Goal: Task Accomplishment & Management: Manage account settings

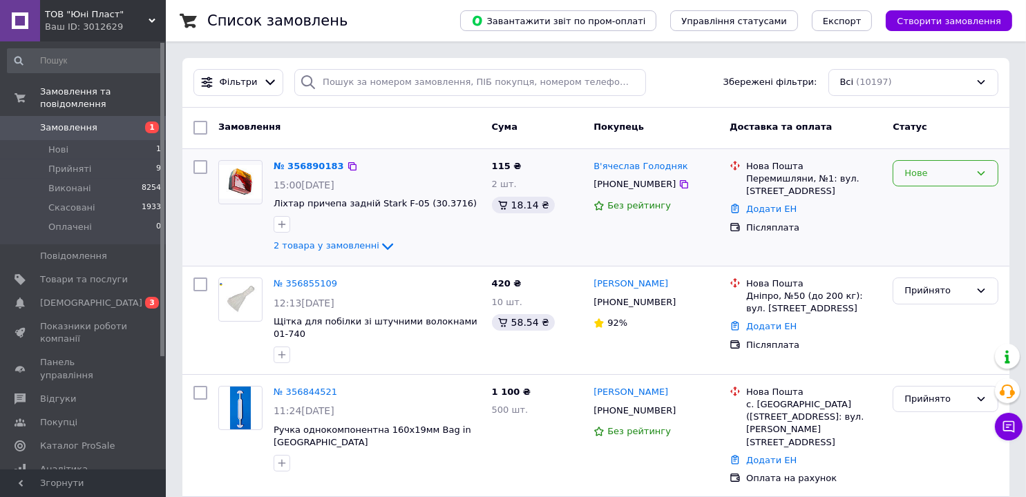
click at [927, 164] on div "Нове" at bounding box center [945, 173] width 106 height 27
click at [927, 198] on li "Прийнято" at bounding box center [945, 202] width 104 height 26
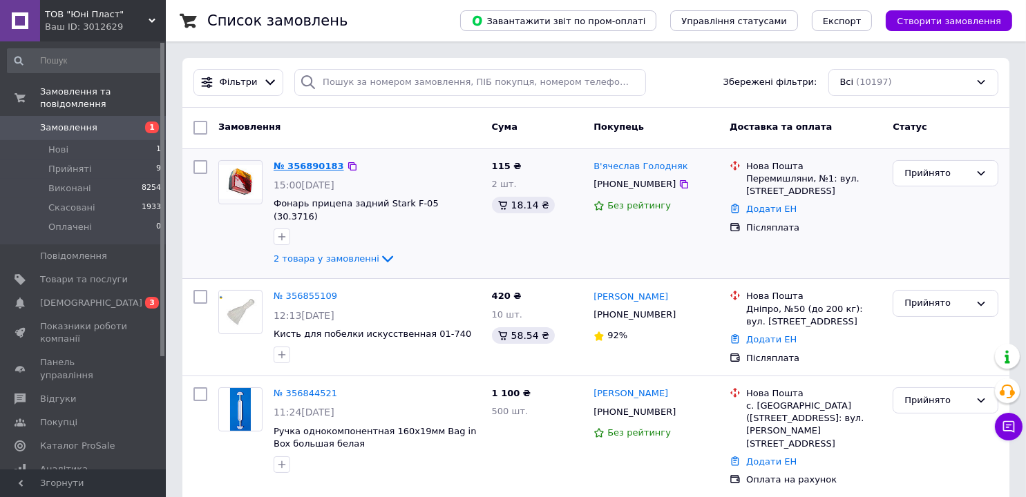
click at [303, 164] on link "№ 356890183" at bounding box center [309, 166] width 70 height 10
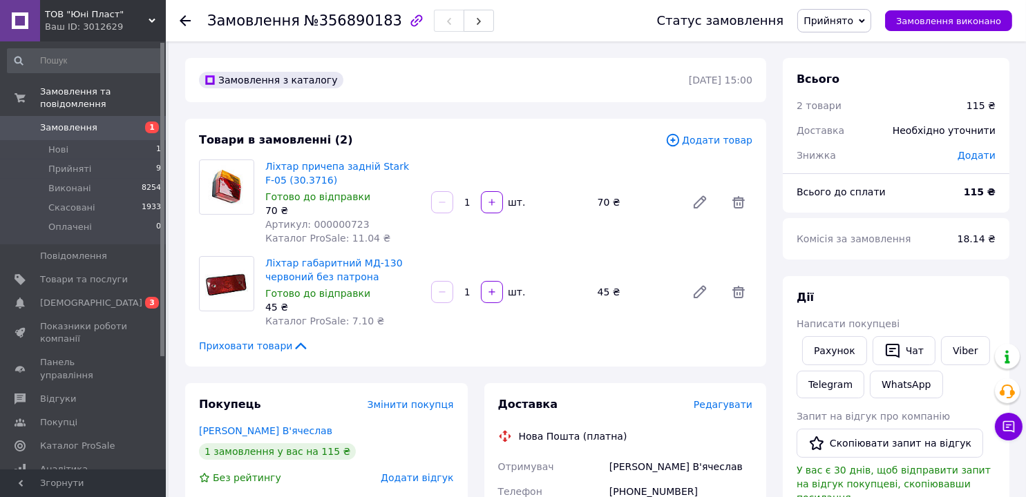
click at [182, 18] on use at bounding box center [185, 20] width 11 height 11
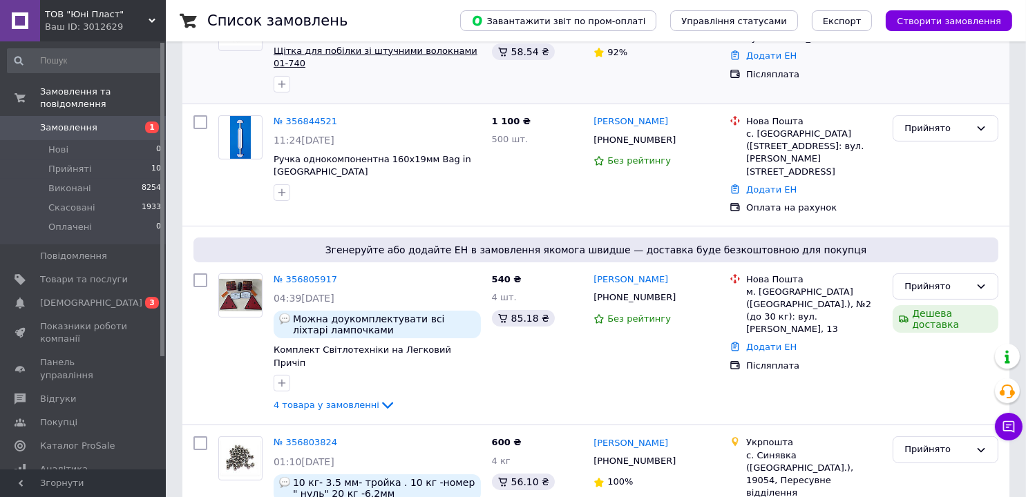
scroll to position [276, 0]
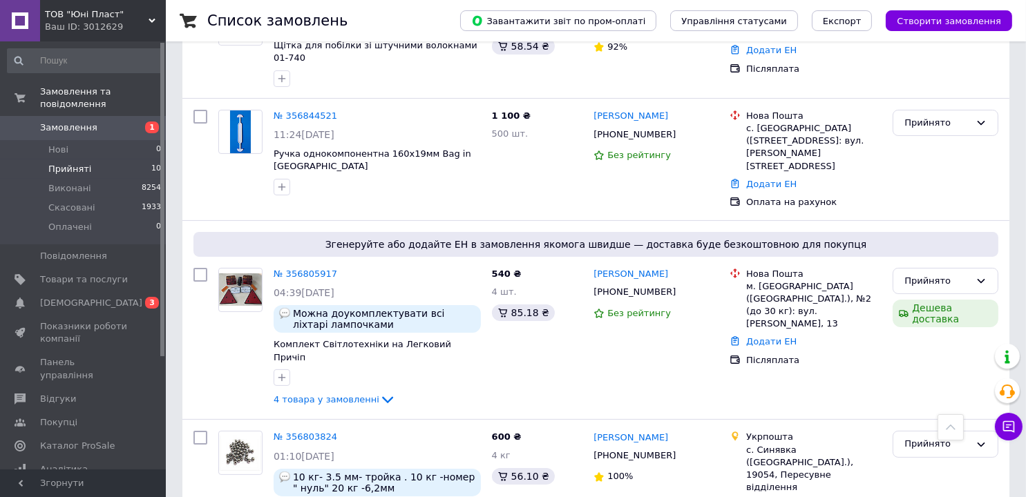
click at [82, 163] on span "Прийняті" at bounding box center [69, 169] width 43 height 12
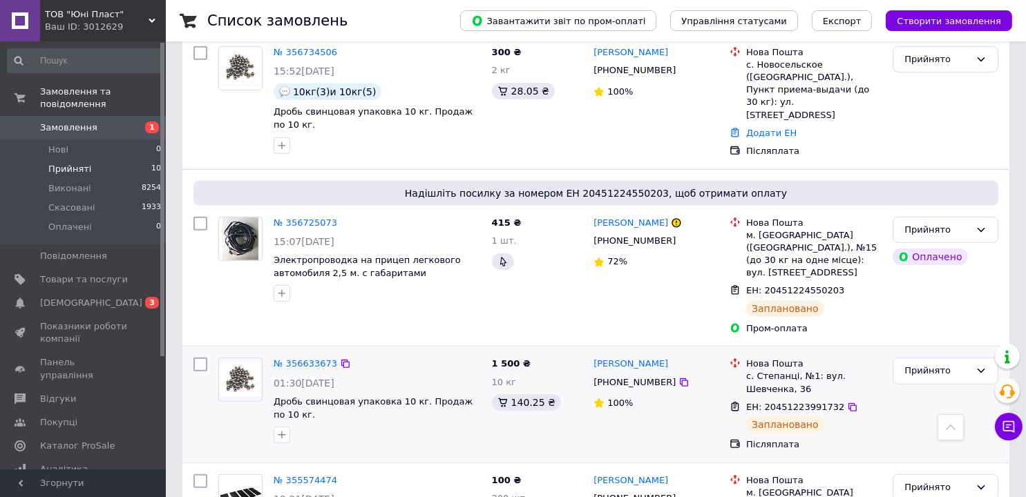
scroll to position [1002, 0]
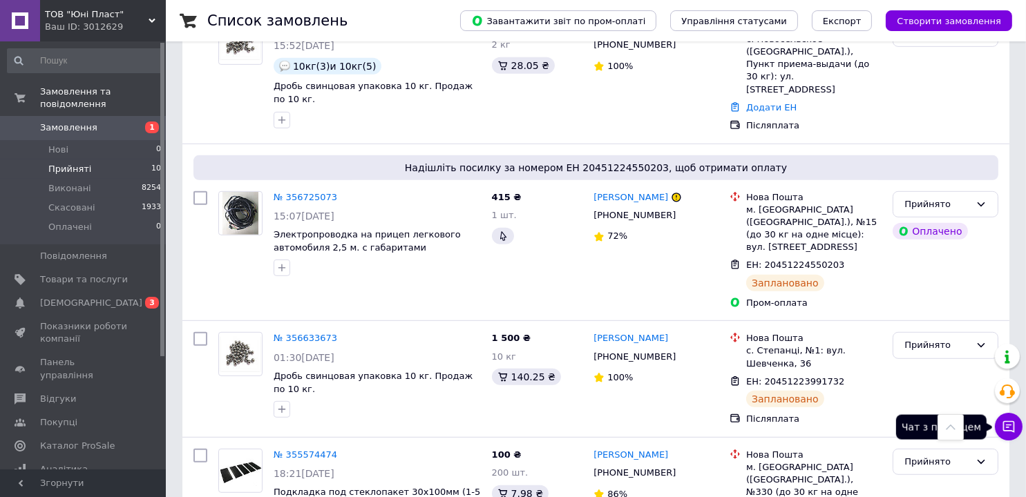
click at [1015, 423] on icon at bounding box center [1009, 427] width 14 height 14
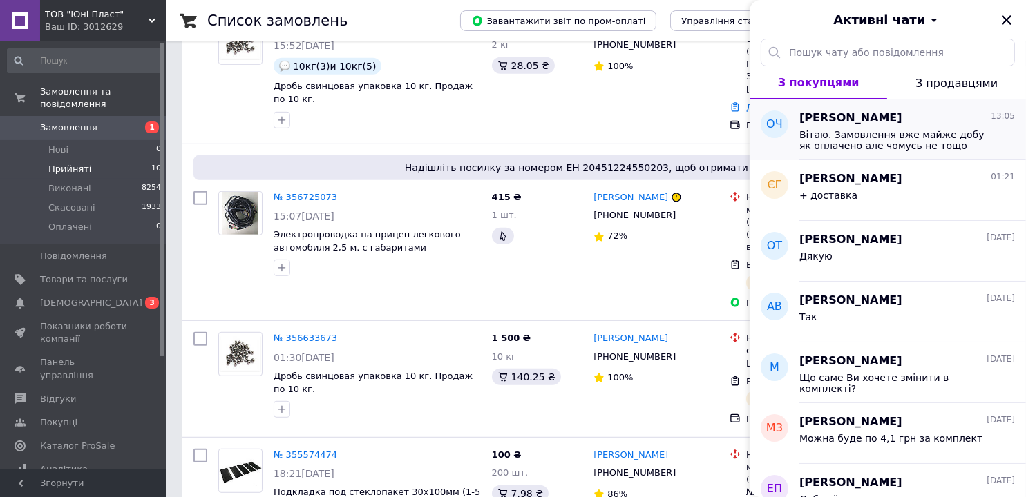
click at [838, 130] on span "Вітаю. Замовлення вже майже добу як оплачено але чомусь не тощо відправлено але…" at bounding box center [897, 140] width 196 height 22
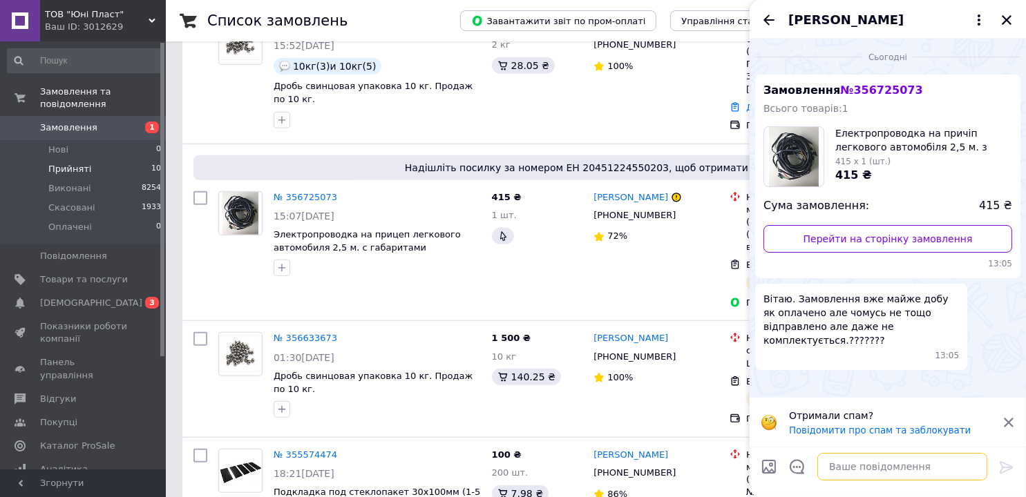
click at [857, 471] on textarea at bounding box center [902, 467] width 170 height 28
type textarea "L"
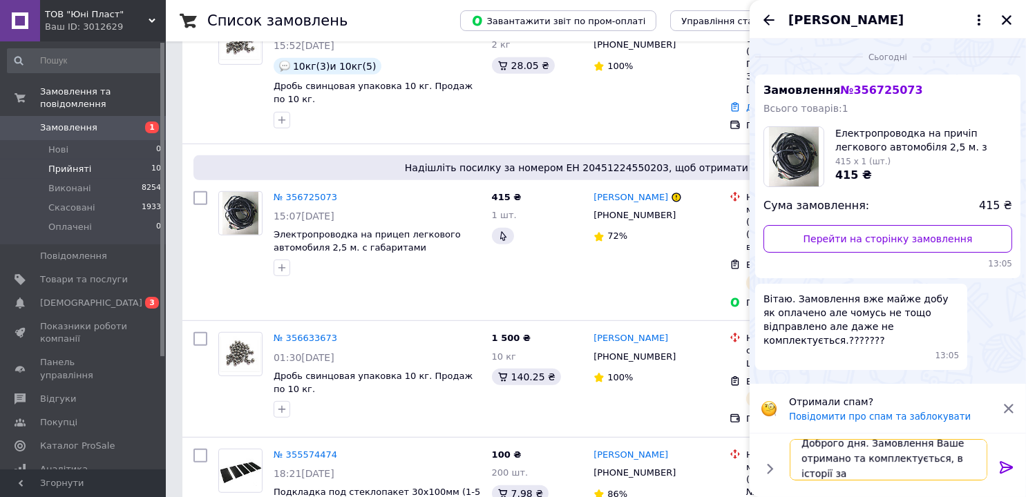
scroll to position [1, 0]
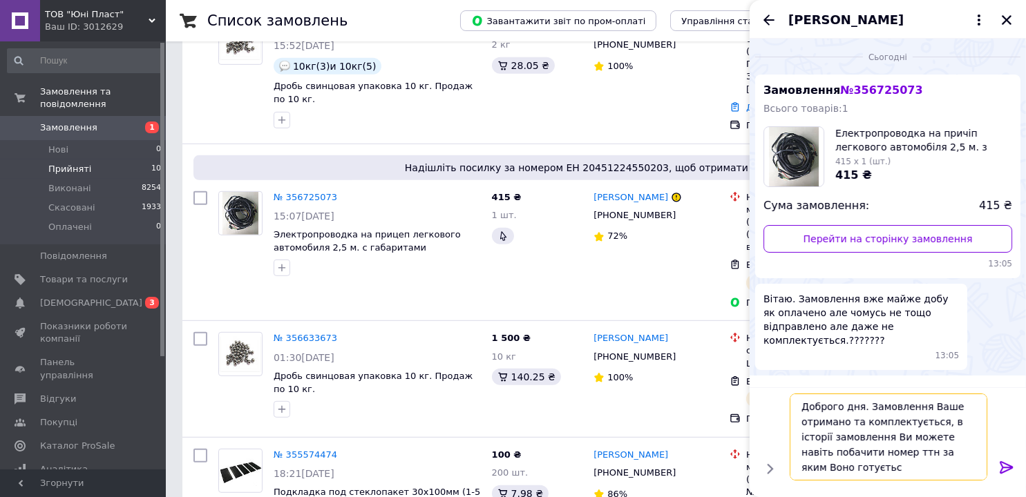
type textarea "Доброго дня. Замовлення Ваше отримано та комплектується, в історії замовлення В…"
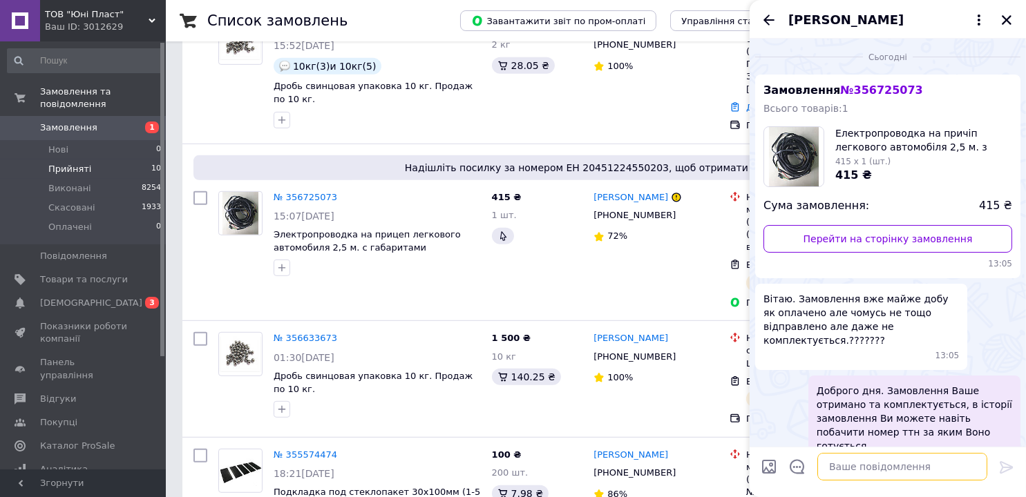
scroll to position [6, 0]
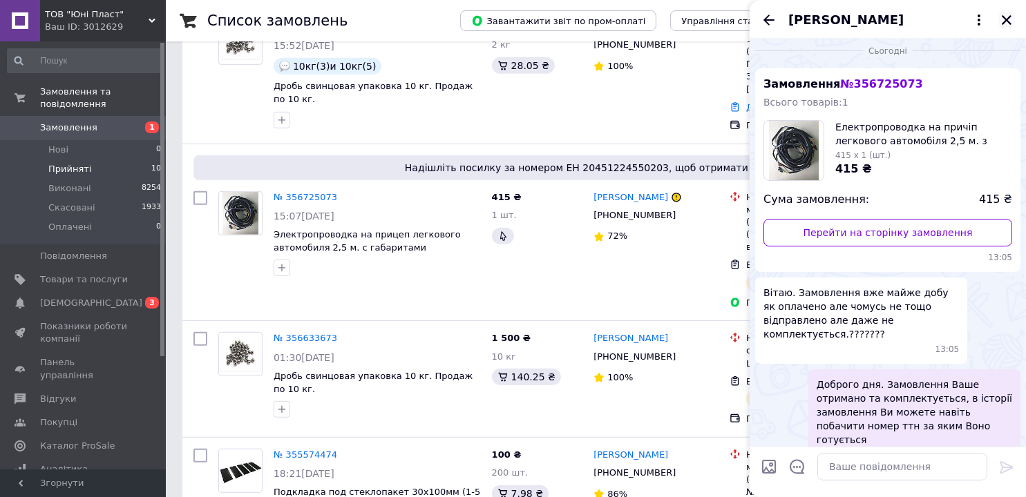
click at [1007, 18] on icon "Закрити" at bounding box center [1007, 20] width 10 height 10
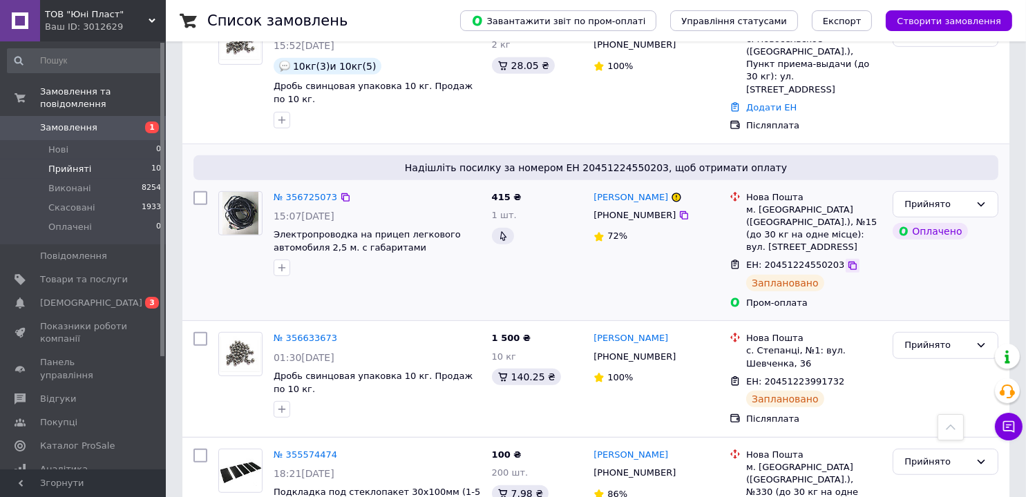
click at [847, 260] on icon at bounding box center [852, 265] width 11 height 11
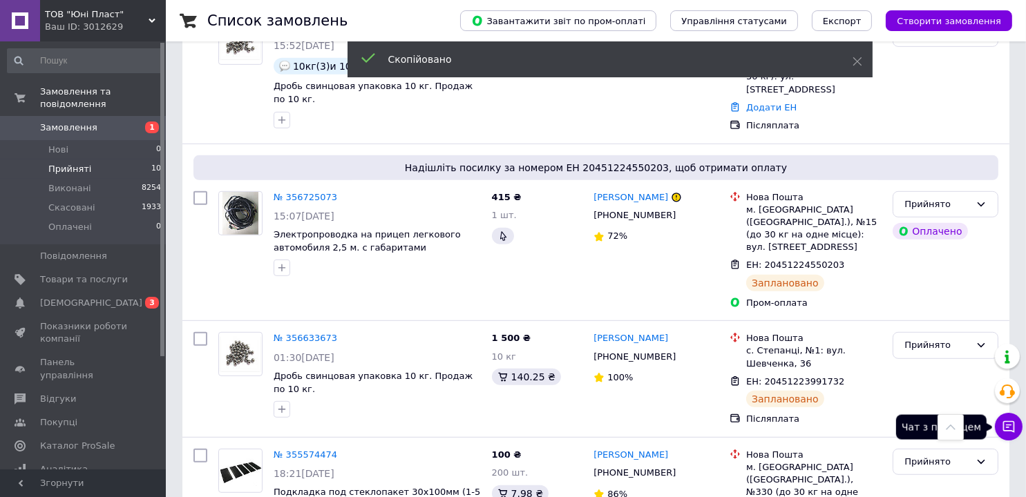
click at [1010, 425] on icon at bounding box center [1009, 427] width 12 height 12
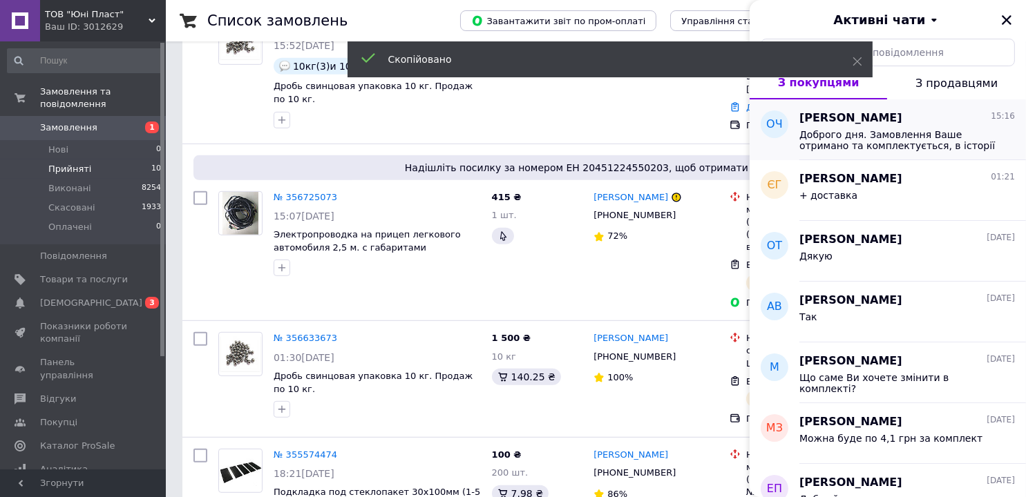
click at [868, 132] on span "Доброго дня. Замовлення Ваше отримано та комплектується, в історії замовлення В…" at bounding box center [897, 140] width 196 height 22
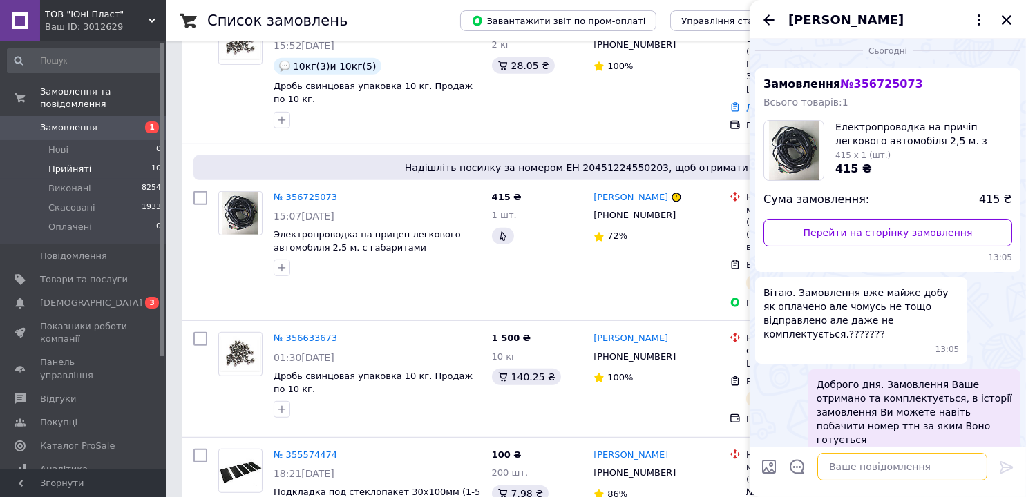
click at [922, 459] on textarea at bounding box center [902, 467] width 170 height 28
paste textarea "20451224550203"
type textarea "ттн 20451224550203"
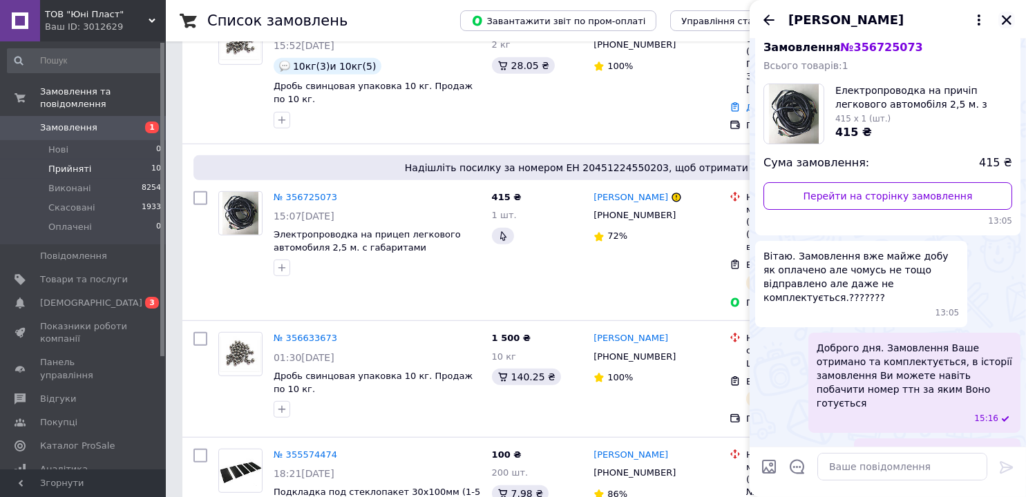
click at [1004, 19] on icon "Закрити" at bounding box center [1006, 20] width 12 height 12
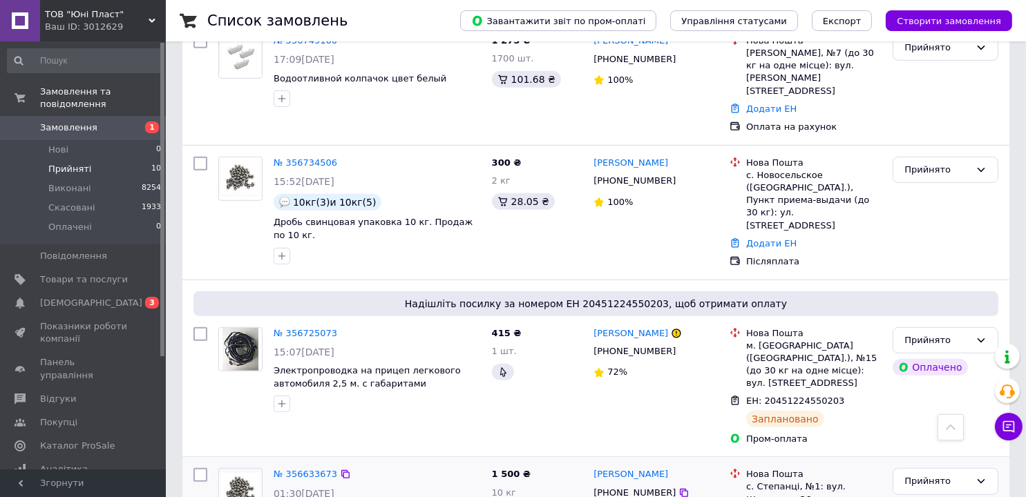
scroll to position [863, 0]
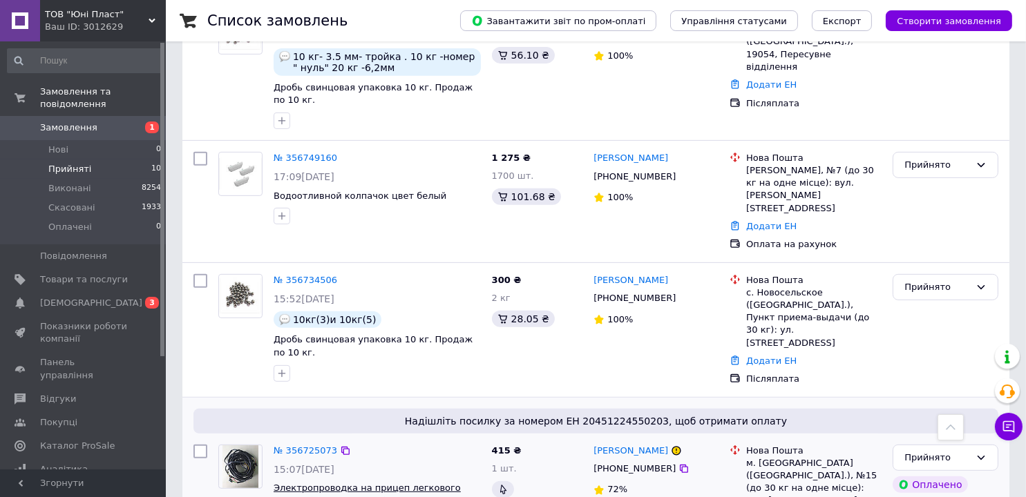
scroll to position [725, 0]
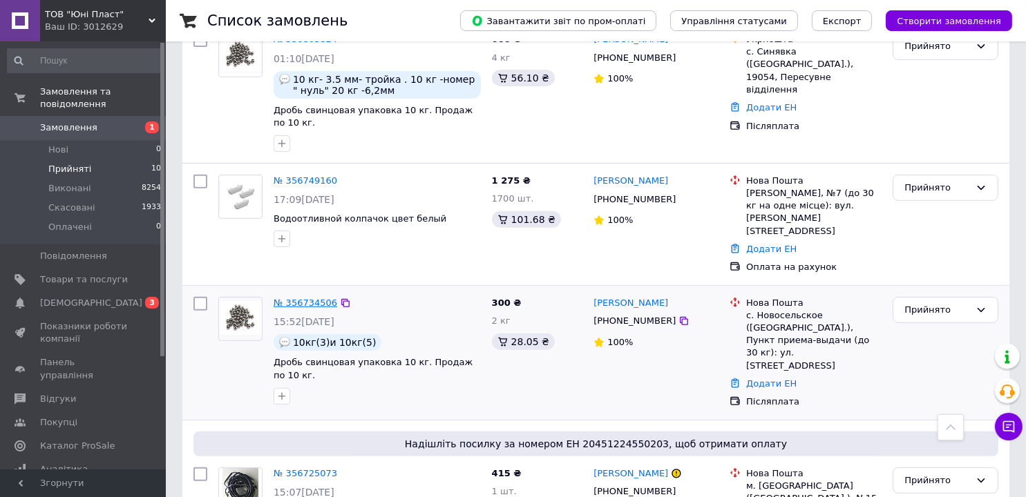
click at [300, 298] on link "№ 356734506" at bounding box center [306, 303] width 64 height 10
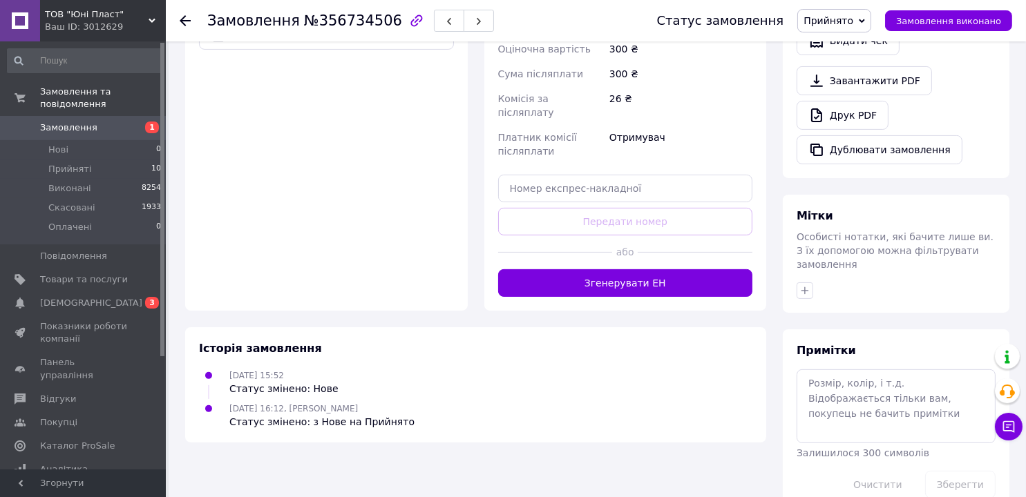
scroll to position [490, 0]
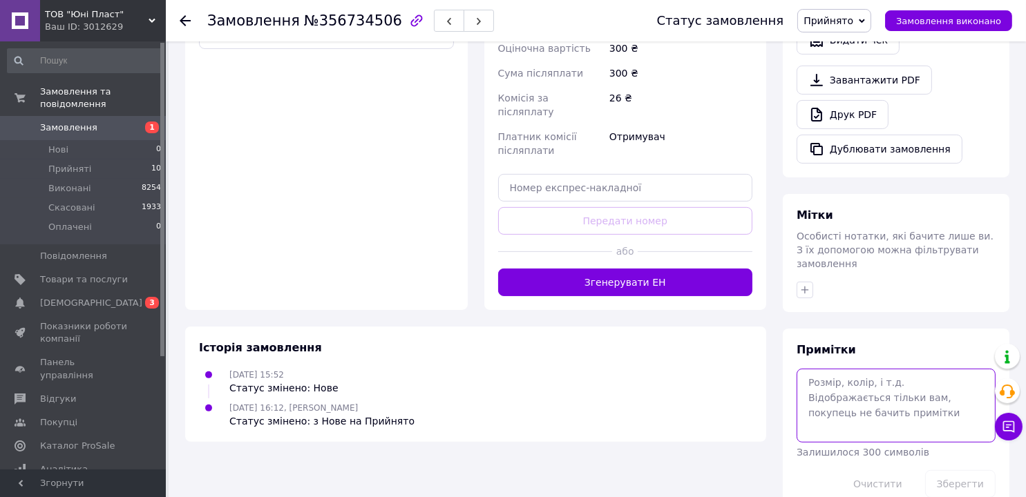
click at [833, 369] on textarea at bounding box center [895, 405] width 199 height 73
type textarea "с"
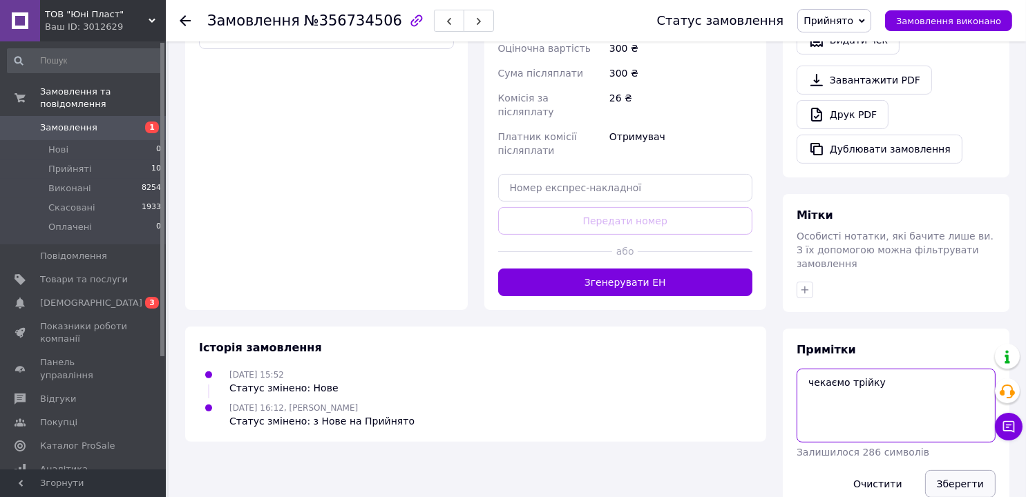
type textarea "чекаємо трійку"
click at [973, 470] on button "Зберегти" at bounding box center [960, 484] width 70 height 28
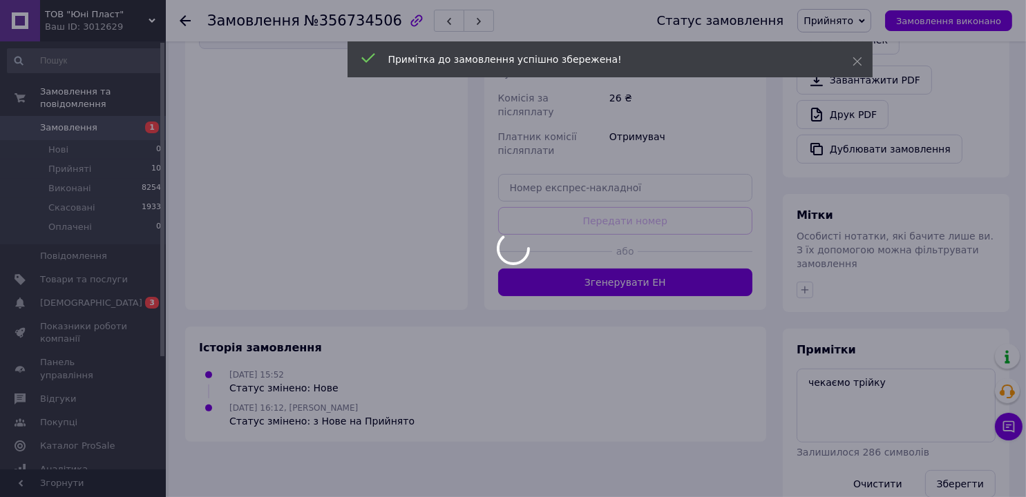
scroll to position [466, 0]
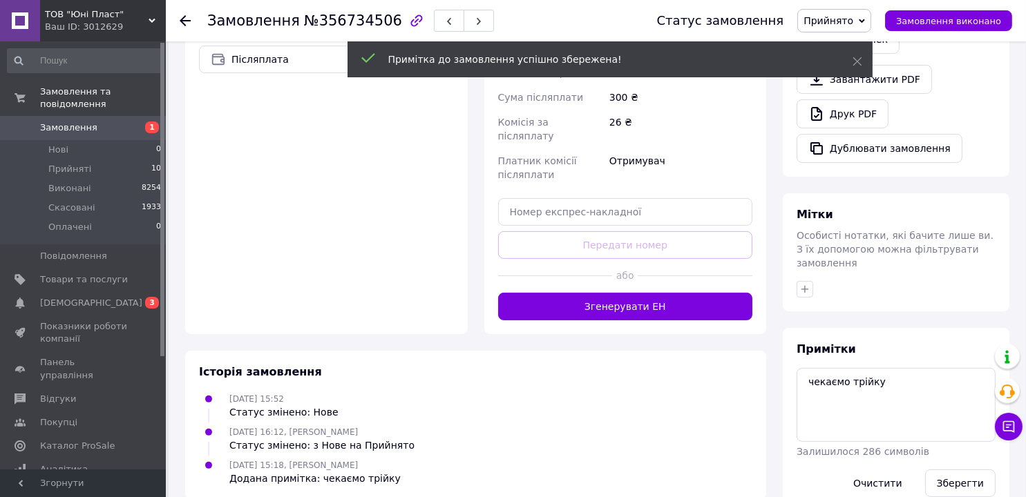
click at [186, 17] on icon at bounding box center [185, 20] width 11 height 11
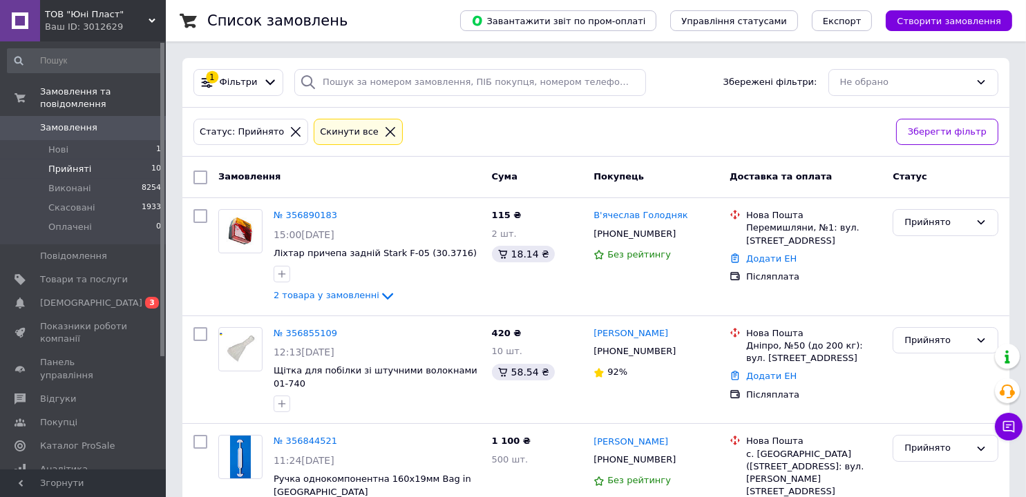
click at [384, 126] on icon at bounding box center [390, 132] width 12 height 12
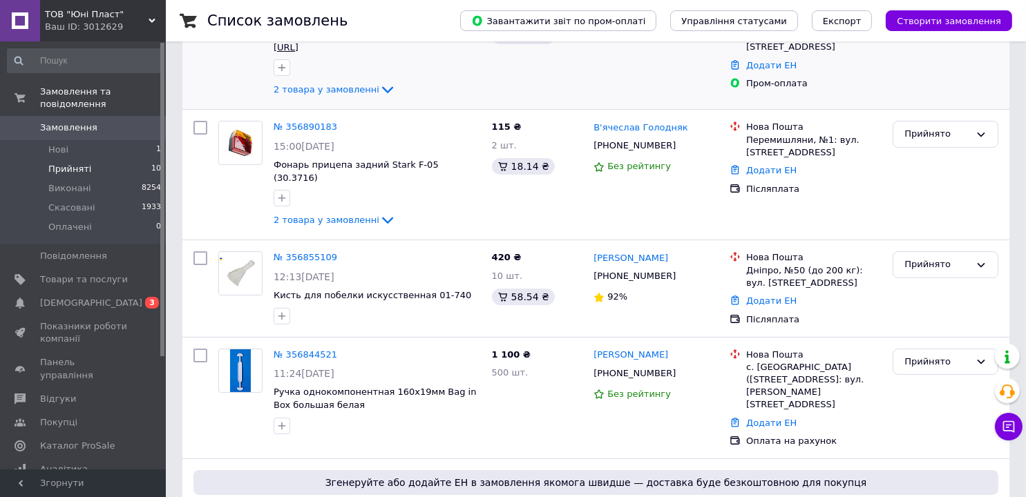
scroll to position [207, 0]
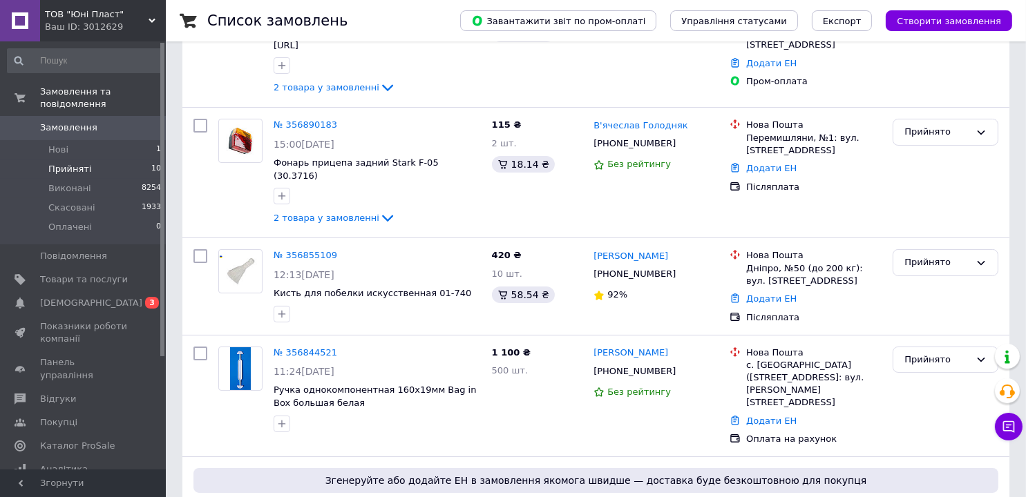
click at [68, 163] on span "Прийняті" at bounding box center [69, 169] width 43 height 12
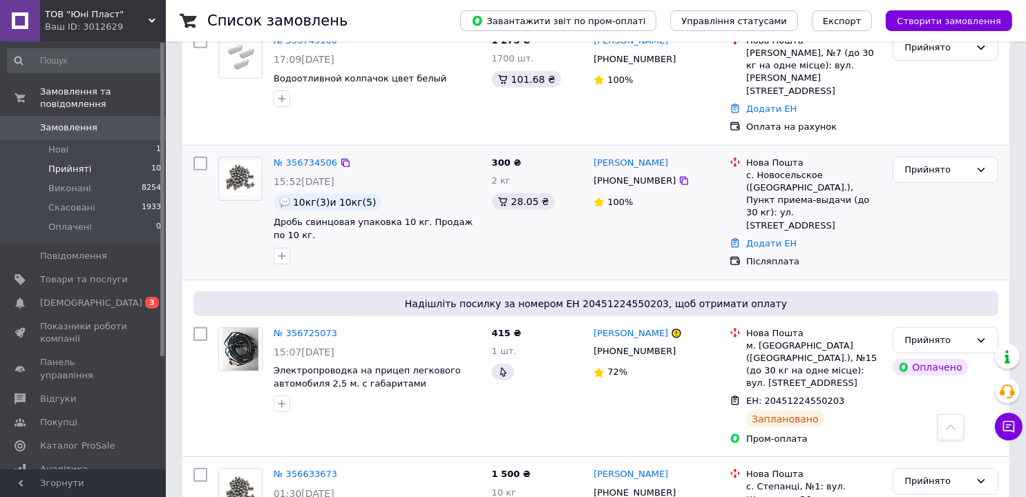
scroll to position [873, 0]
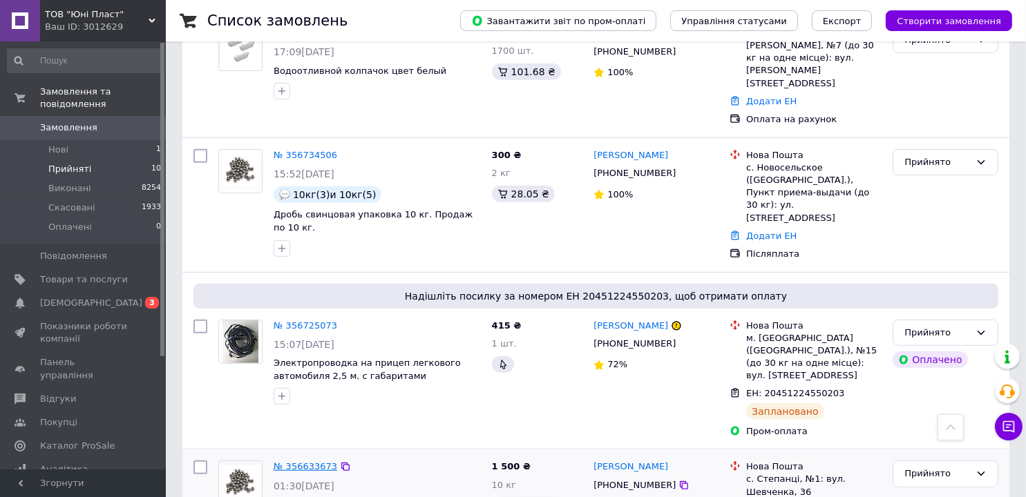
click at [308, 461] on link "№ 356633673" at bounding box center [306, 466] width 64 height 10
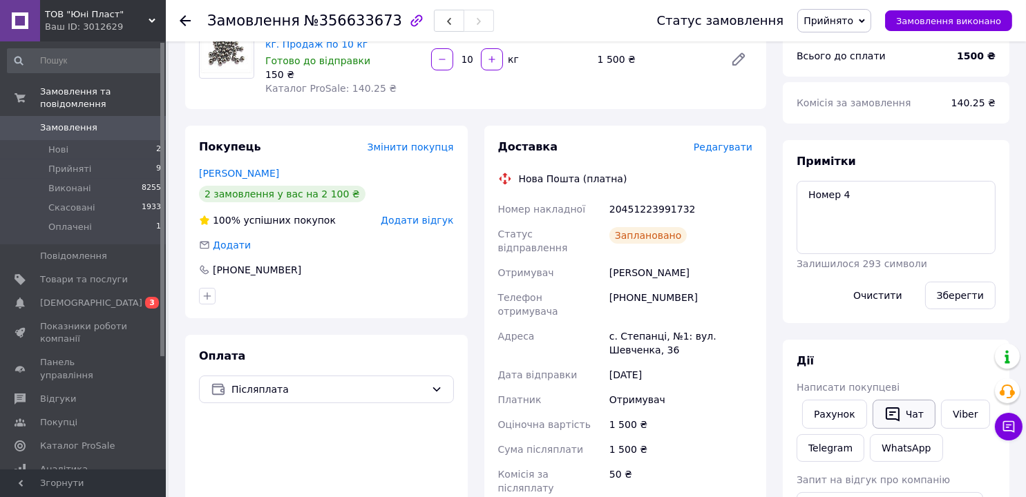
scroll to position [138, 0]
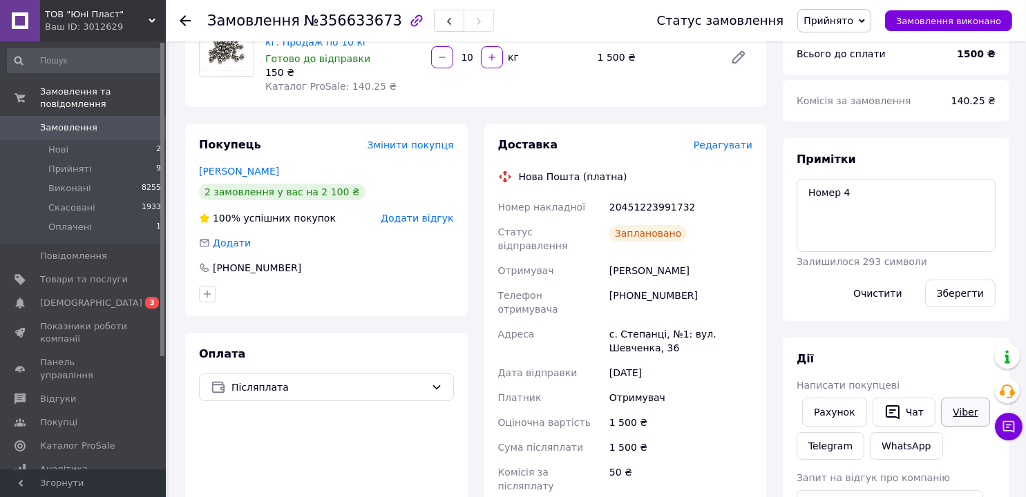
click at [955, 412] on link "Viber" at bounding box center [965, 412] width 48 height 29
click at [1010, 428] on icon at bounding box center [1009, 427] width 14 height 14
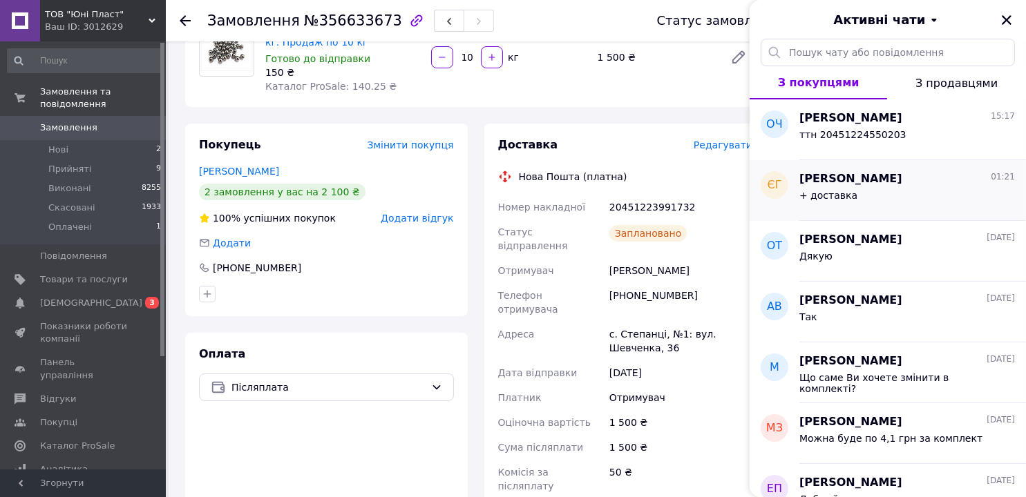
click at [851, 175] on span "[PERSON_NAME]" at bounding box center [850, 179] width 103 height 16
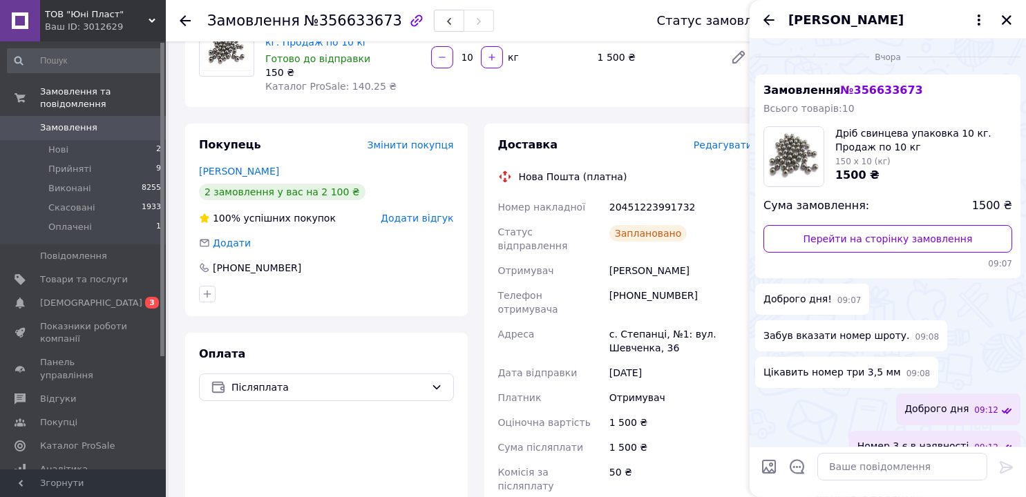
scroll to position [639, 0]
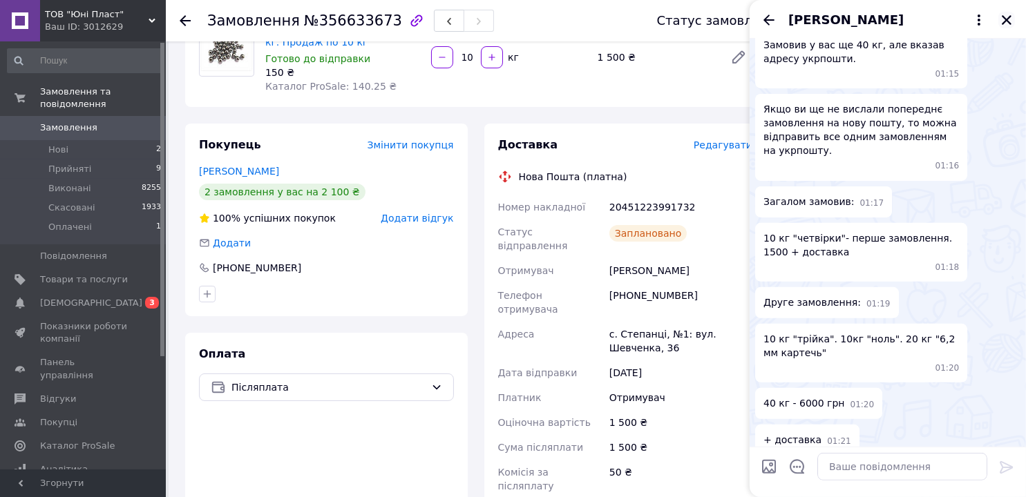
click at [1005, 16] on icon "Закрити" at bounding box center [1006, 20] width 12 height 12
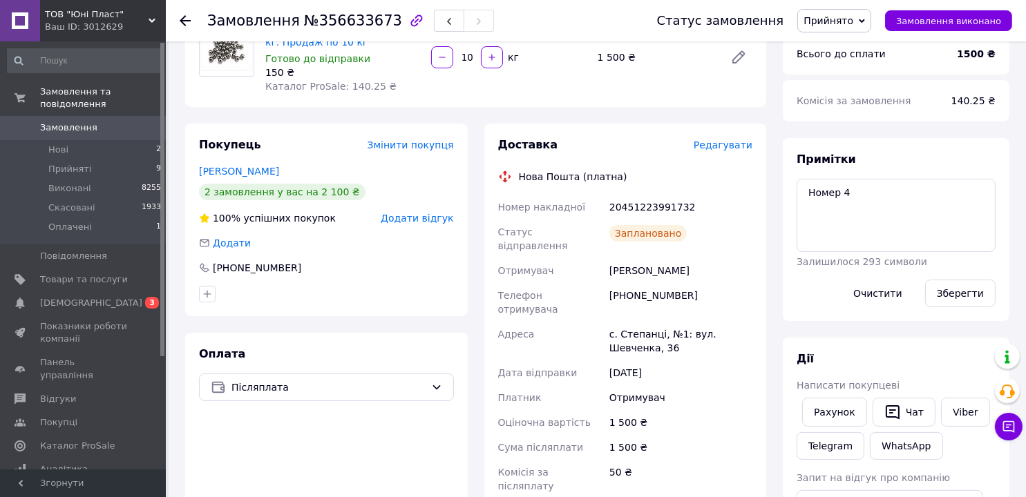
click at [182, 17] on use at bounding box center [185, 20] width 11 height 11
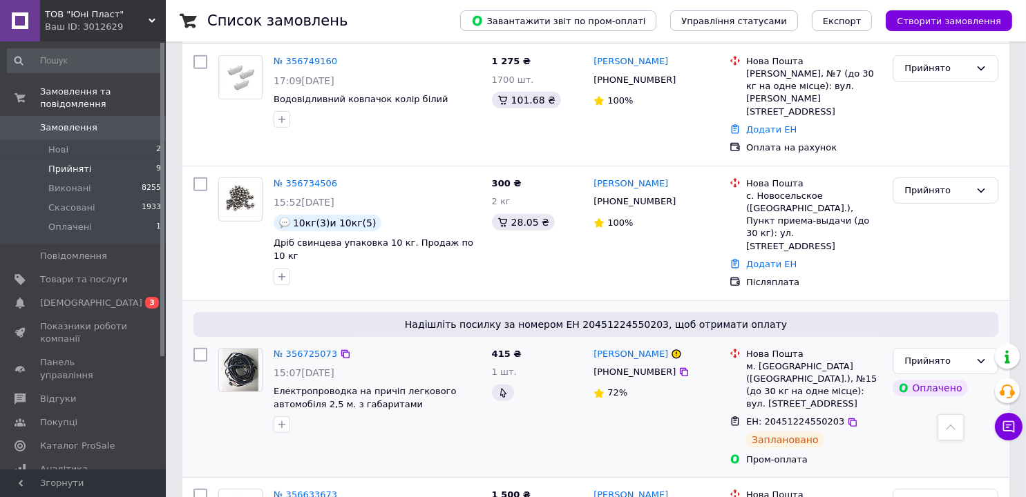
scroll to position [847, 0]
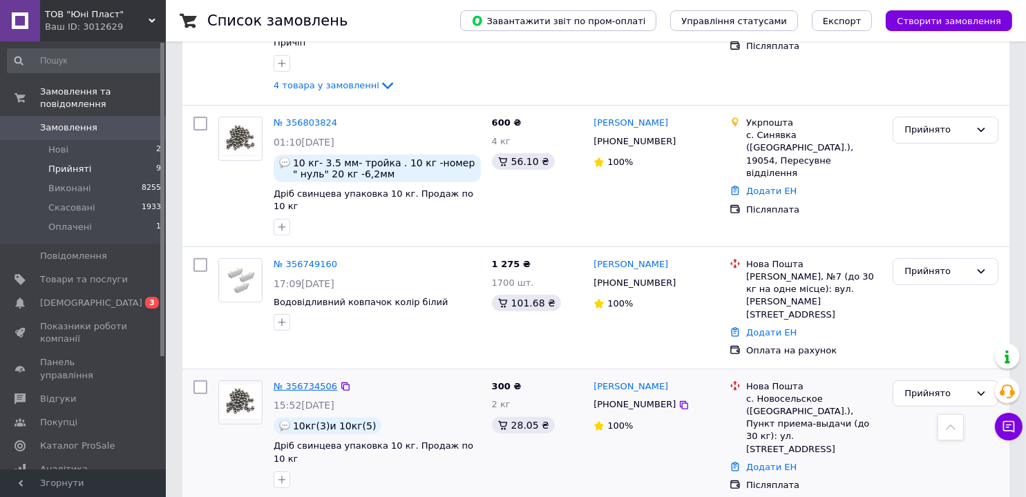
click at [305, 381] on link "№ 356734506" at bounding box center [306, 386] width 64 height 10
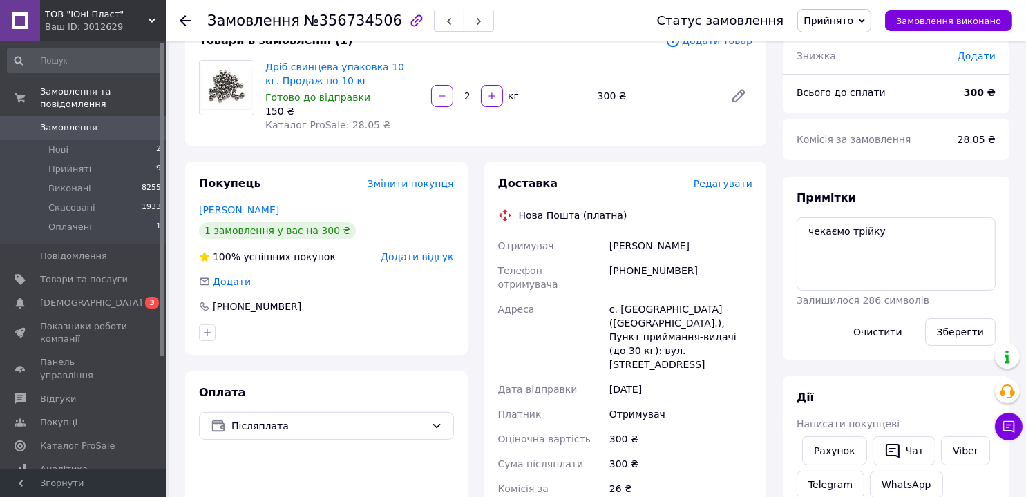
scroll to position [7, 0]
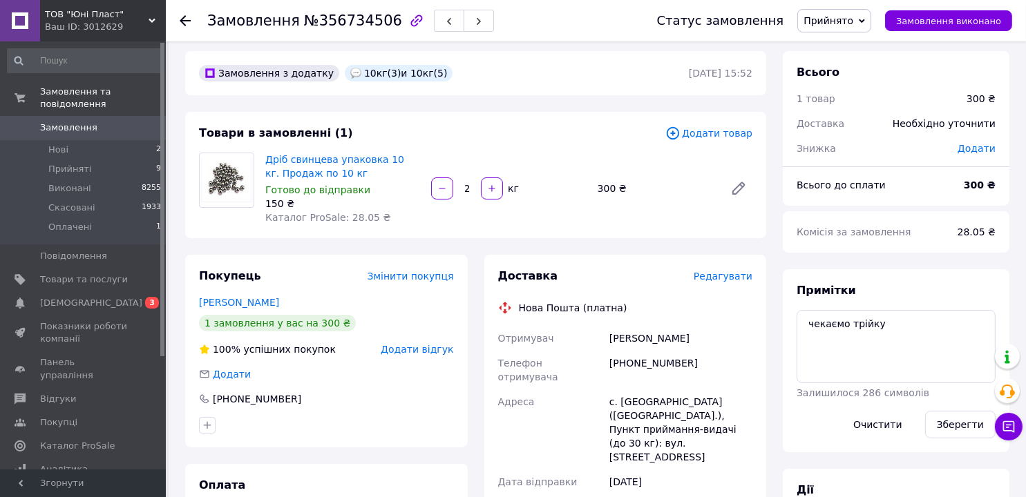
click at [181, 16] on icon at bounding box center [185, 20] width 11 height 11
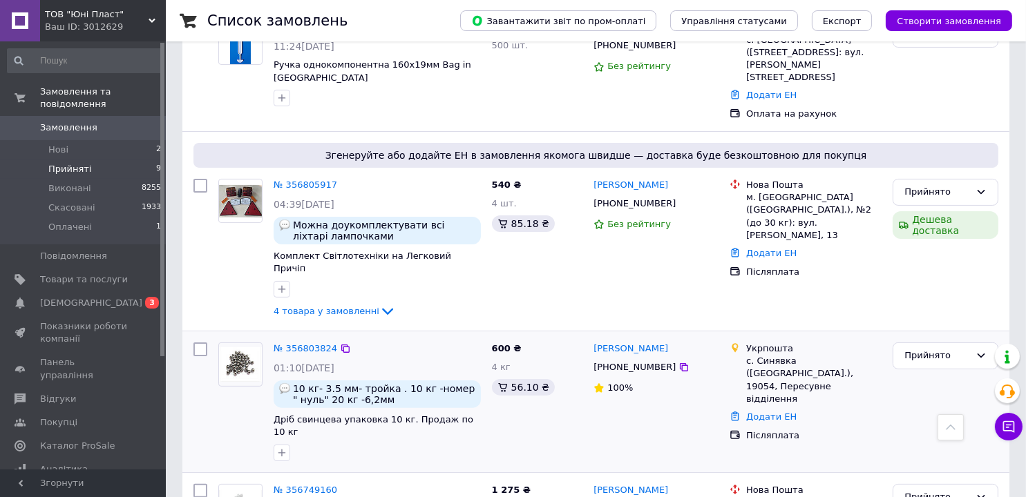
scroll to position [345, 0]
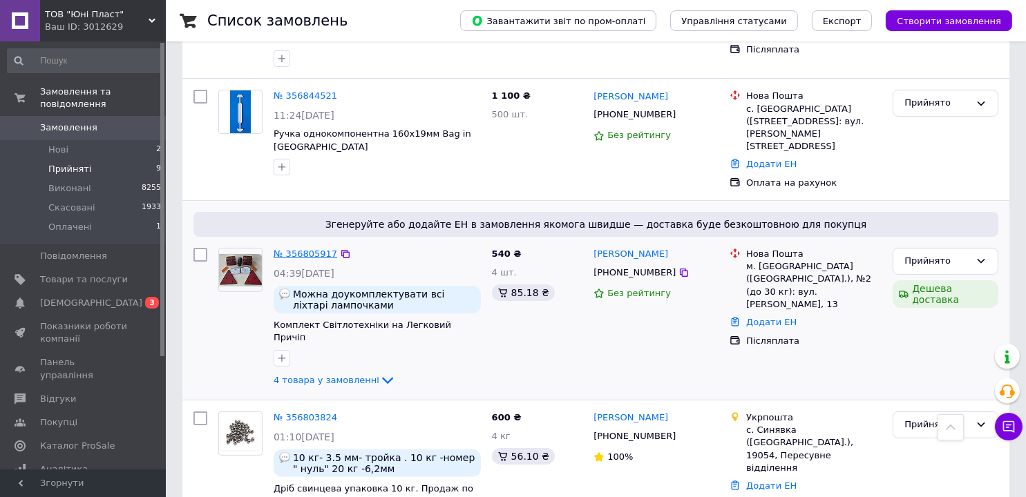
click at [306, 249] on link "№ 356805917" at bounding box center [306, 254] width 64 height 10
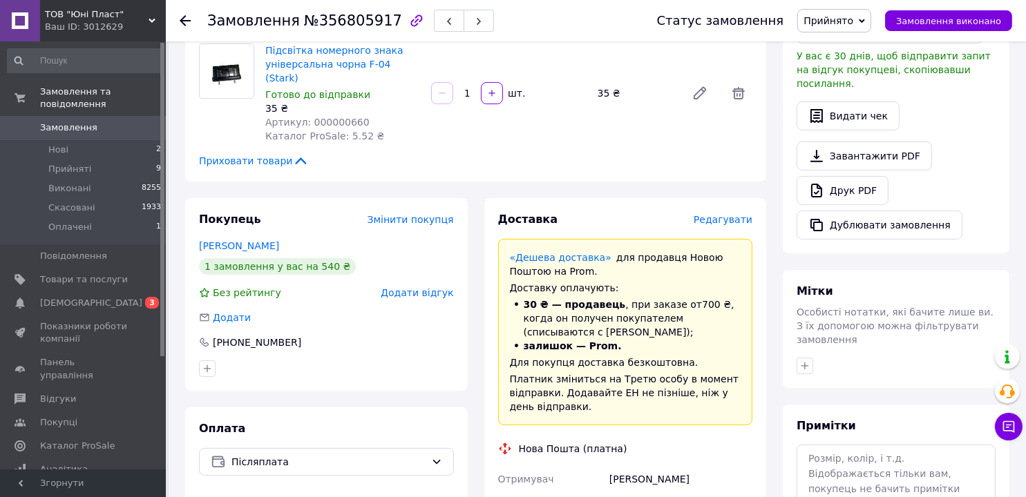
scroll to position [138, 0]
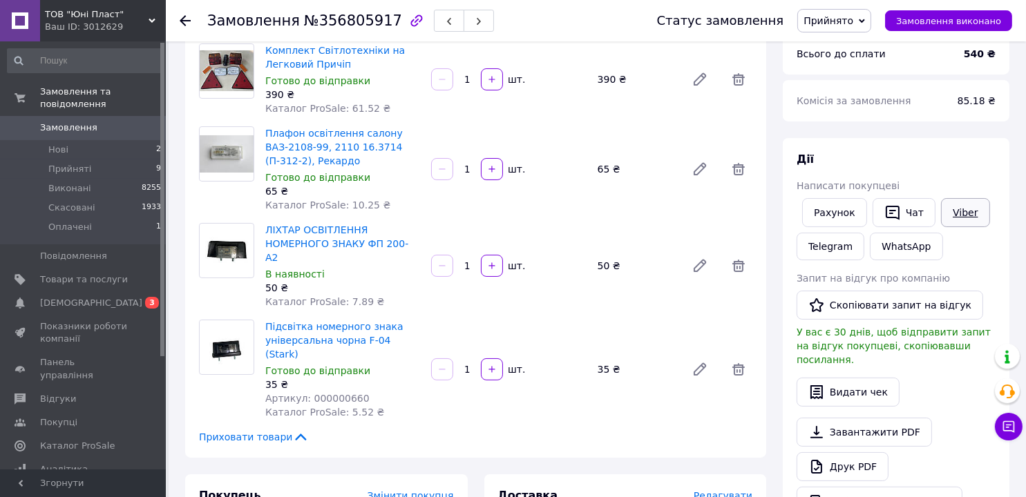
click at [952, 213] on link "Viber" at bounding box center [965, 212] width 48 height 29
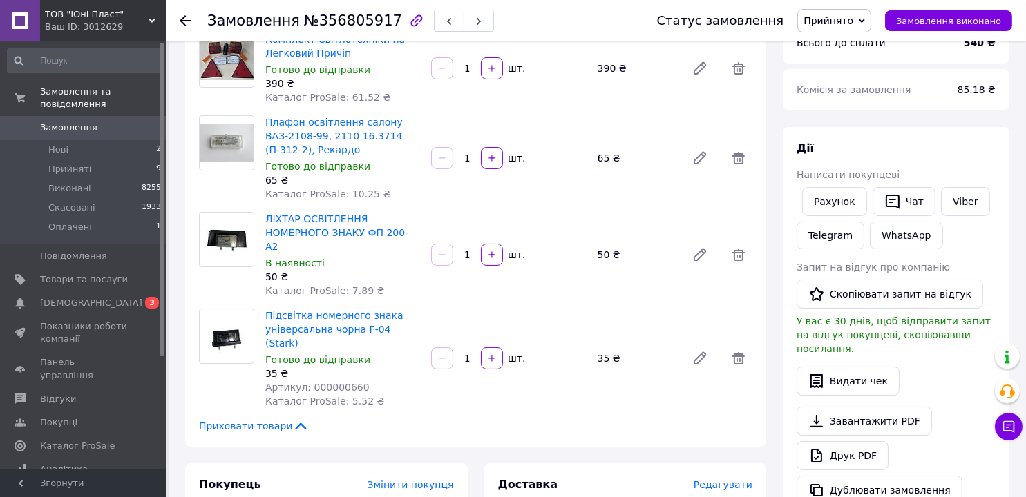
scroll to position [69, 0]
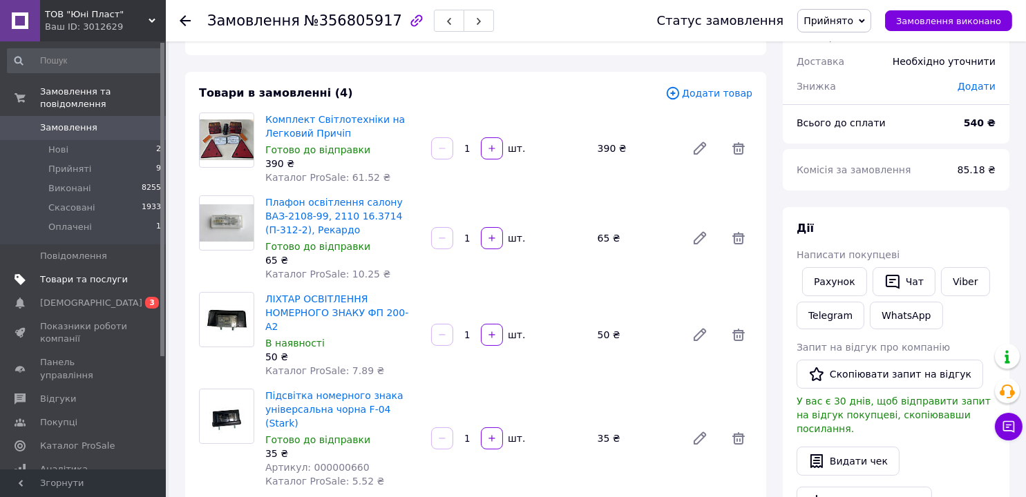
click at [79, 274] on span "Товари та послуги" at bounding box center [84, 280] width 88 height 12
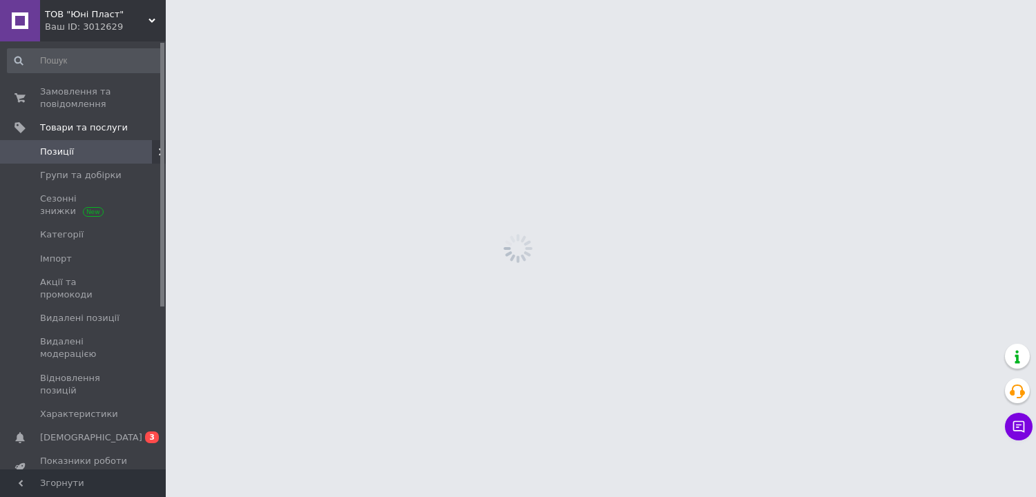
drag, startPoint x: 537, startPoint y: 117, endPoint x: 584, endPoint y: 174, distance: 73.6
click at [584, 0] on html "ТОВ "Юні Пласт" Ваш ID: 3012629 Сайт ТОВ "Юні Пласт" Кабінет покупця Перевірити…" at bounding box center [518, 0] width 1036 height 0
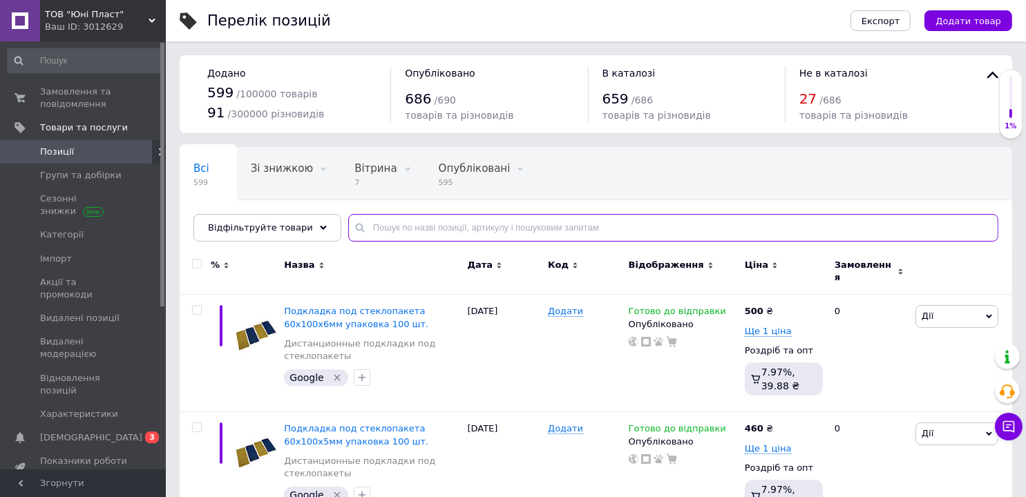
click at [394, 232] on input "text" at bounding box center [673, 228] width 650 height 28
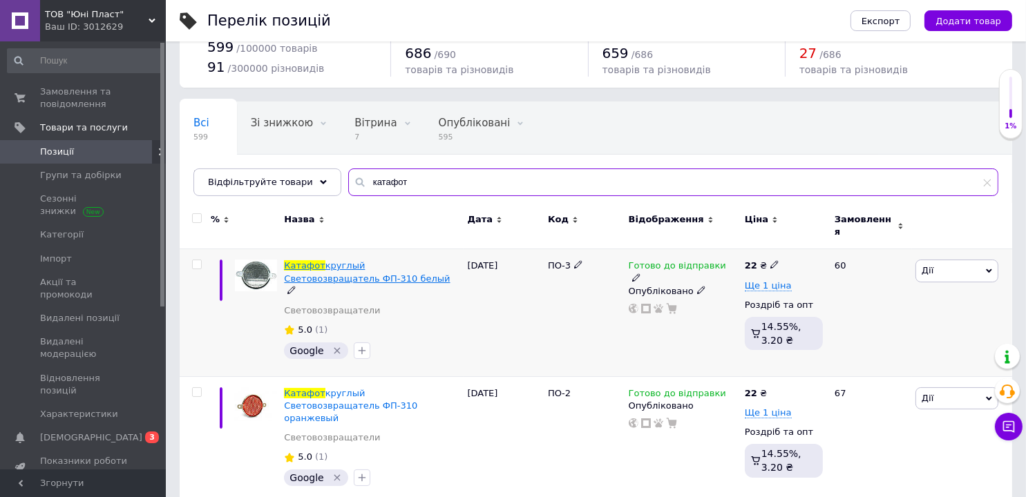
scroll to position [69, 0]
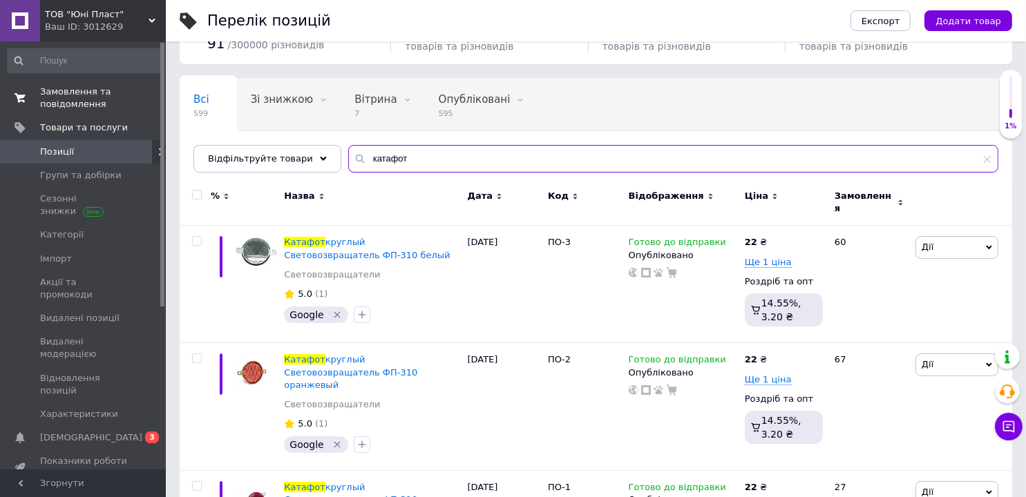
type input "катафот"
click at [82, 98] on span "Замовлення та повідомлення" at bounding box center [84, 98] width 88 height 25
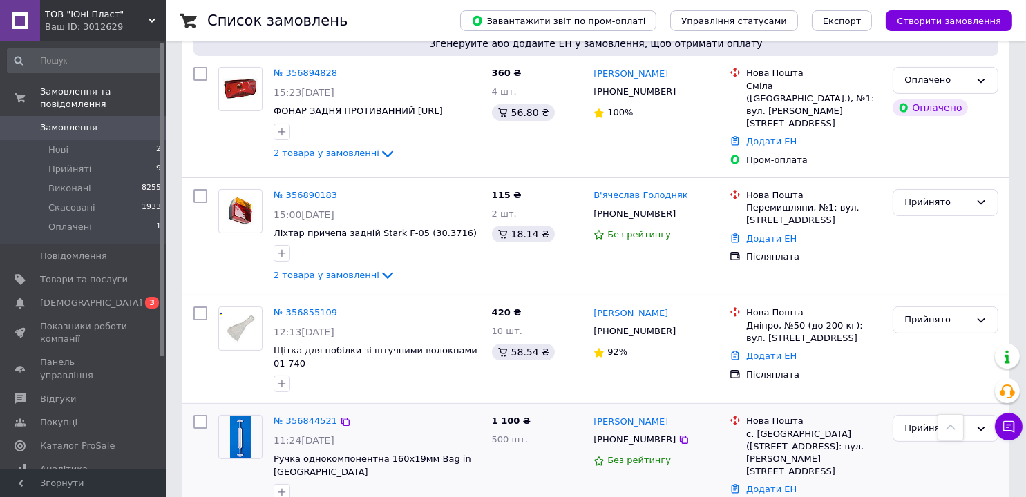
scroll to position [276, 0]
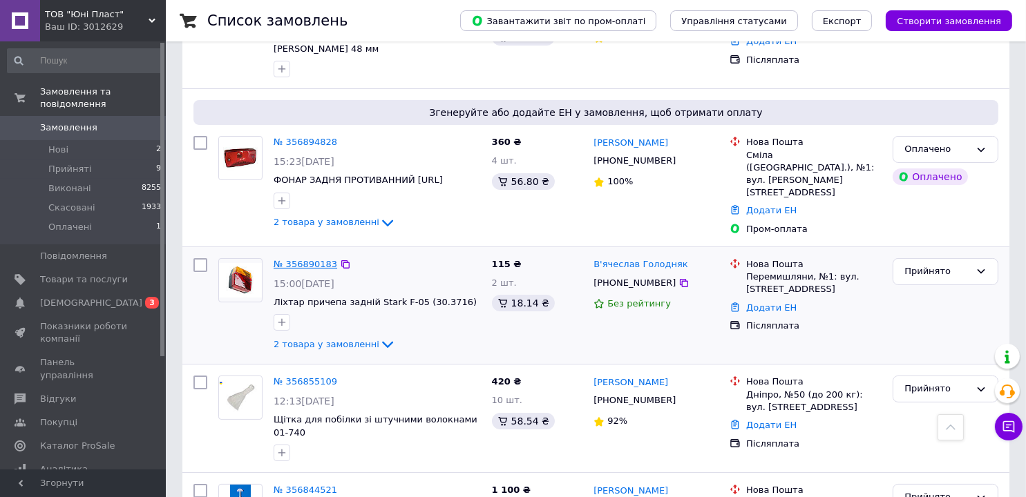
click at [309, 259] on link "№ 356890183" at bounding box center [306, 264] width 64 height 10
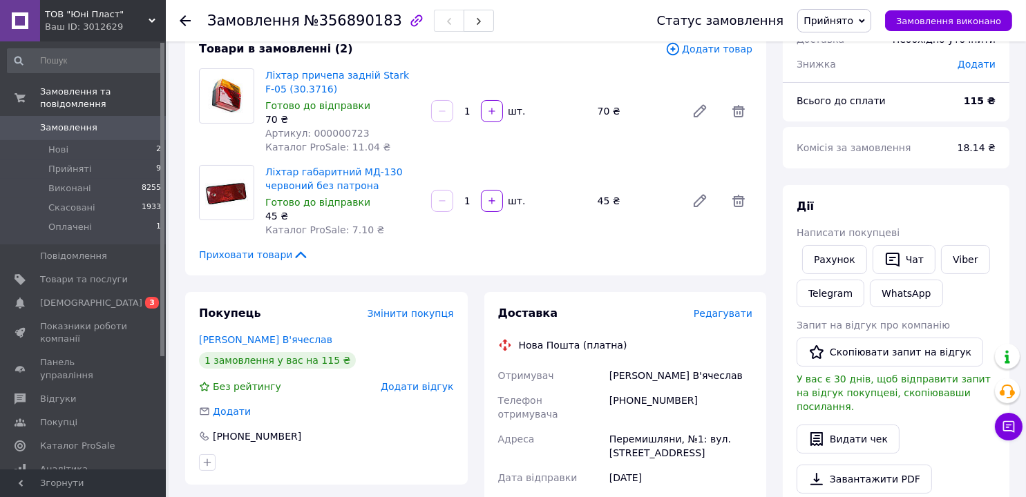
scroll to position [69, 0]
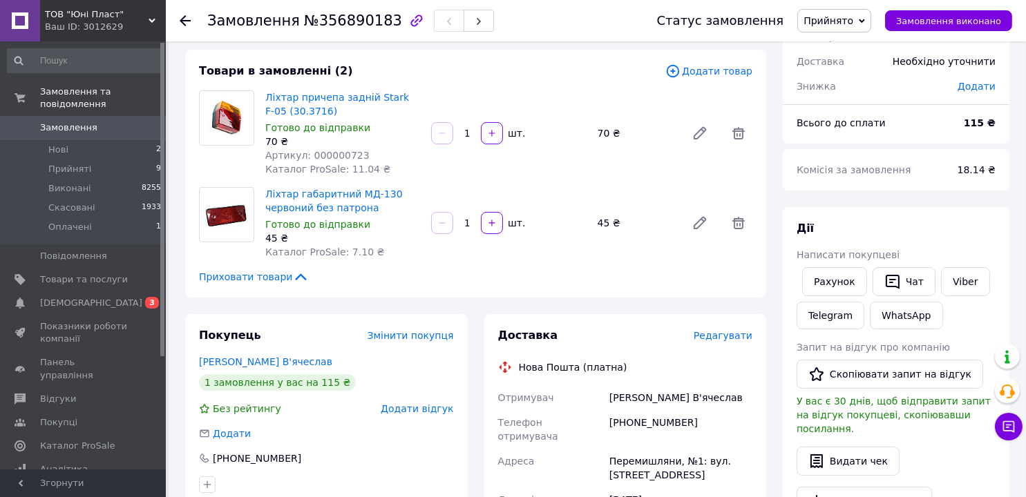
click at [183, 18] on icon at bounding box center [185, 20] width 11 height 11
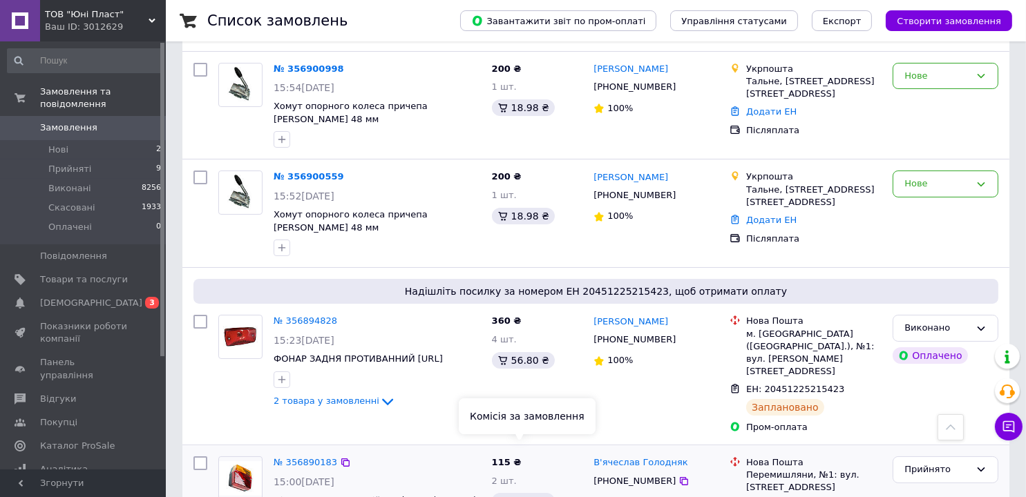
scroll to position [69, 0]
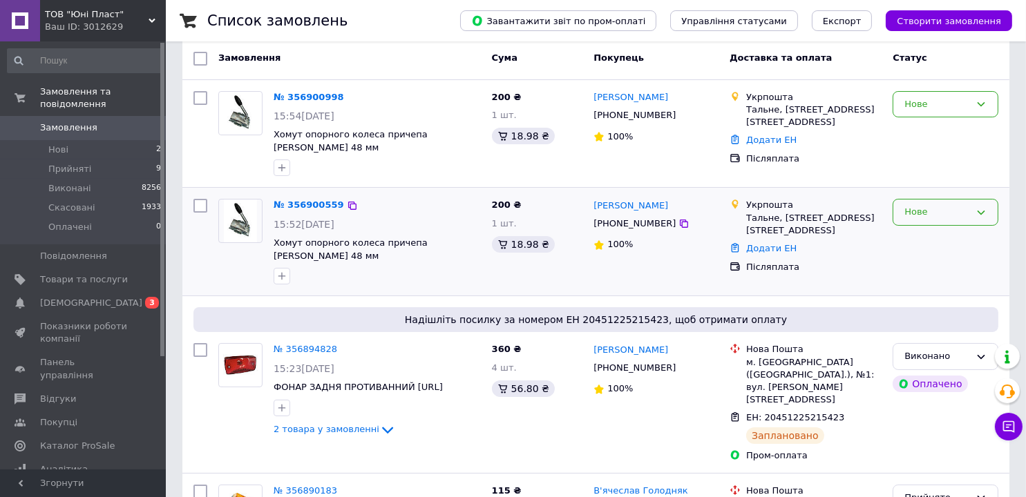
click at [926, 205] on div "Нове" at bounding box center [937, 212] width 66 height 15
click at [932, 279] on li "Скасовано" at bounding box center [945, 292] width 104 height 26
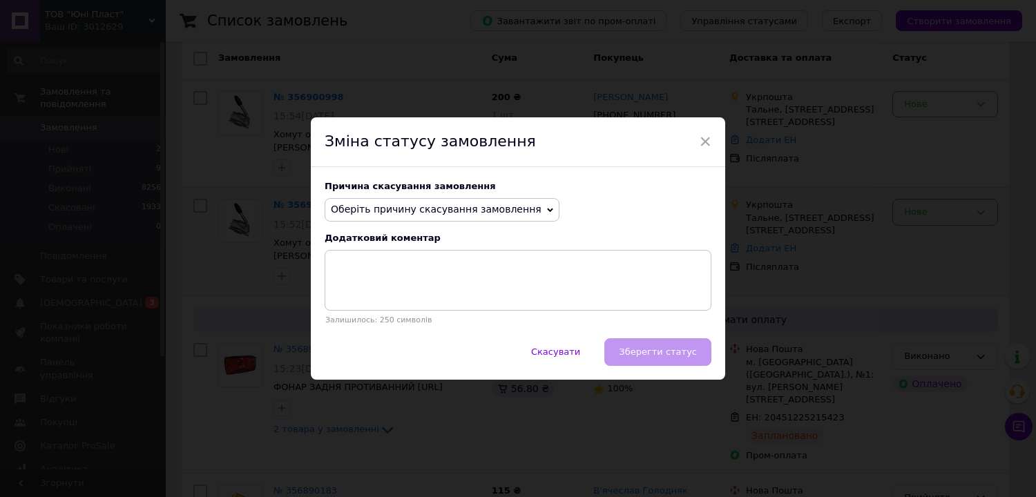
click at [434, 211] on span "Оберіть причину скасування замовлення" at bounding box center [436, 209] width 211 height 11
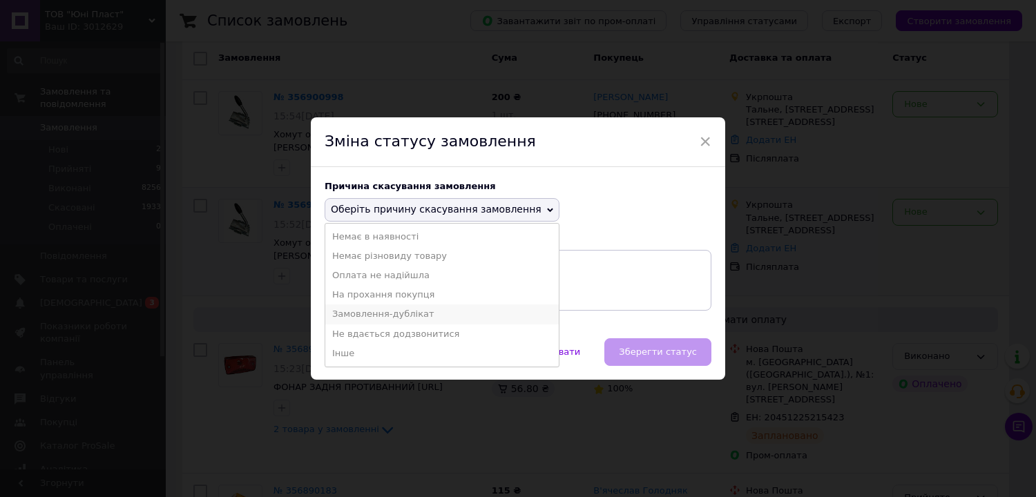
click at [383, 314] on li "Замовлення-дублікат" at bounding box center [441, 314] width 233 height 19
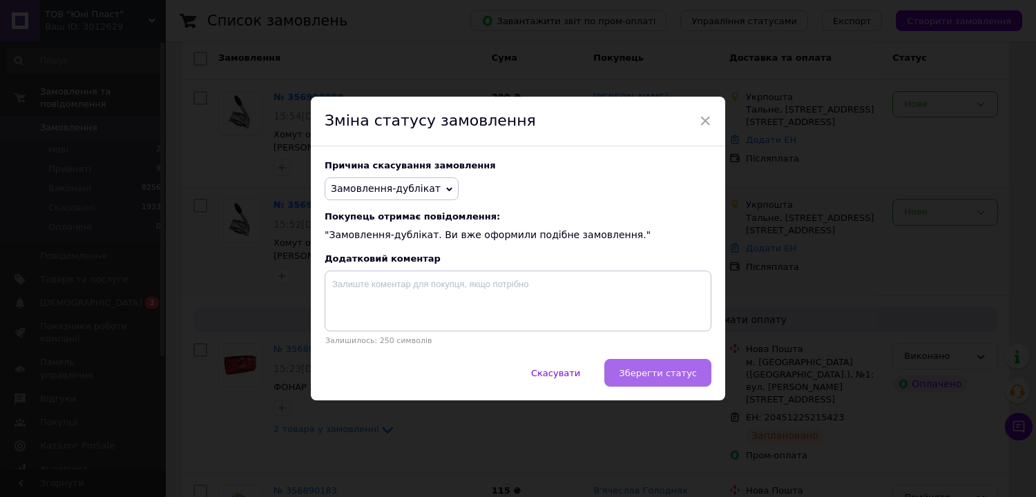
click at [660, 369] on span "Зберегти статус" at bounding box center [658, 373] width 78 height 10
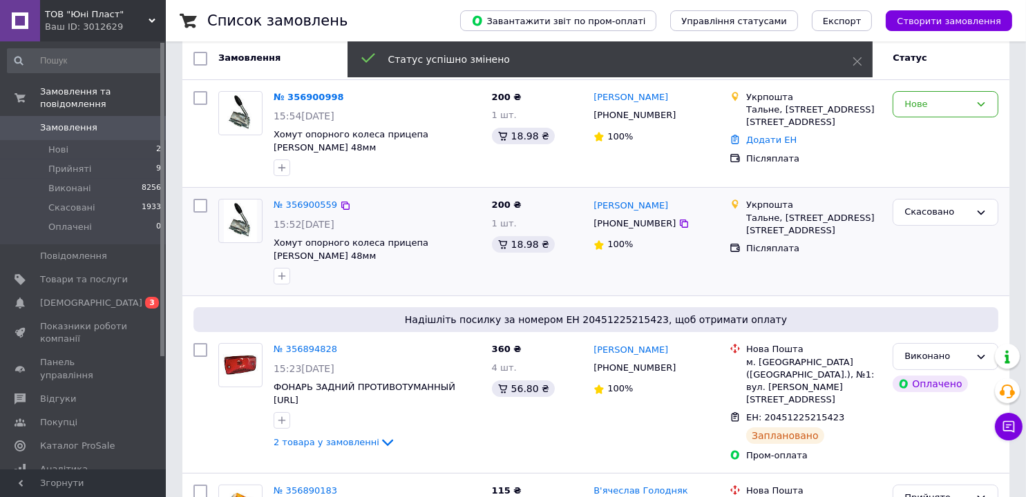
scroll to position [0, 0]
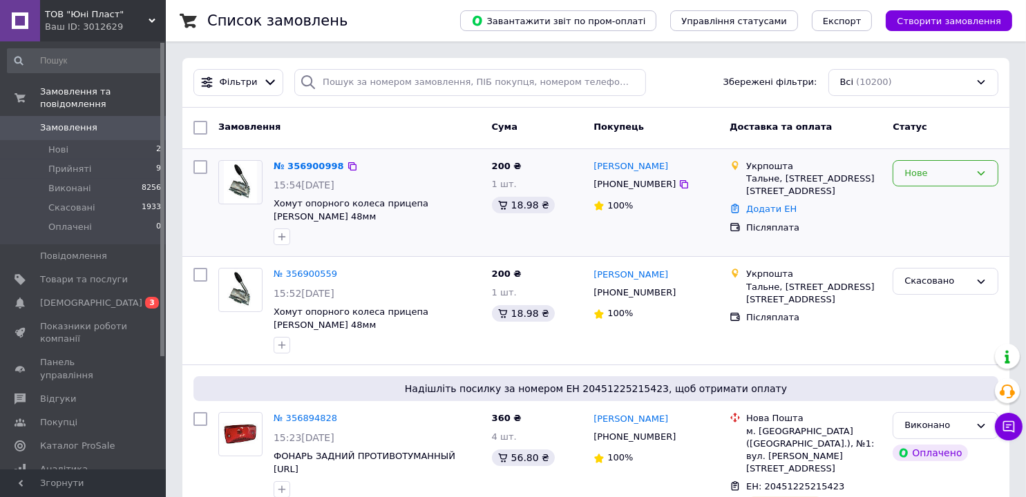
click at [910, 171] on div "Нове" at bounding box center [937, 173] width 66 height 15
click at [921, 198] on li "Прийнято" at bounding box center [945, 202] width 104 height 26
click at [300, 169] on link "№ 356900998" at bounding box center [309, 166] width 70 height 10
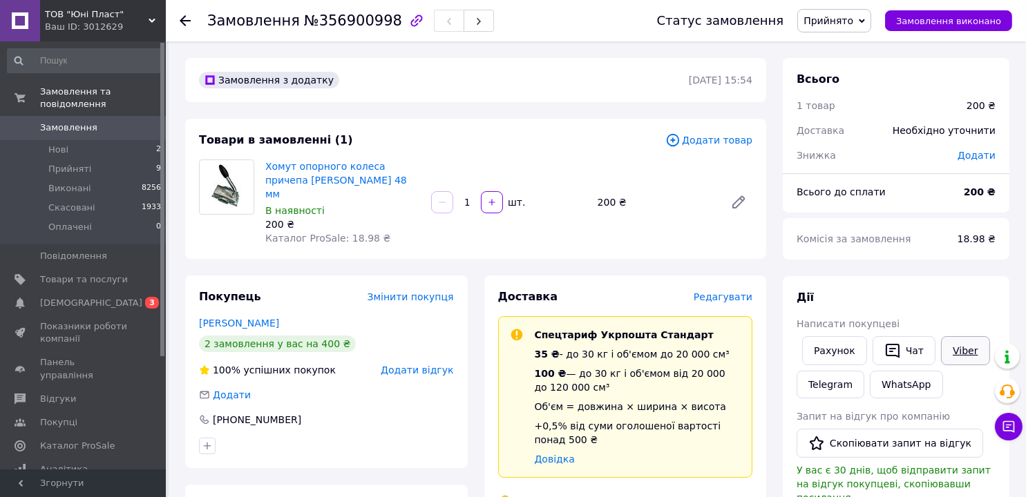
click at [959, 349] on link "Viber" at bounding box center [965, 350] width 48 height 29
drag, startPoint x: 328, startPoint y: 181, endPoint x: 266, endPoint y: 171, distance: 62.9
click at [266, 171] on span "Хомут опорного колеса причепа [PERSON_NAME] 48 мм" at bounding box center [342, 180] width 155 height 41
copy link "Хомут опорного колеса причепа [PERSON_NAME] 48 мм"
click at [186, 16] on icon at bounding box center [185, 20] width 11 height 11
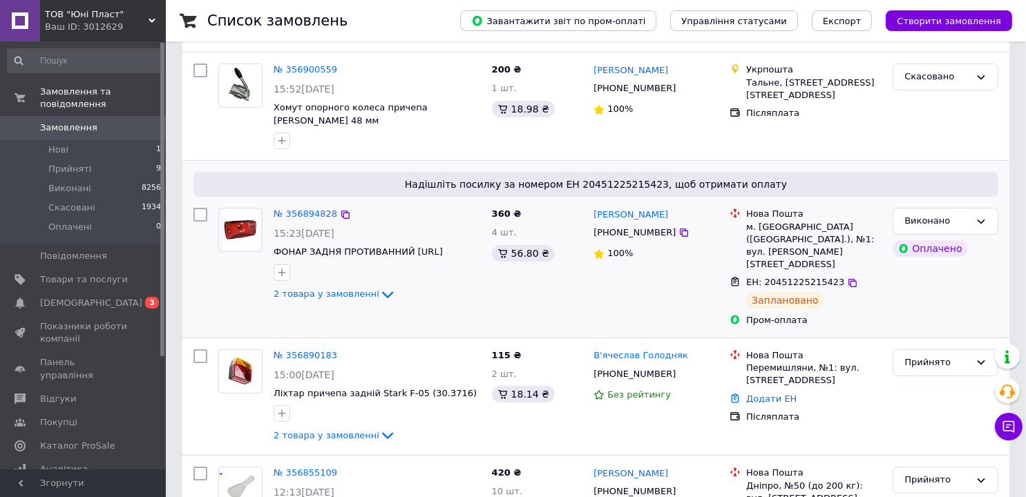
scroll to position [207, 0]
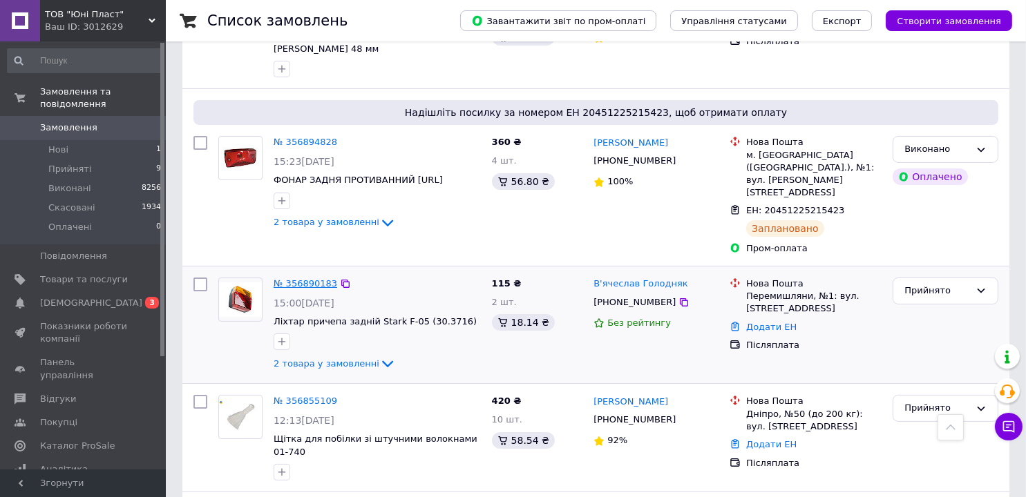
click at [301, 278] on link "№ 356890183" at bounding box center [306, 283] width 64 height 10
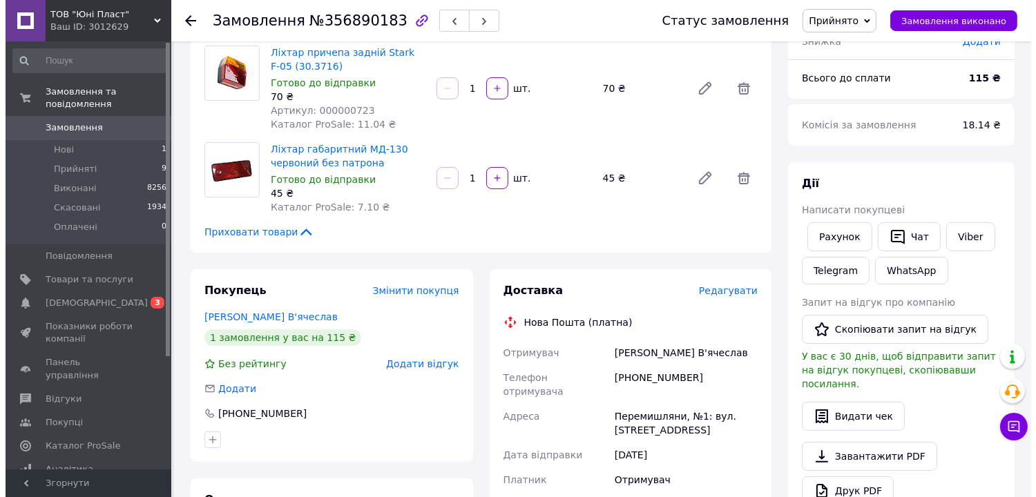
scroll to position [138, 0]
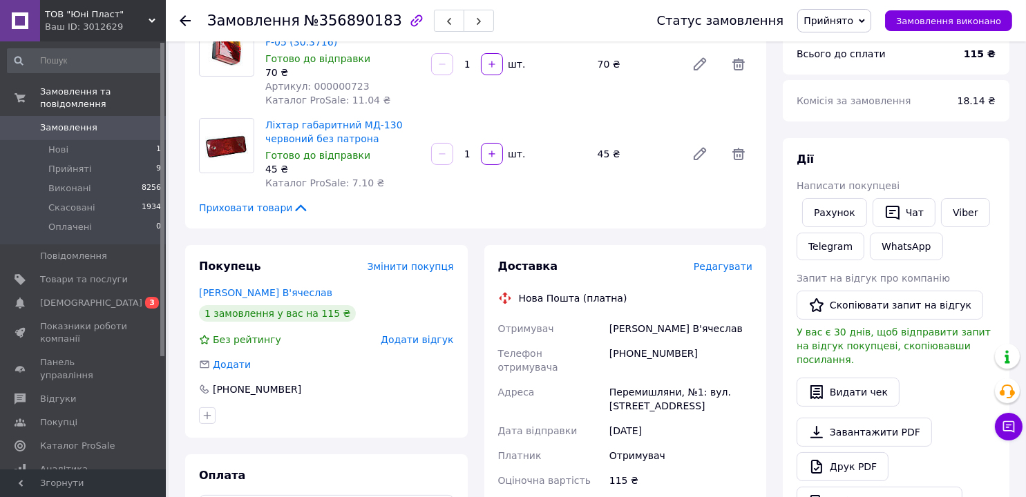
click at [834, 21] on span "Прийнято" at bounding box center [828, 20] width 50 height 11
click at [843, 64] on li "Скасовано" at bounding box center [834, 69] width 73 height 21
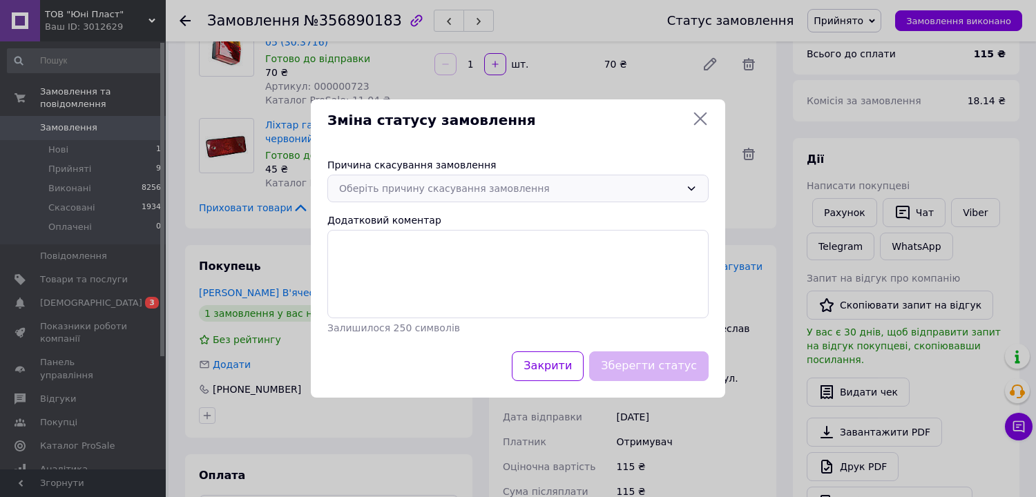
click at [367, 190] on div "Оберіть причину скасування замовлення" at bounding box center [509, 188] width 341 height 15
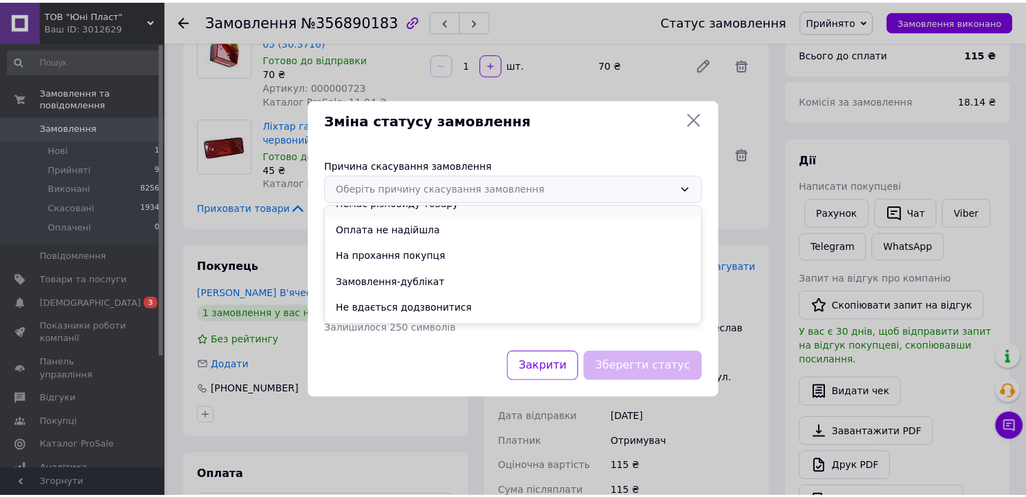
scroll to position [64, 0]
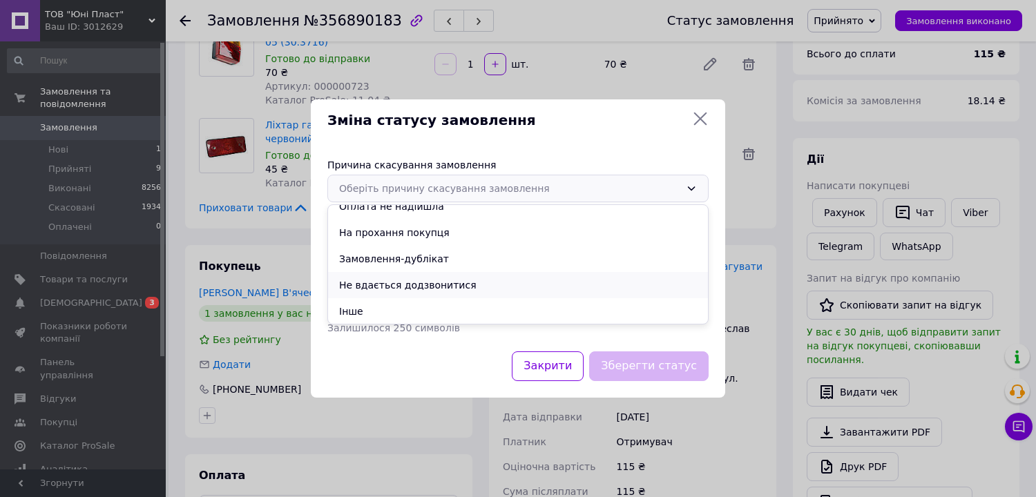
click at [404, 284] on li "Не вдається додзвонитися" at bounding box center [518, 285] width 380 height 26
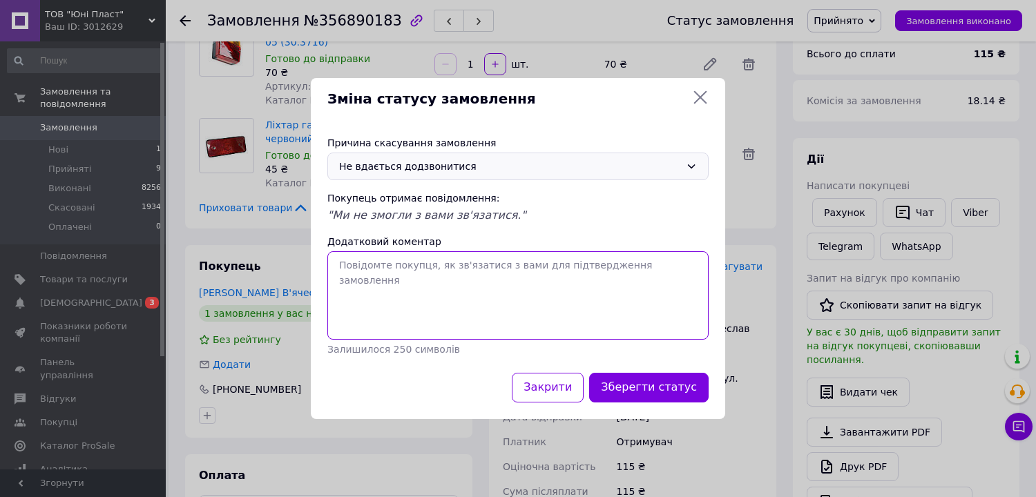
click at [358, 275] on textarea "Додатковий коментар" at bounding box center [517, 295] width 381 height 88
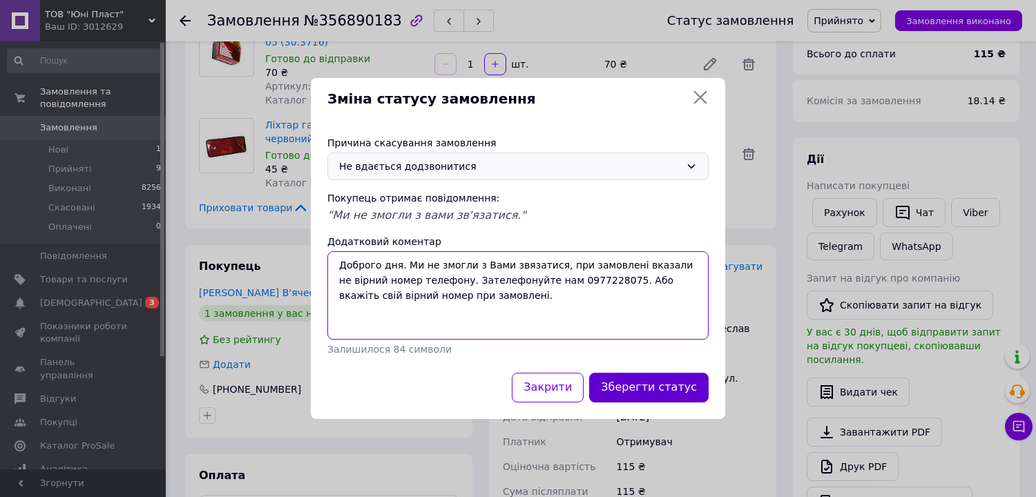
type textarea "Доброго дня. Ми не змогли з Вами звязатися, при замовлені вказали не вірний ном…"
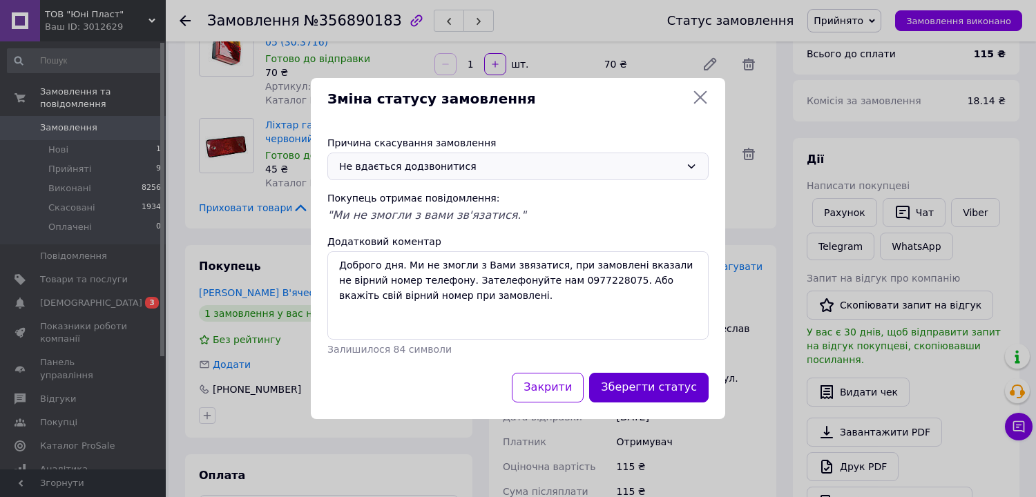
click at [650, 389] on button "Зберегти статус" at bounding box center [648, 388] width 119 height 30
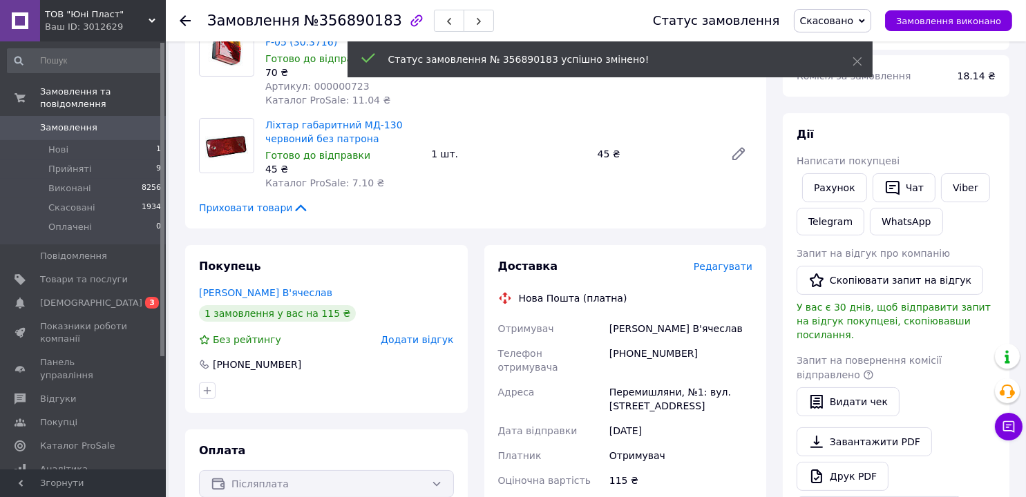
click at [186, 19] on icon at bounding box center [185, 20] width 11 height 11
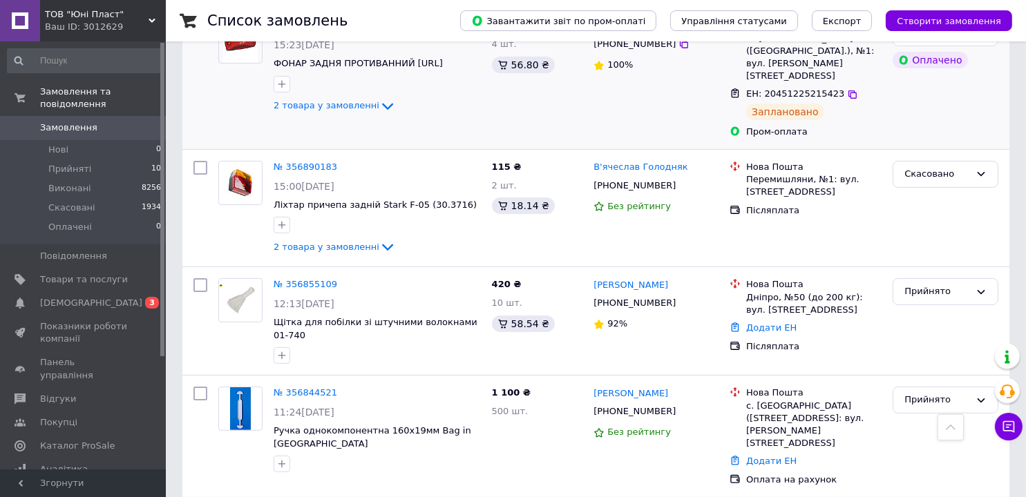
scroll to position [414, 0]
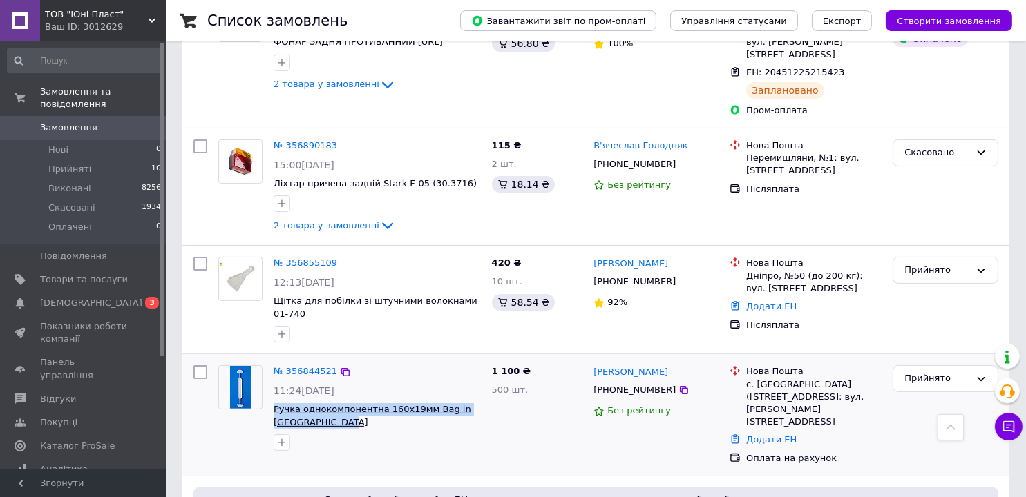
drag, startPoint x: 306, startPoint y: 361, endPoint x: 274, endPoint y: 348, distance: 34.4
click at [274, 403] on span "Ручка однокомпонентна 160х19мм Bag in [GEOGRAPHIC_DATA]" at bounding box center [377, 416] width 207 height 26
drag, startPoint x: 290, startPoint y: 348, endPoint x: 375, endPoint y: 378, distance: 90.2
click at [374, 432] on div at bounding box center [377, 443] width 213 height 22
click at [294, 366] on link "№ 356844521" at bounding box center [306, 371] width 64 height 10
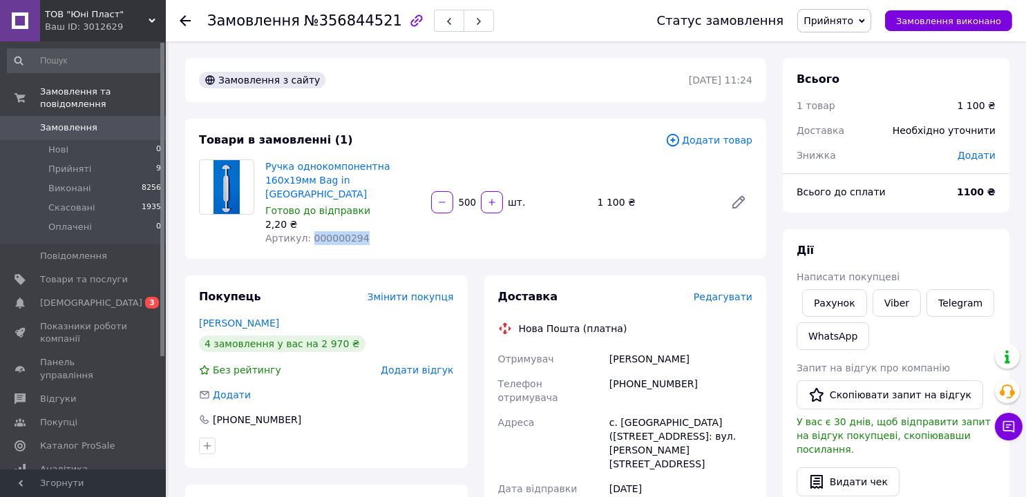
drag, startPoint x: 362, startPoint y: 227, endPoint x: 305, endPoint y: 226, distance: 56.6
click at [305, 231] on div "Артикул: 000000294" at bounding box center [342, 238] width 155 height 14
copy span "000000294"
click at [182, 17] on use at bounding box center [185, 20] width 11 height 11
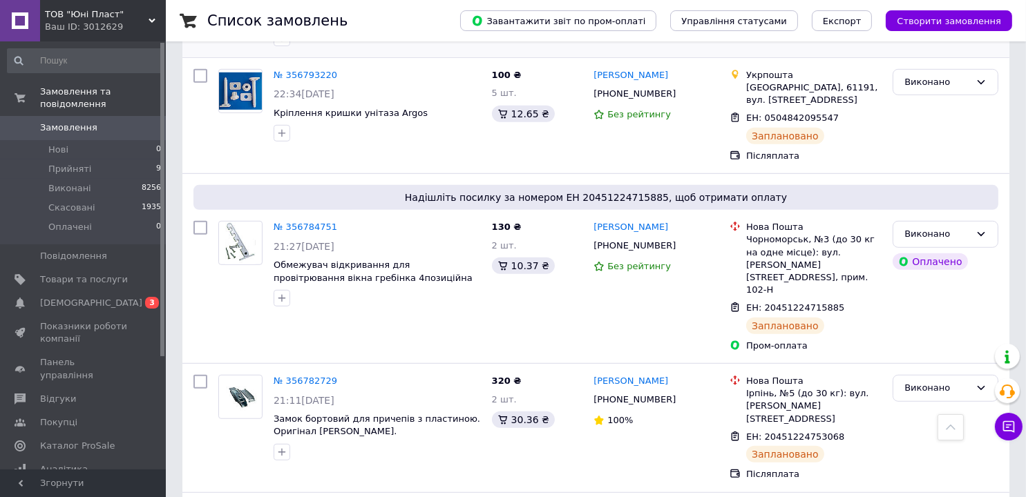
scroll to position [1243, 0]
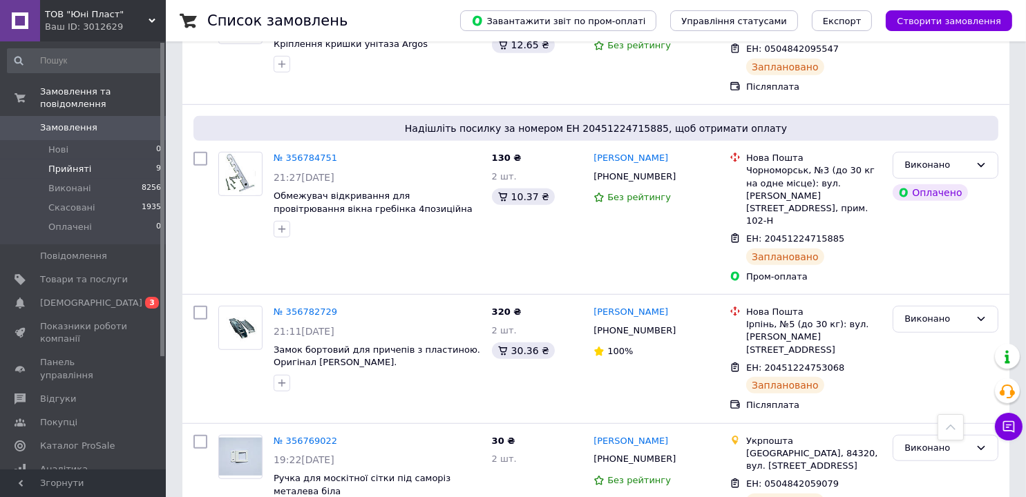
click at [74, 163] on span "Прийняті" at bounding box center [69, 169] width 43 height 12
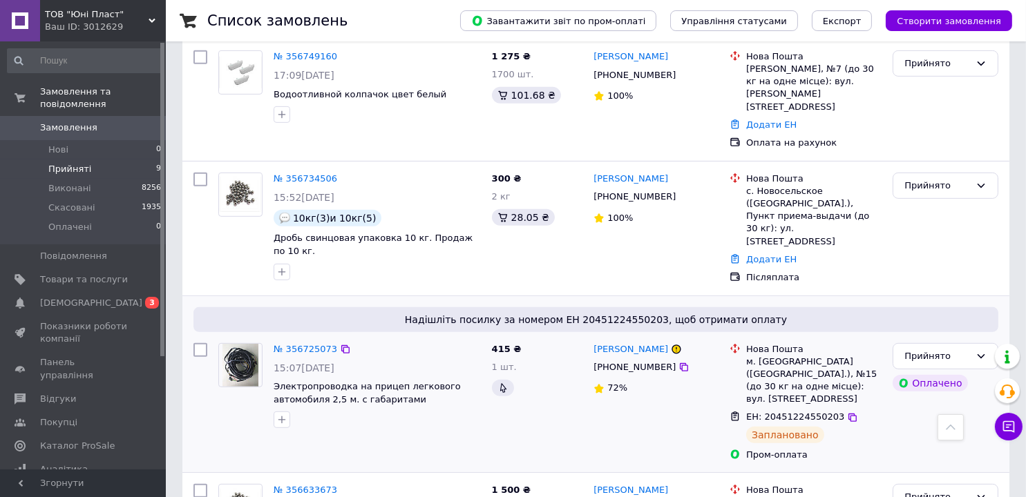
scroll to position [851, 0]
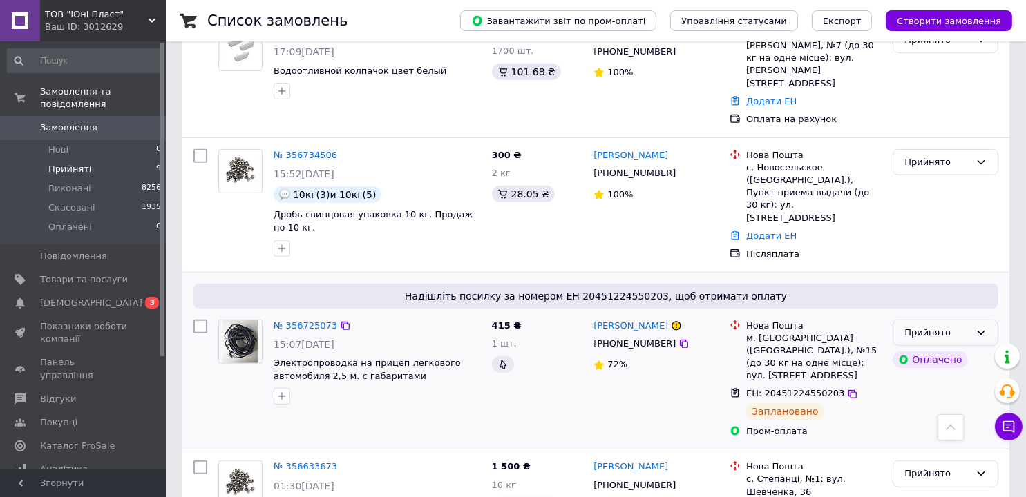
click at [942, 326] on div "Прийнято" at bounding box center [937, 333] width 66 height 15
click at [928, 349] on li "Виконано" at bounding box center [945, 362] width 104 height 26
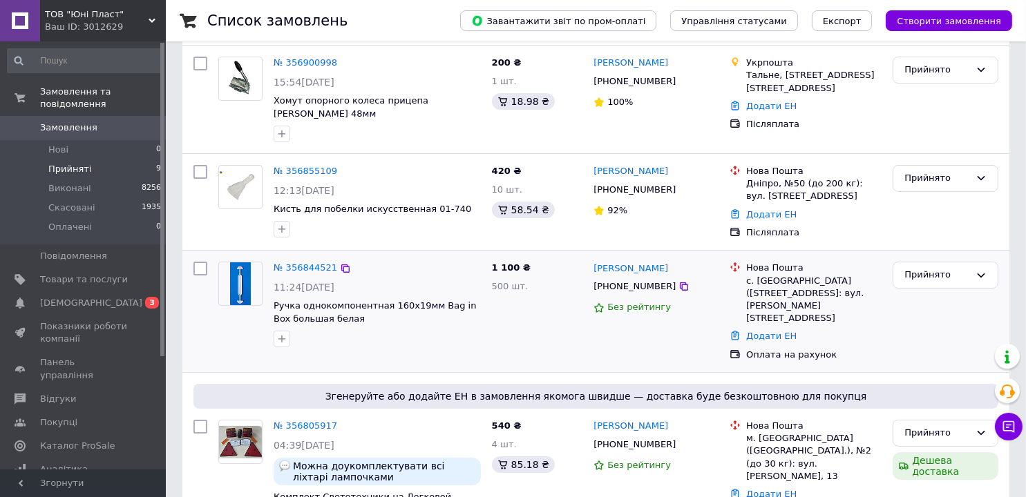
scroll to position [22, 0]
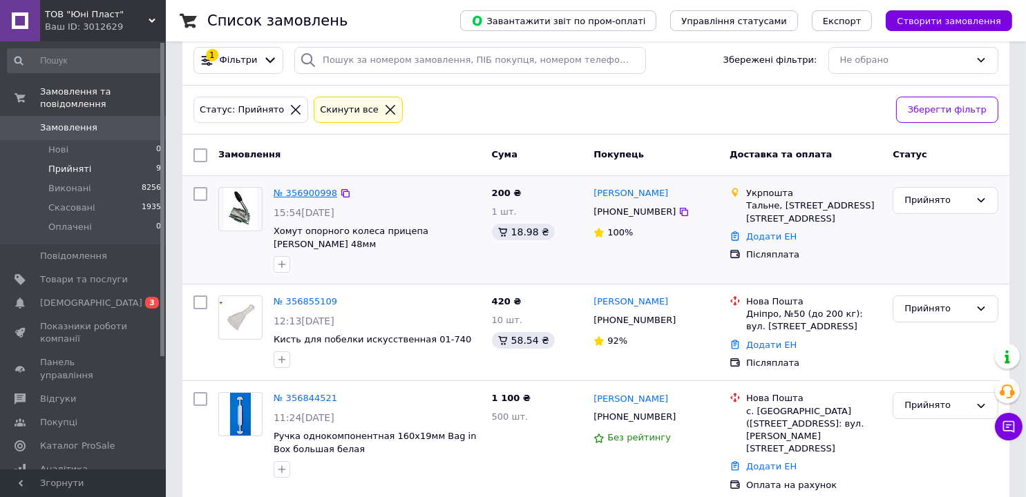
click at [302, 195] on link "№ 356900998" at bounding box center [306, 193] width 64 height 10
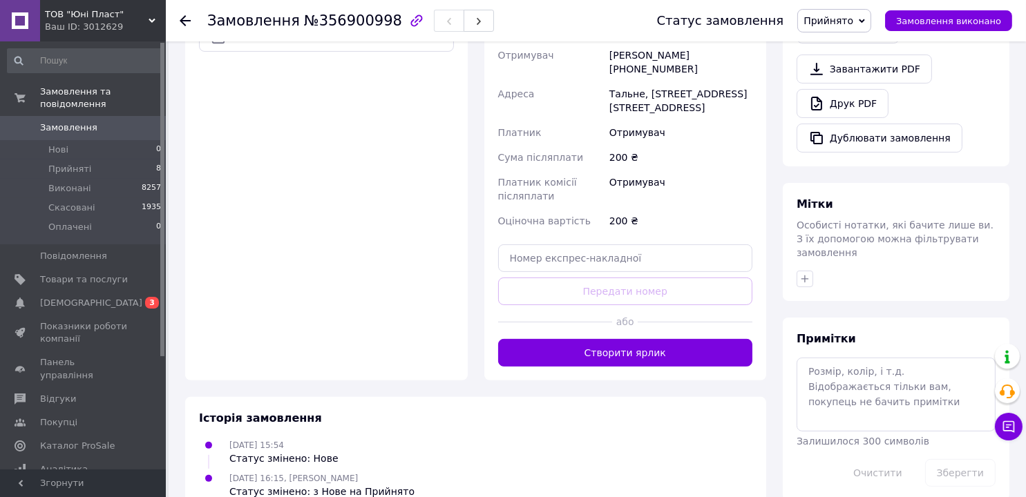
scroll to position [504, 0]
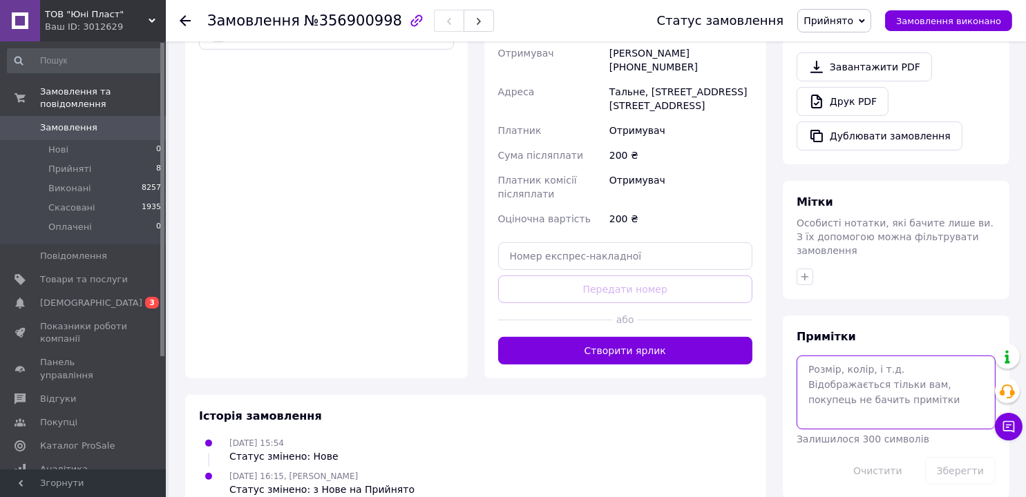
click at [839, 356] on textarea at bounding box center [895, 392] width 199 height 73
type textarea "підтверджено оплачено"
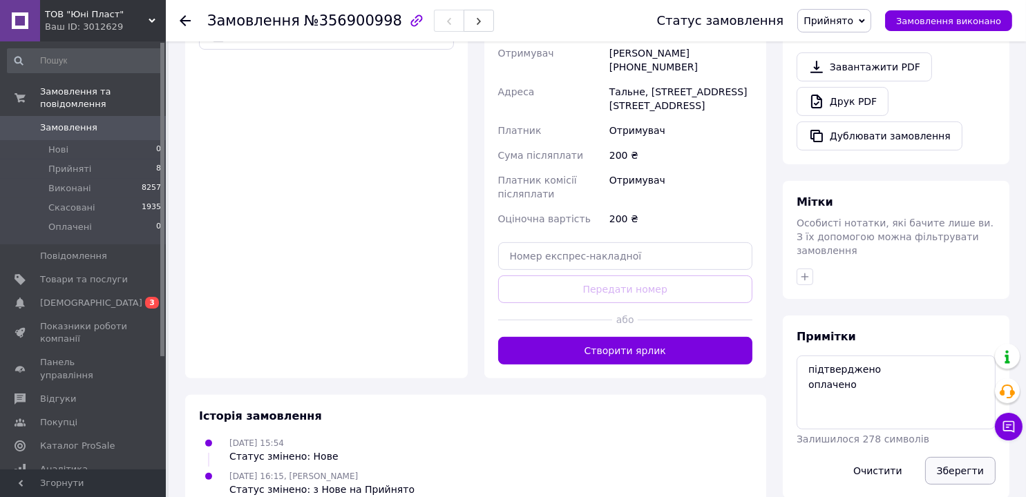
click at [981, 457] on button "Зберегти" at bounding box center [960, 471] width 70 height 28
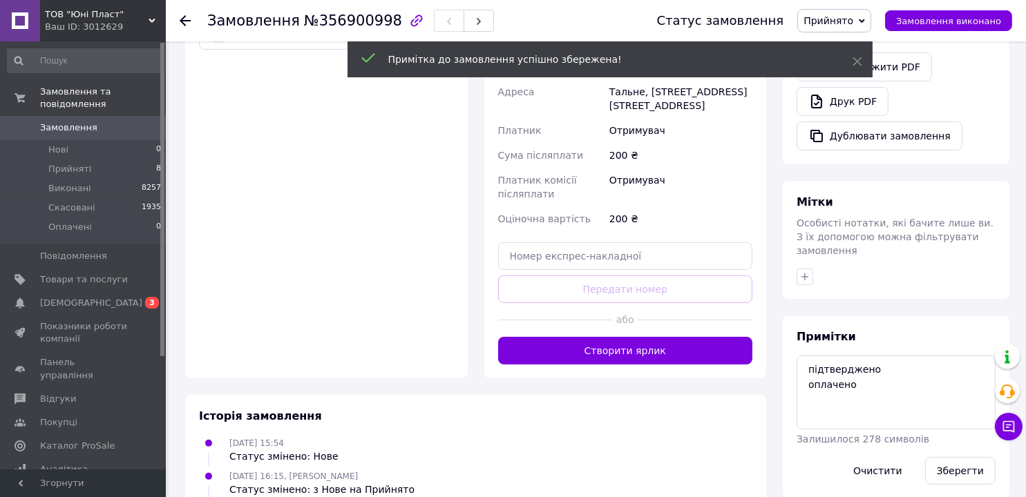
click at [181, 17] on icon at bounding box center [185, 20] width 11 height 11
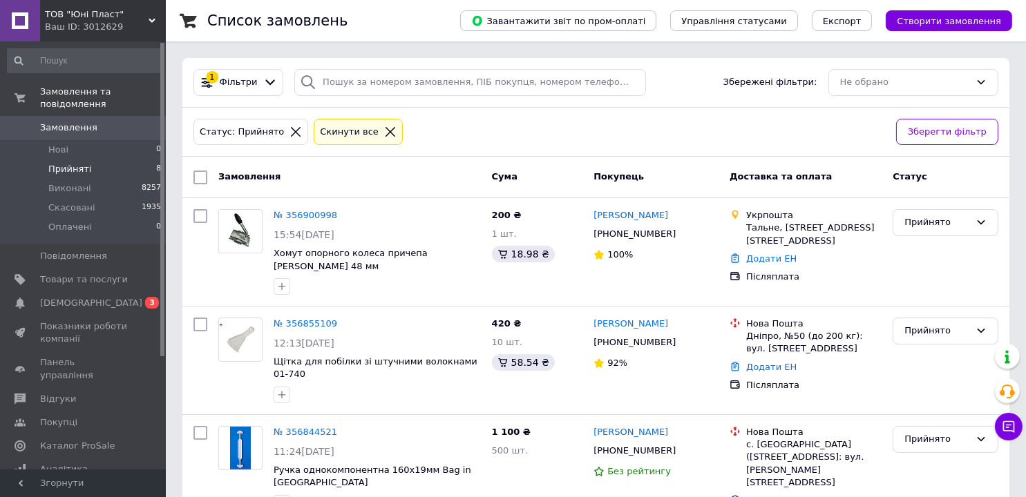
click at [384, 128] on icon at bounding box center [390, 132] width 12 height 12
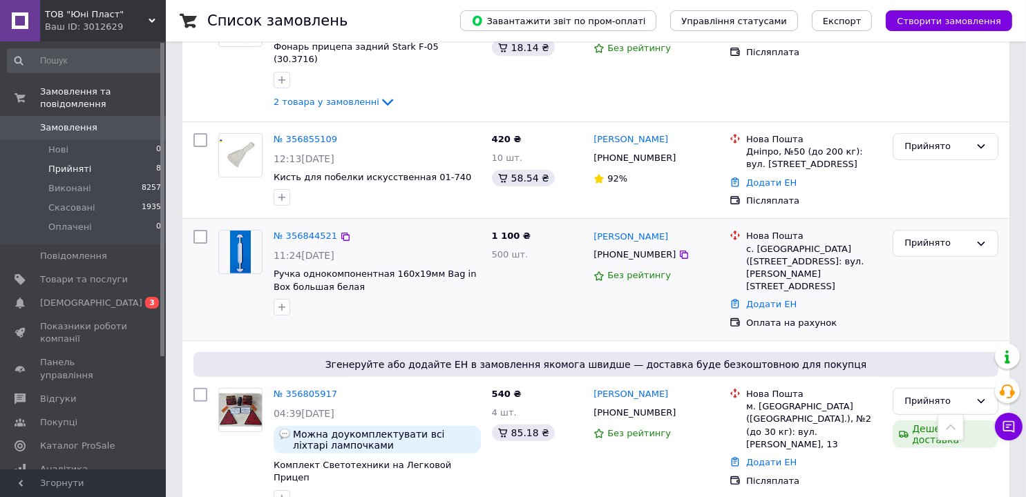
scroll to position [553, 0]
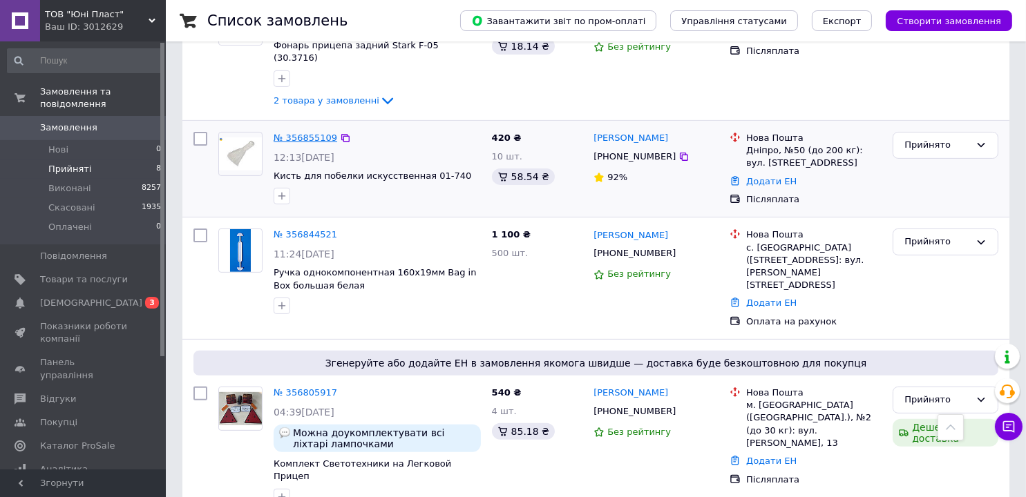
click at [305, 133] on link "№ 356855109" at bounding box center [306, 138] width 64 height 10
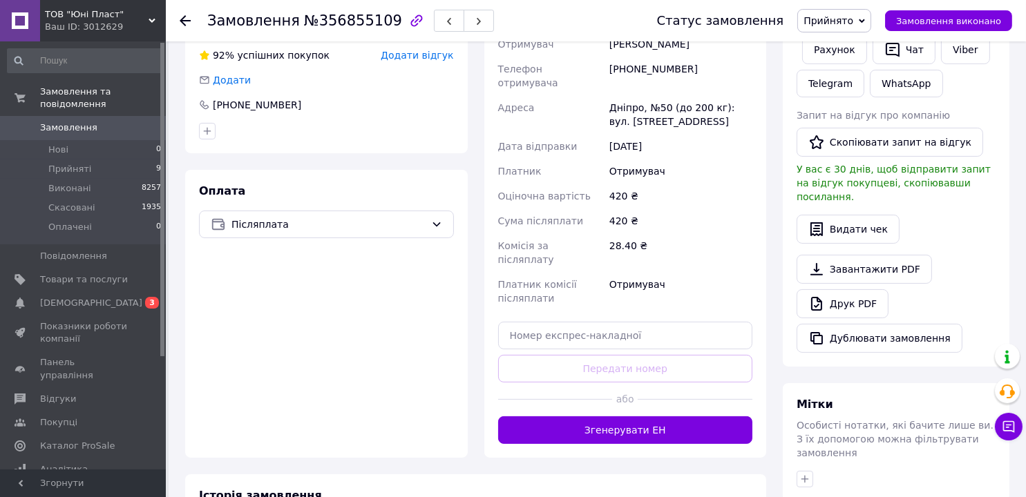
scroll to position [483, 0]
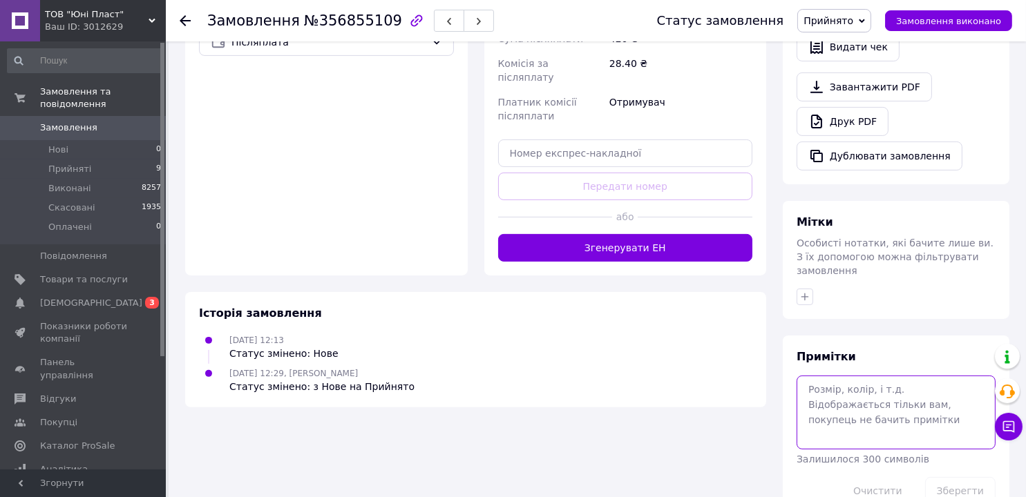
click at [829, 376] on textarea at bounding box center [895, 412] width 199 height 73
type textarea "наложка"
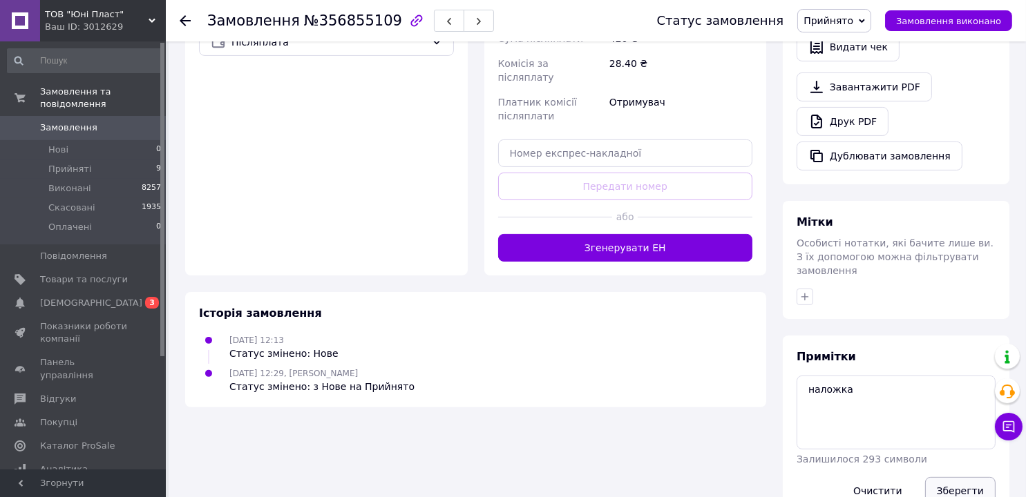
click at [955, 477] on button "Зберегти" at bounding box center [960, 491] width 70 height 28
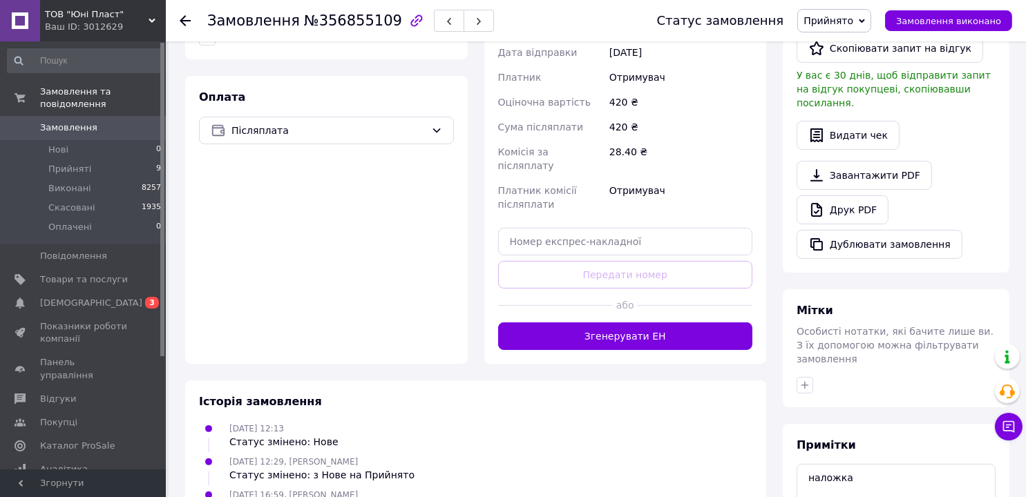
scroll to position [207, 0]
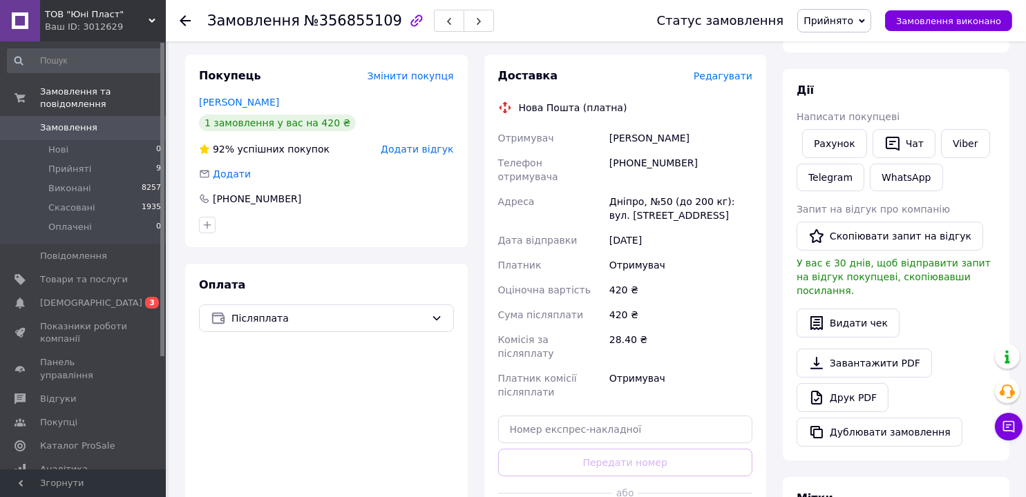
click at [180, 19] on icon at bounding box center [185, 20] width 11 height 11
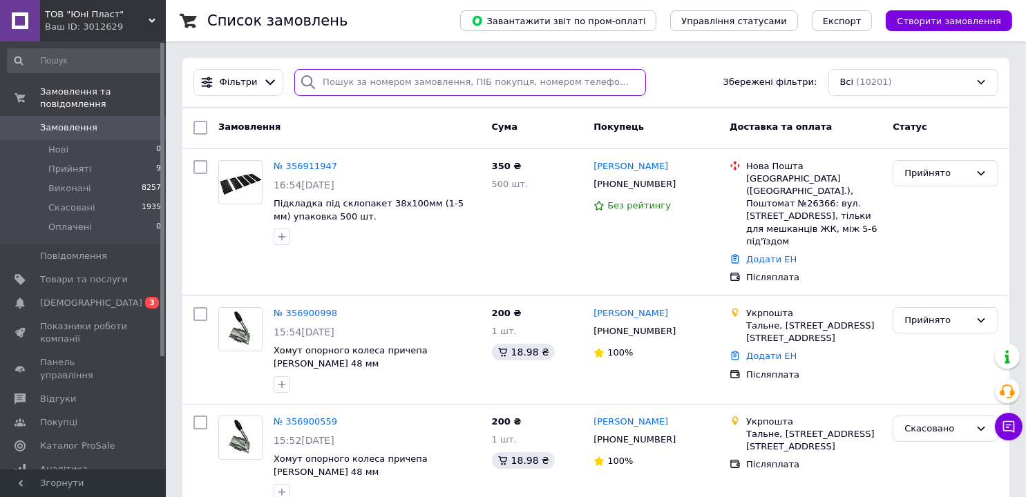
click at [352, 84] on input "search" at bounding box center [470, 82] width 352 height 27
paste input "20451220393195"
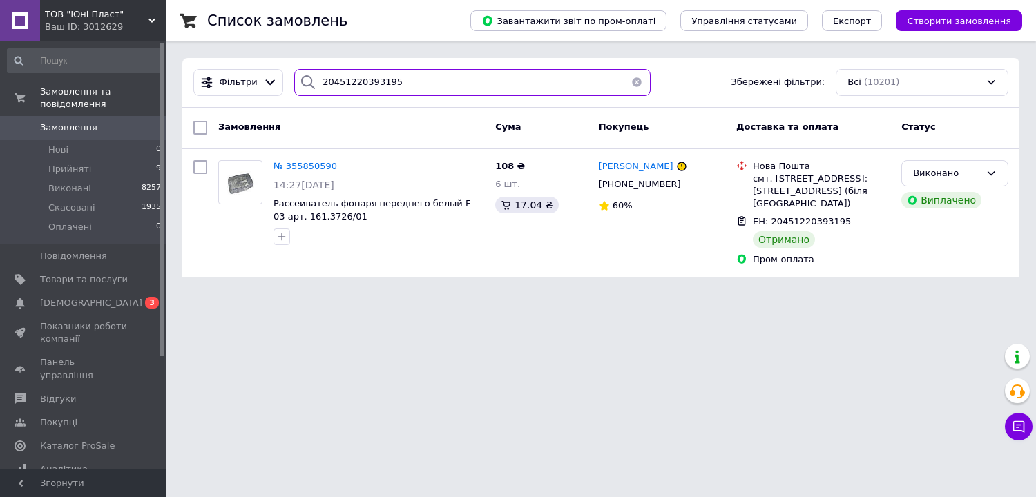
type input "20451220393195"
drag, startPoint x: 323, startPoint y: 87, endPoint x: 220, endPoint y: 84, distance: 102.3
click at [221, 85] on div "Фільтри 20451220393195 Збережені фільтри: Всі (10201)" at bounding box center [601, 82] width 826 height 27
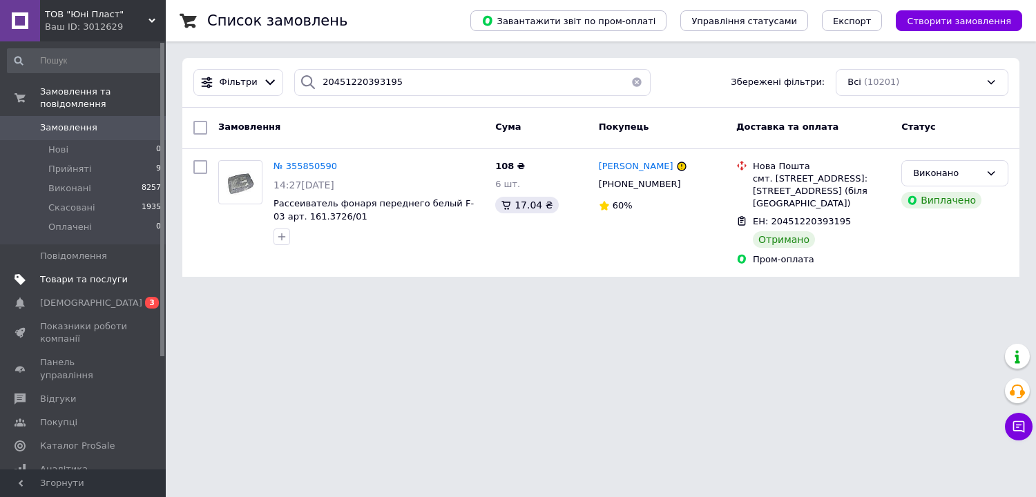
click at [75, 274] on span "Товари та послуги" at bounding box center [84, 280] width 88 height 12
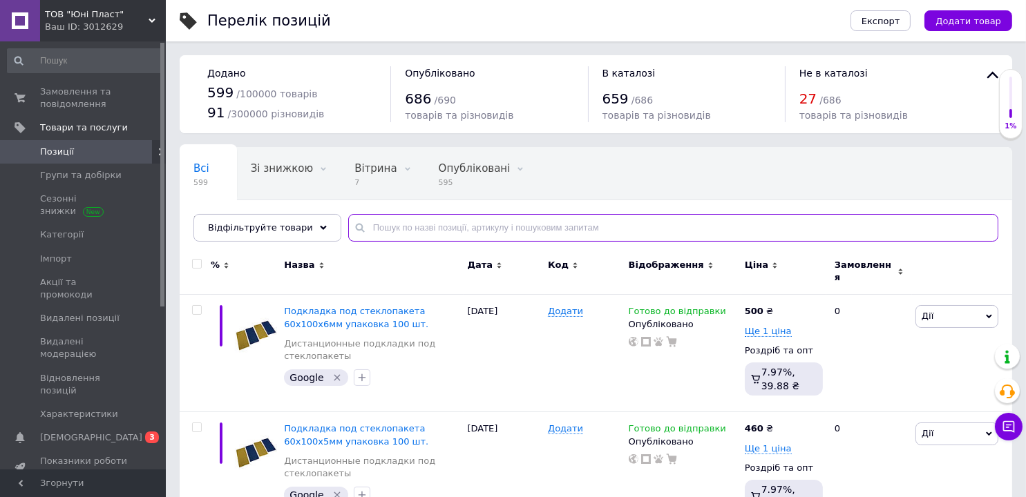
click at [412, 218] on input "text" at bounding box center [673, 228] width 650 height 28
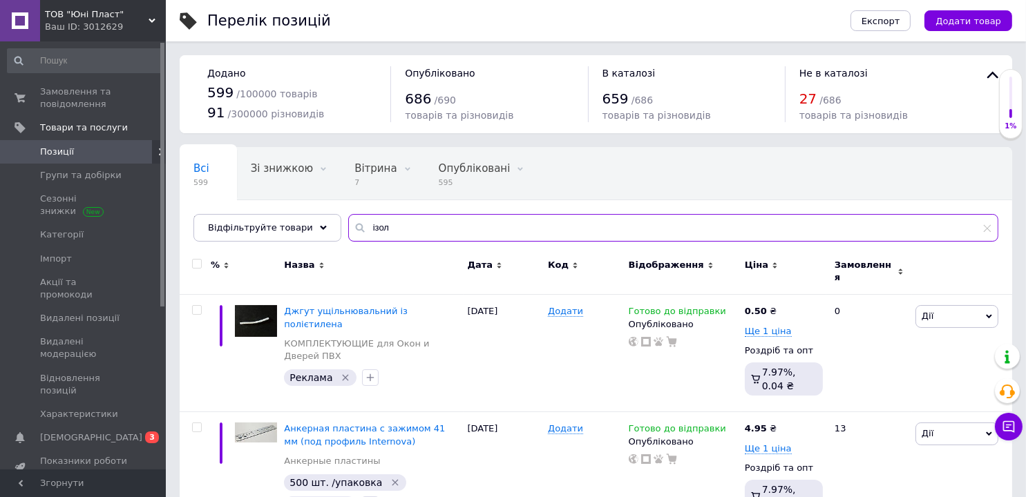
click at [348, 231] on div "ізол" at bounding box center [673, 228] width 650 height 28
type input "м"
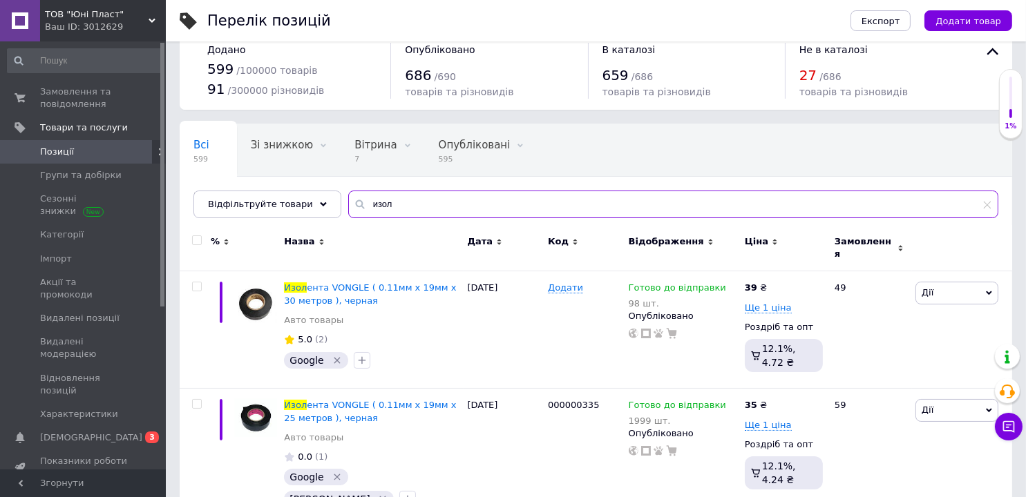
scroll to position [36, 0]
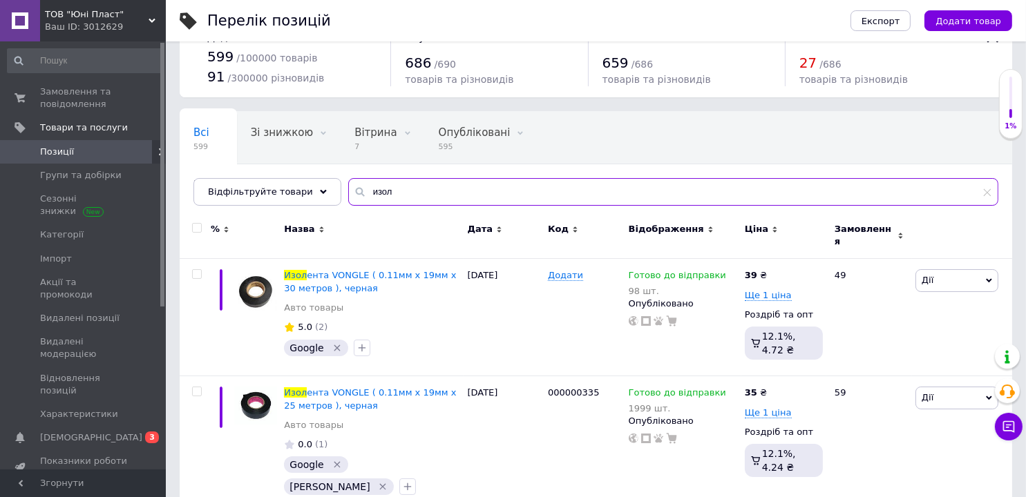
type input "изол"
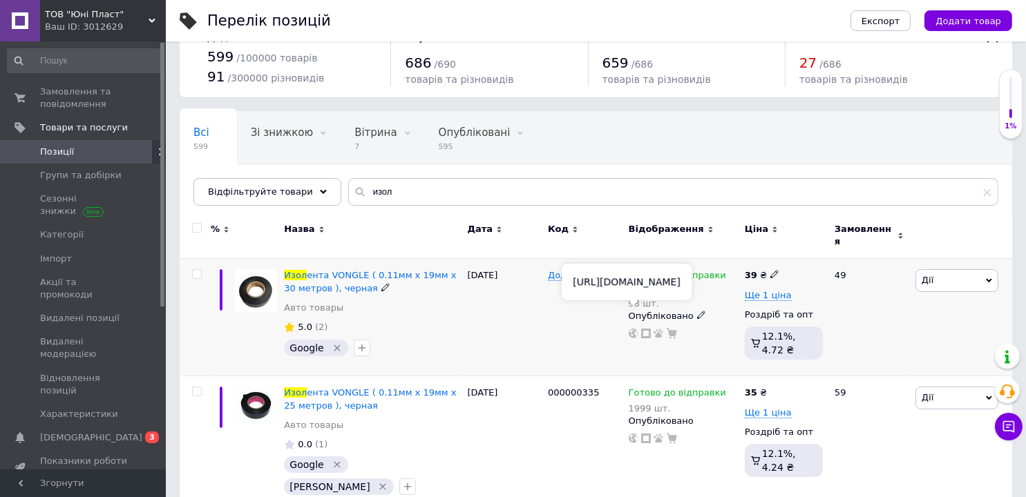
click at [629, 329] on use at bounding box center [634, 334] width 10 height 10
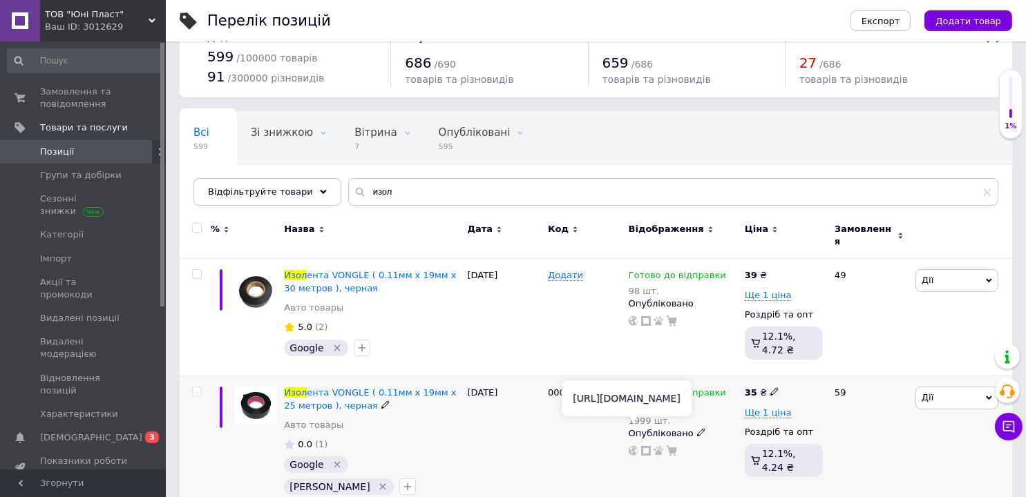
click at [634, 446] on icon at bounding box center [634, 451] width 10 height 10
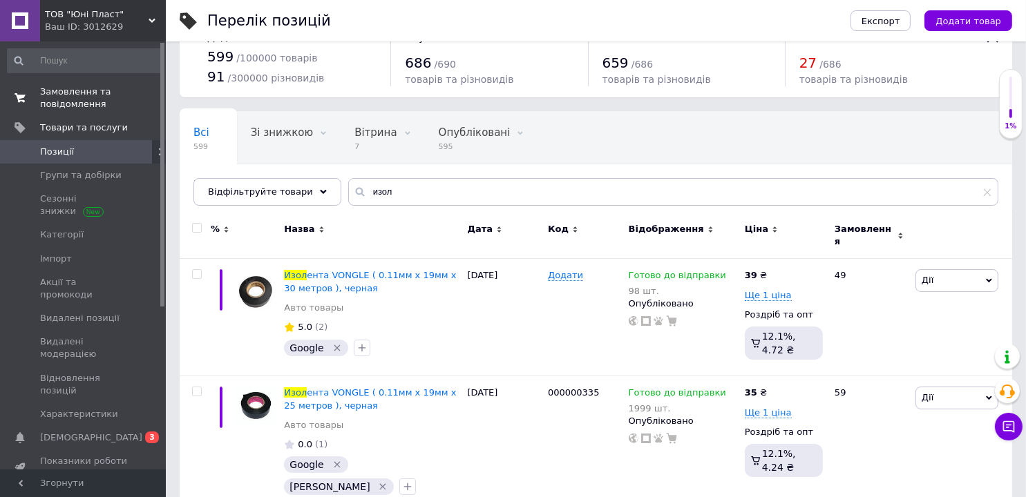
click at [68, 93] on span "Замовлення та повідомлення" at bounding box center [84, 98] width 88 height 25
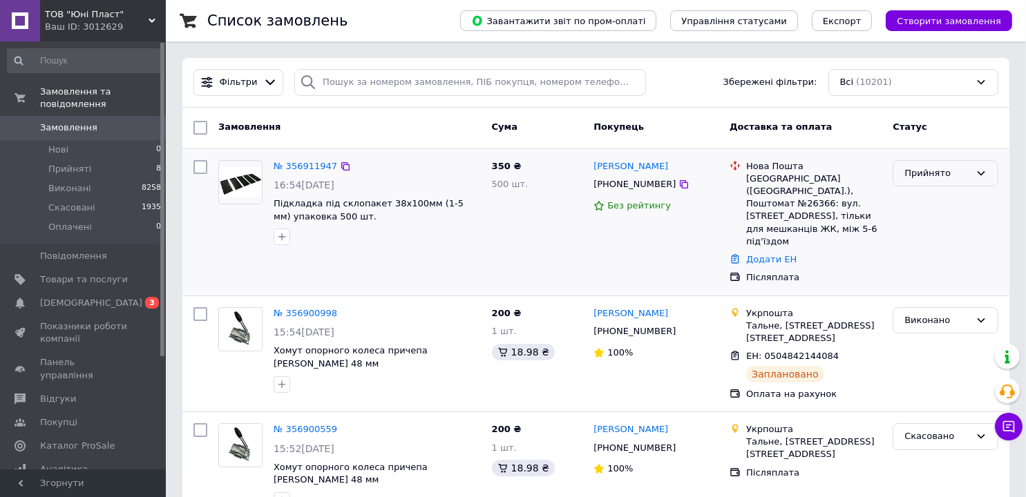
click at [942, 171] on div "Прийнято" at bounding box center [937, 173] width 66 height 15
click at [932, 228] on li "Скасовано" at bounding box center [945, 228] width 104 height 26
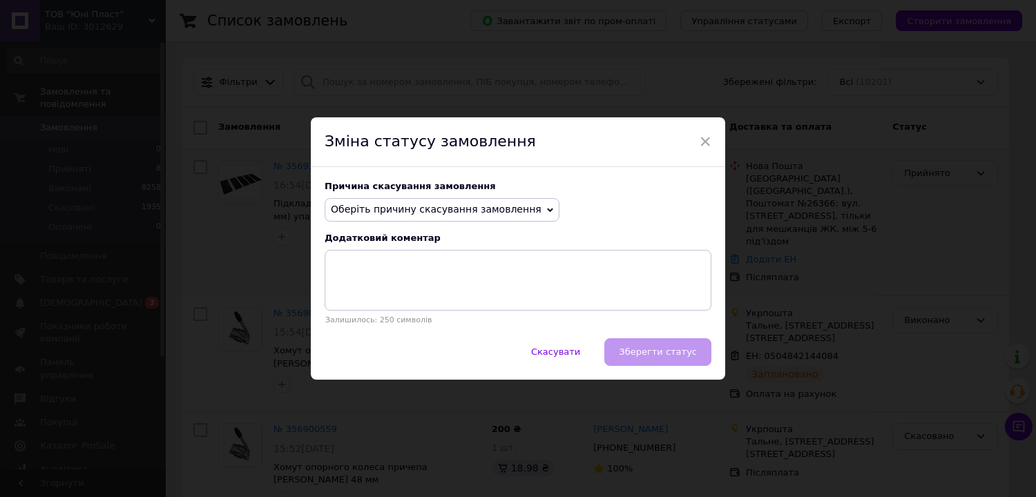
click at [436, 208] on span "Оберіть причину скасування замовлення" at bounding box center [436, 209] width 211 height 11
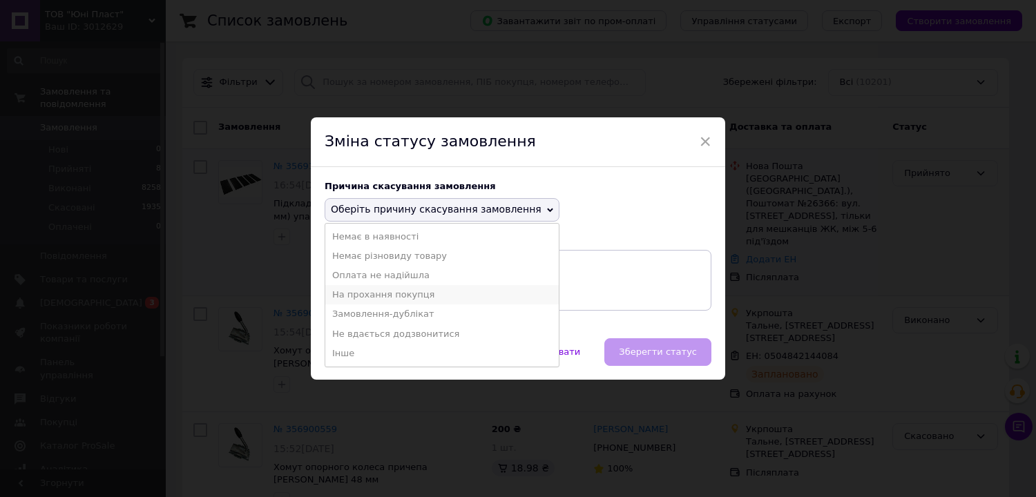
click at [384, 295] on li "На прохання покупця" at bounding box center [441, 294] width 233 height 19
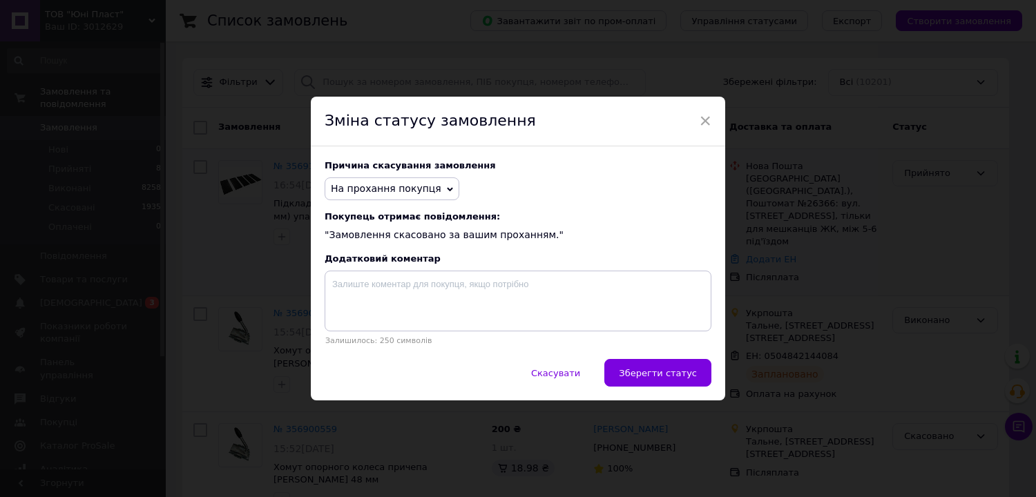
click at [662, 375] on span "Зберегти статус" at bounding box center [658, 373] width 78 height 10
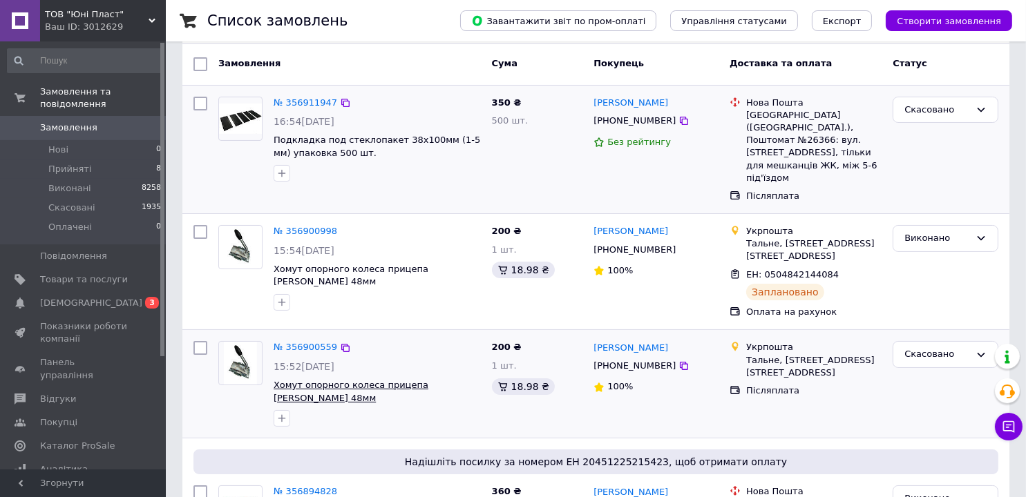
scroll to position [138, 0]
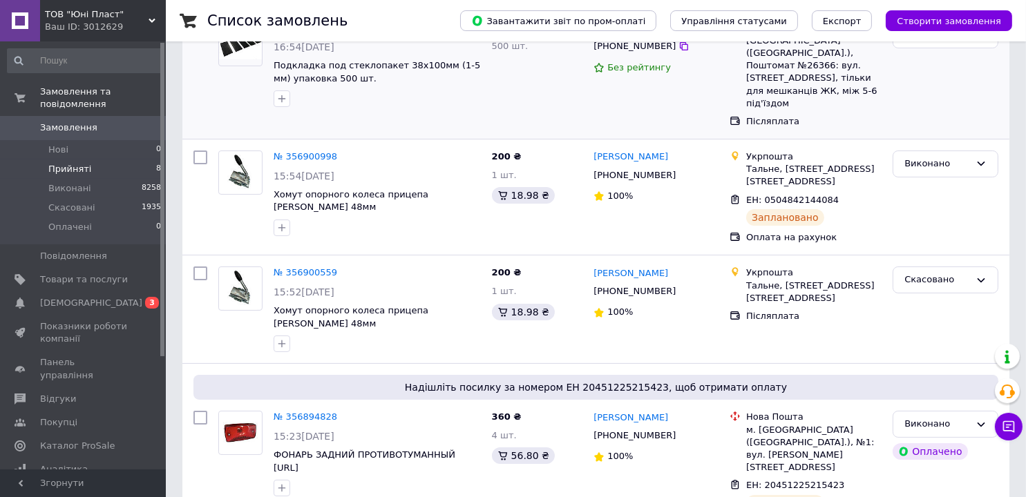
click at [73, 163] on span "Прийняті" at bounding box center [69, 169] width 43 height 12
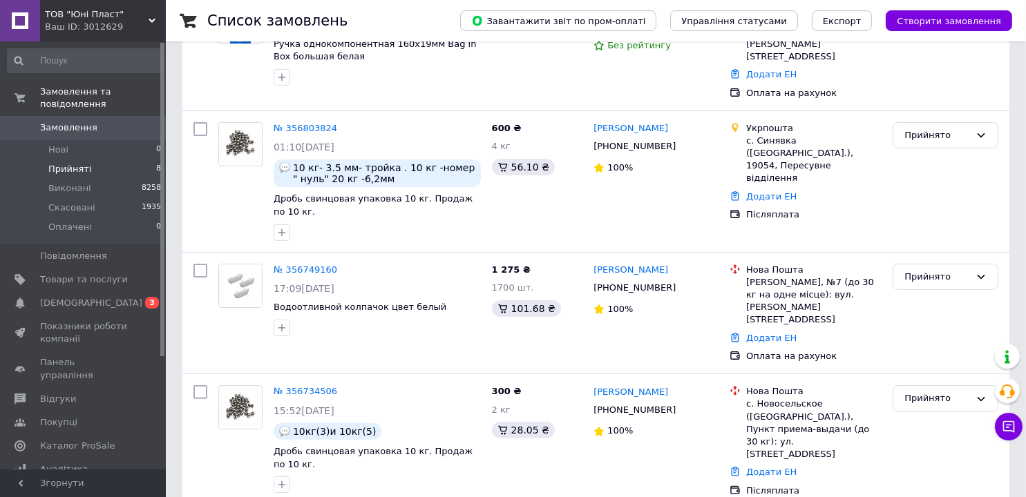
scroll to position [512, 0]
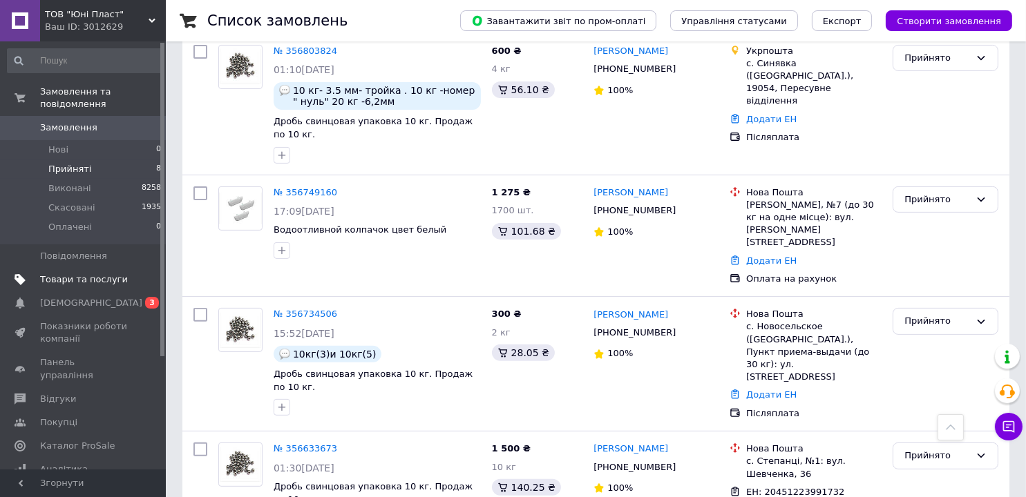
click at [64, 274] on span "Товари та послуги" at bounding box center [84, 280] width 88 height 12
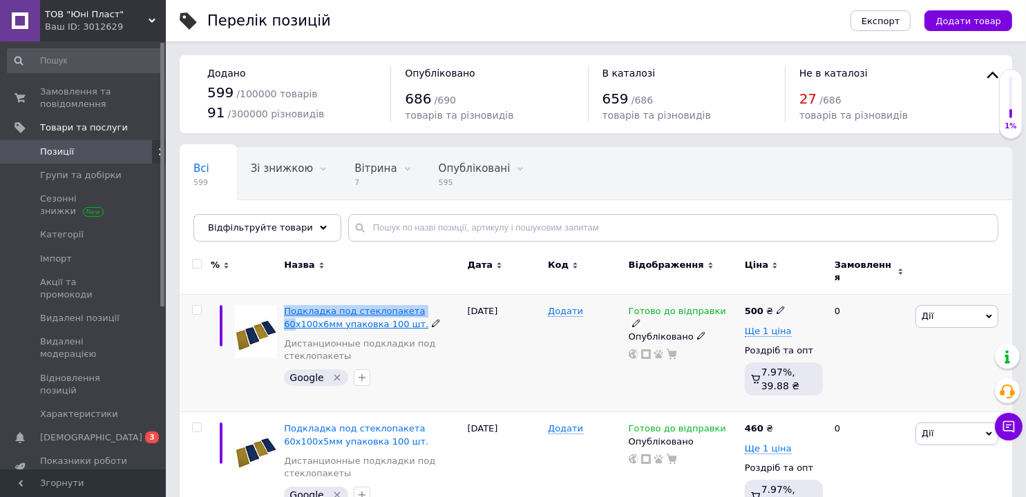
drag, startPoint x: 283, startPoint y: 298, endPoint x: 413, endPoint y: 303, distance: 130.0
click at [413, 303] on div "Подкладка под стеклопакета 60х100х6мм упаковка 100 шт. Дистанционные подкладки …" at bounding box center [371, 353] width 183 height 117
copy span "Подкладка под стеклопакета 60"
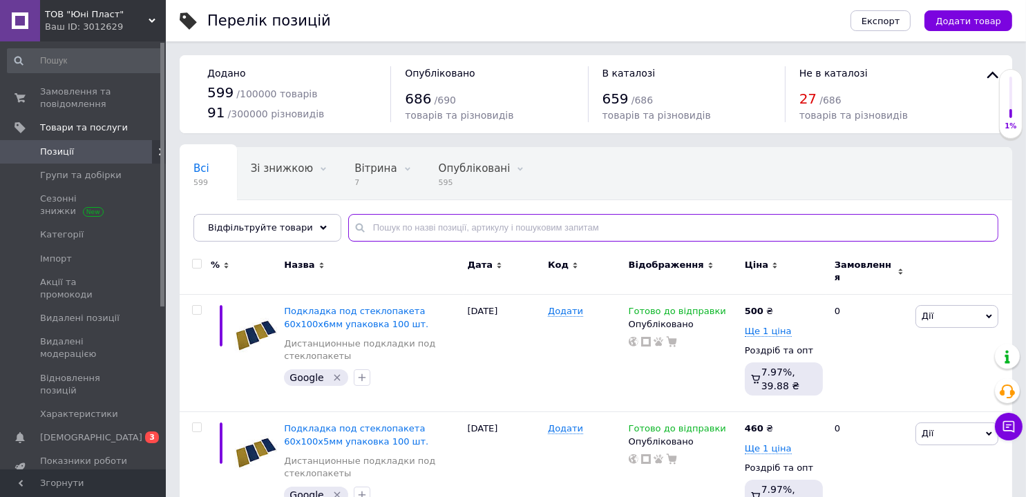
click at [370, 224] on input "text" at bounding box center [673, 228] width 650 height 28
paste input "Подкладка под стеклопакета 60"
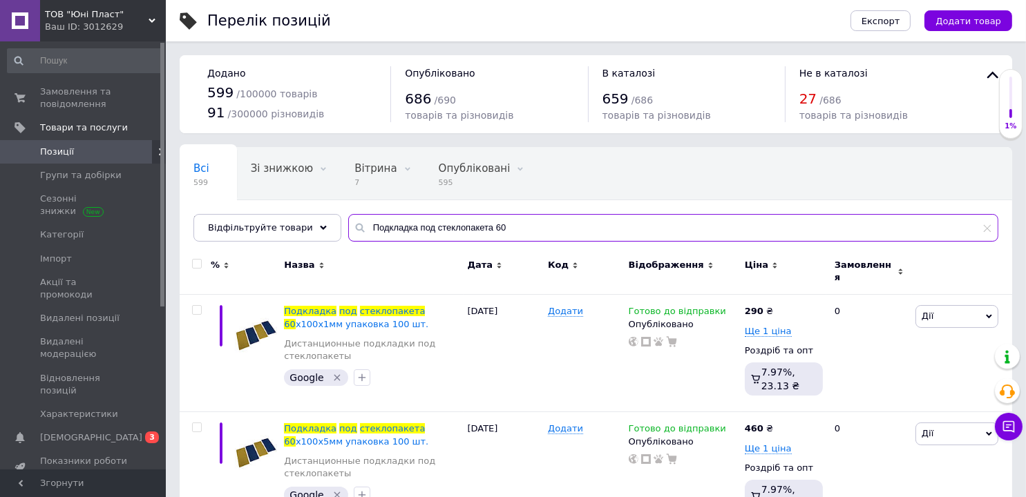
click at [482, 226] on input "Подкладка под стеклопакета 60" at bounding box center [673, 228] width 650 height 28
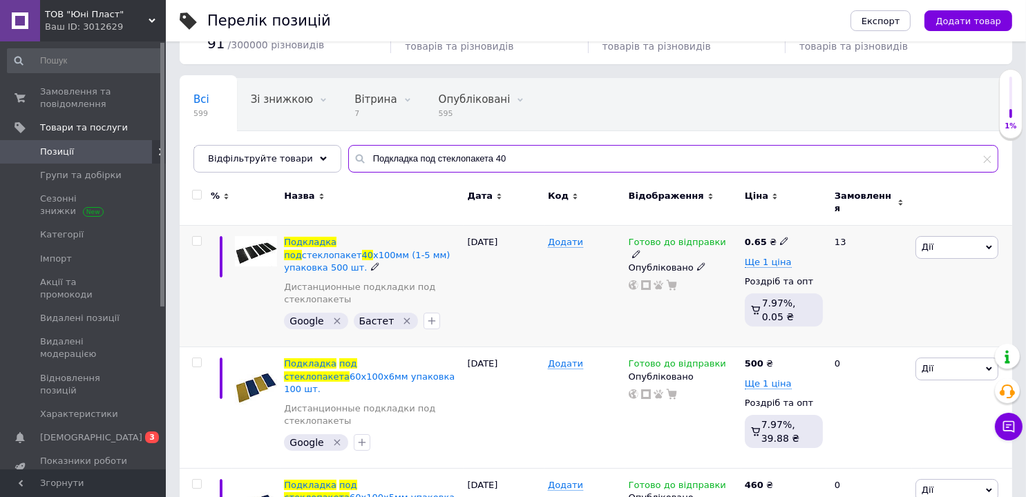
scroll to position [138, 0]
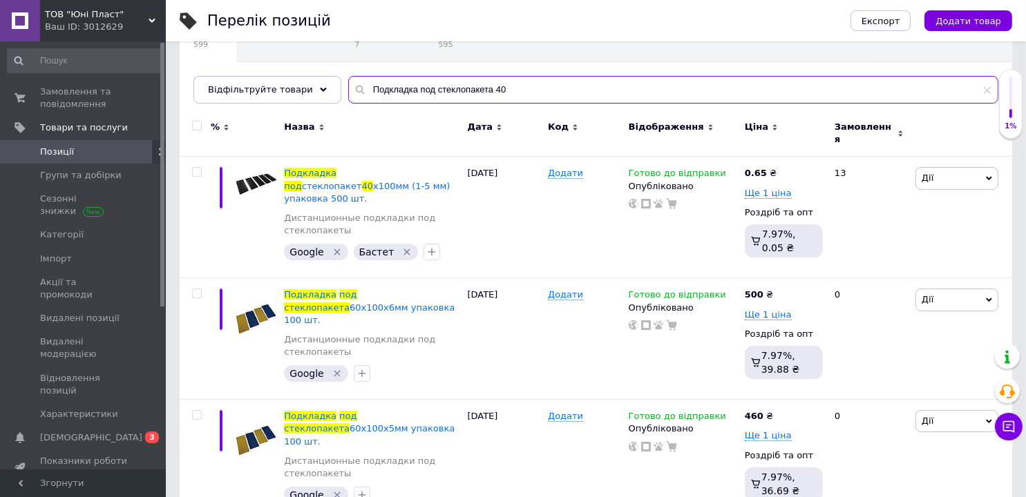
type input "Подкладка под стеклопакета 40"
click at [59, 95] on span "Замовлення та повідомлення" at bounding box center [84, 98] width 88 height 25
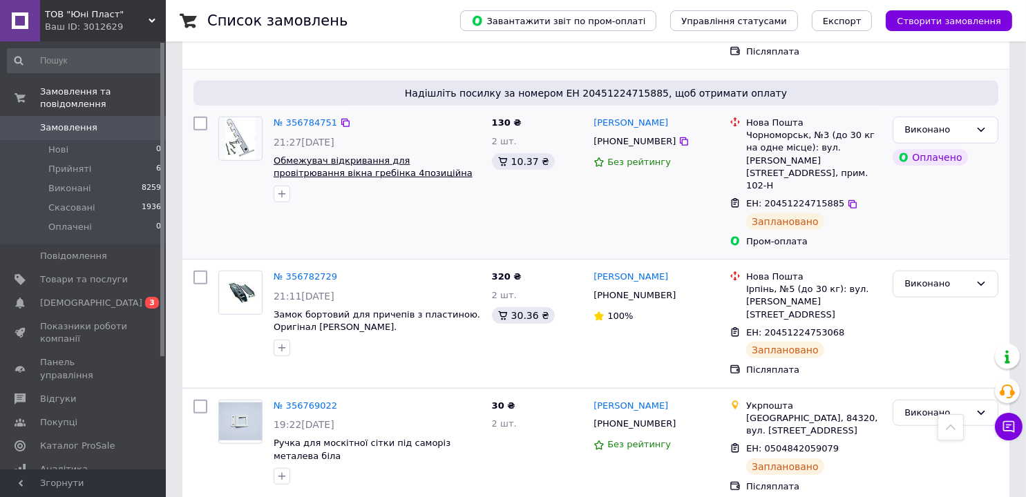
scroll to position [1381, 0]
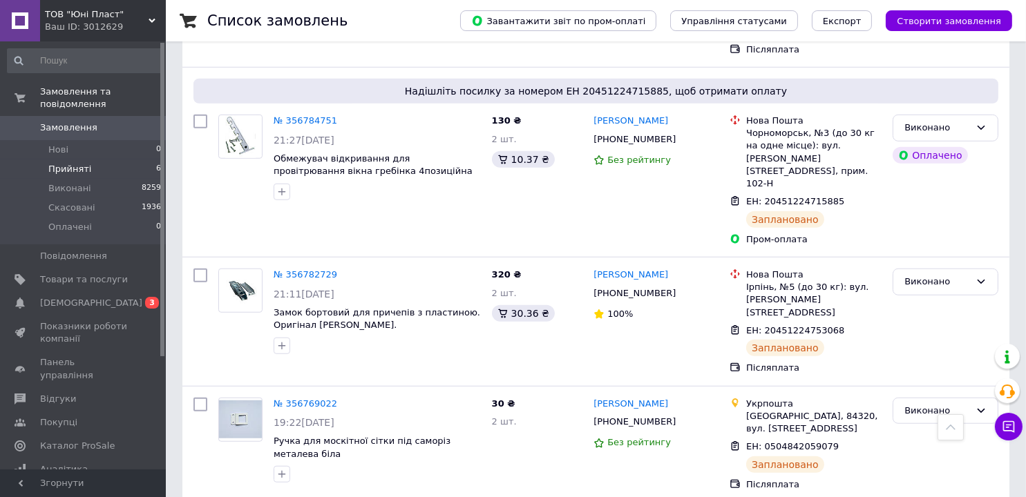
click at [75, 163] on span "Прийняті" at bounding box center [69, 169] width 43 height 12
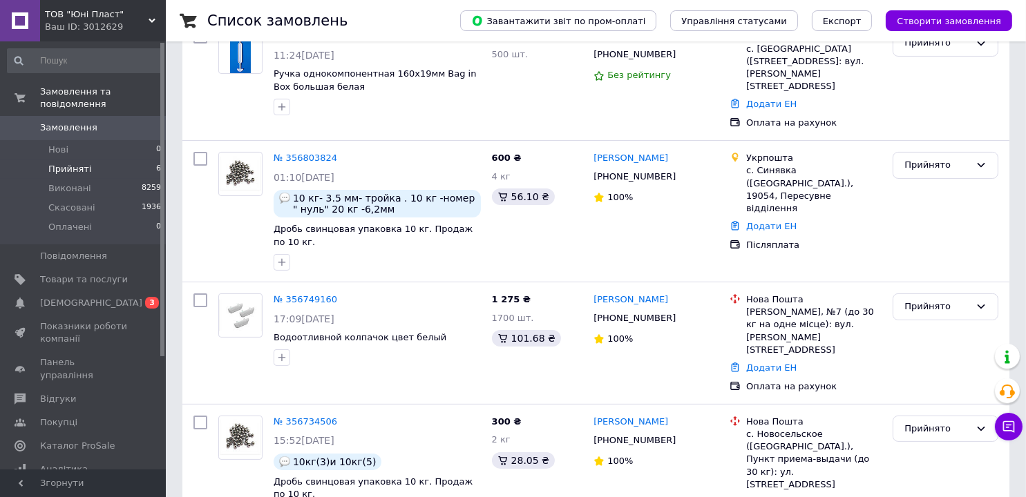
scroll to position [405, 0]
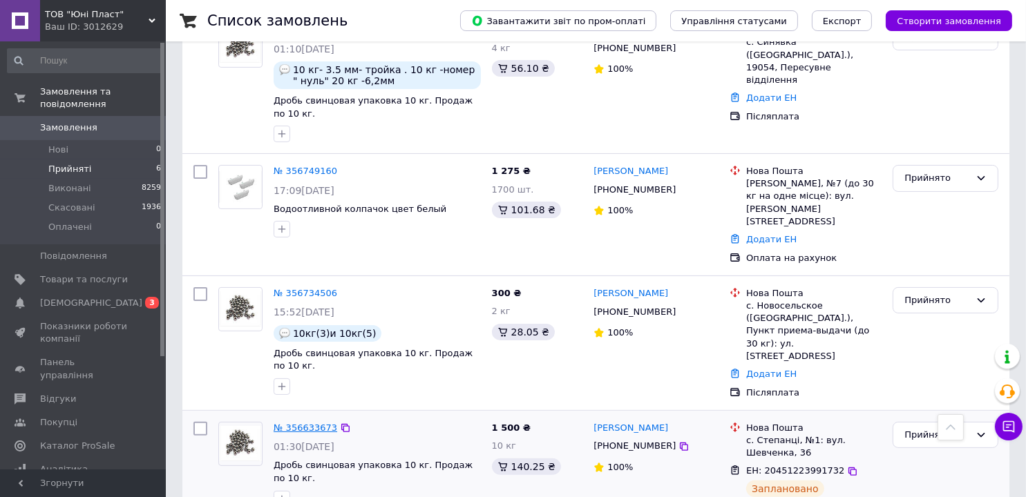
click at [299, 423] on link "№ 356633673" at bounding box center [306, 428] width 64 height 10
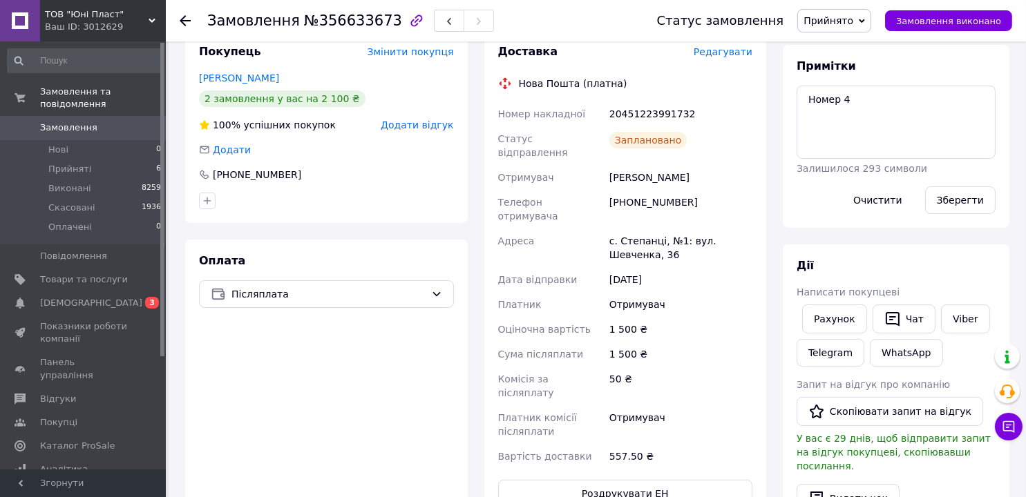
scroll to position [198, 0]
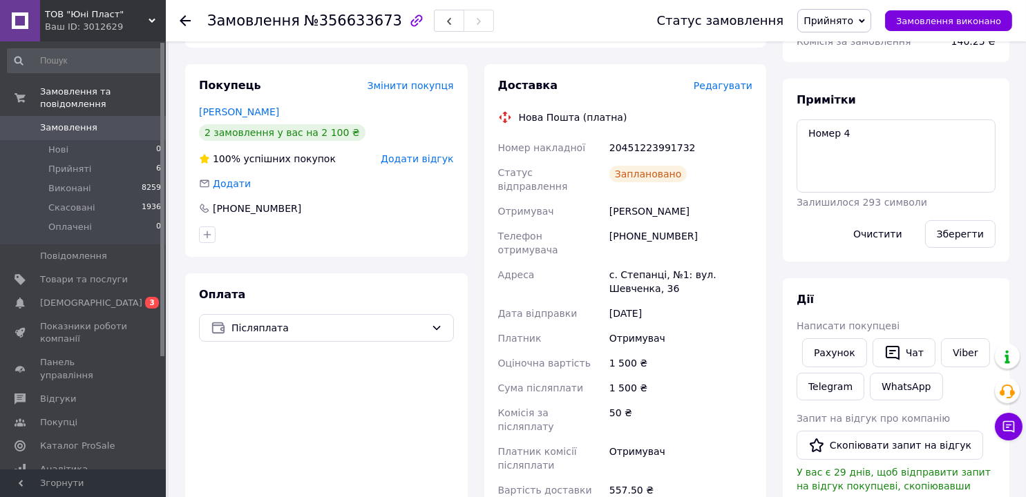
click at [184, 17] on icon at bounding box center [185, 20] width 11 height 11
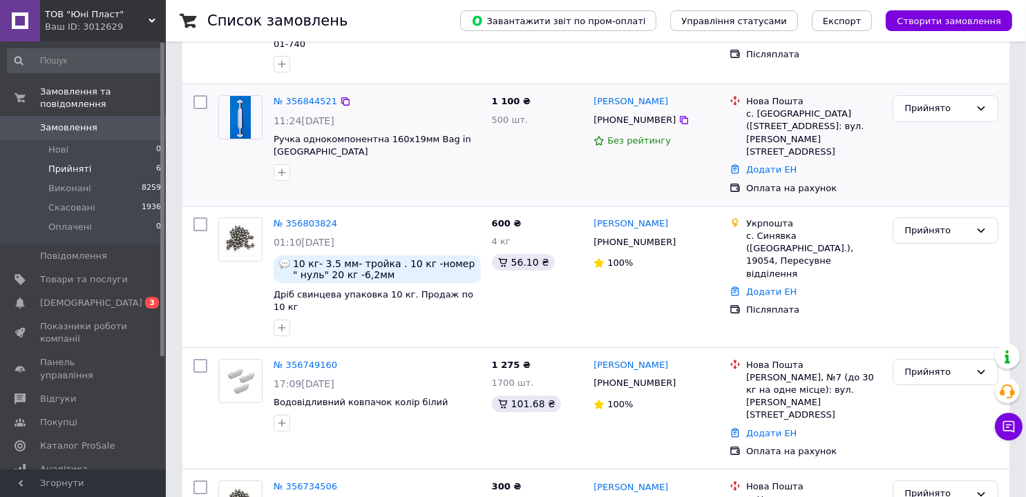
scroll to position [276, 0]
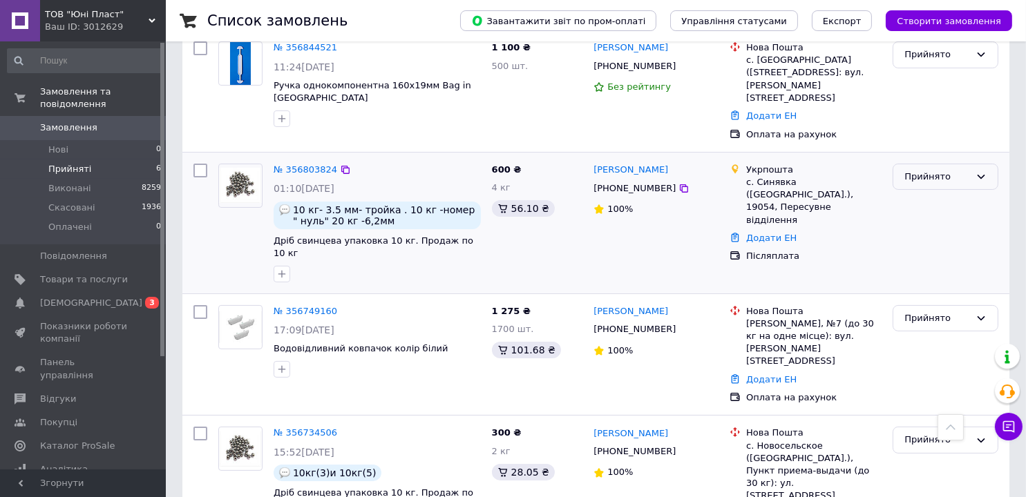
click at [937, 170] on div "Прийнято" at bounding box center [937, 177] width 66 height 15
drag, startPoint x: 937, startPoint y: 207, endPoint x: 923, endPoint y: 211, distance: 13.6
click at [937, 218] on li "Скасовано" at bounding box center [945, 231] width 104 height 26
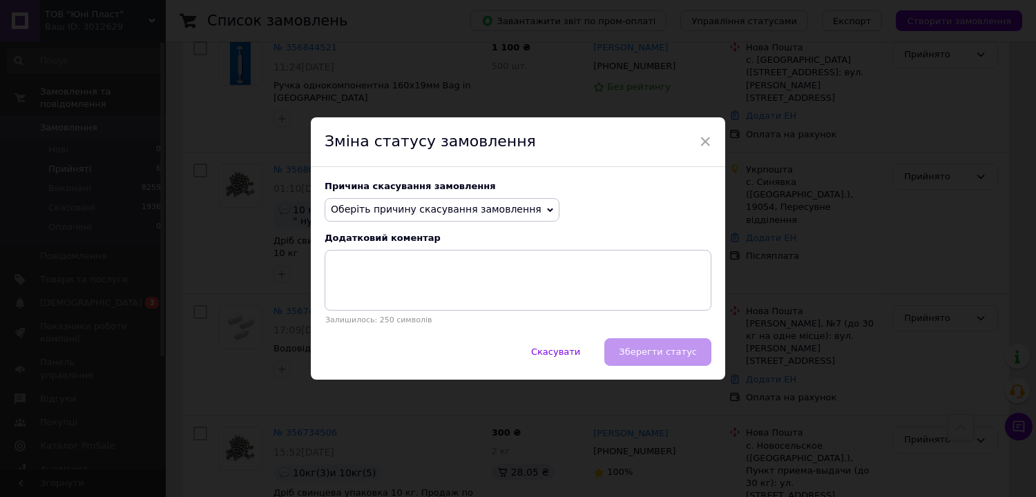
click at [437, 207] on span "Оберіть причину скасування замовлення" at bounding box center [436, 209] width 211 height 11
click at [703, 140] on span "×" at bounding box center [705, 141] width 12 height 23
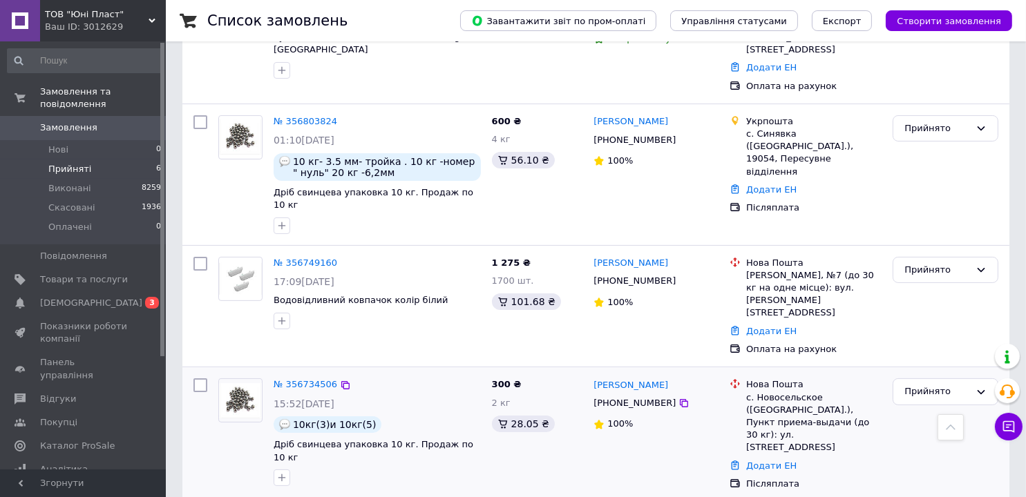
scroll to position [241, 0]
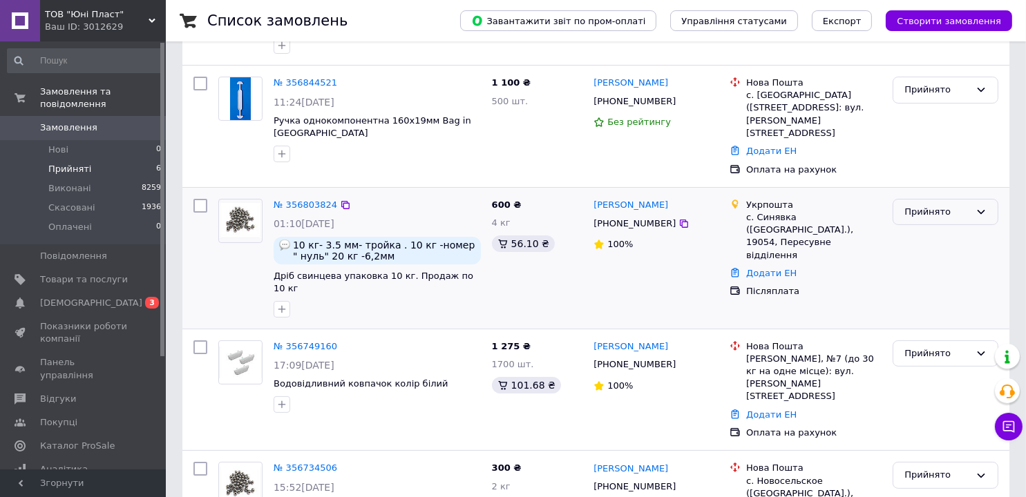
click at [935, 205] on div "Прийнято" at bounding box center [937, 212] width 66 height 15
click at [930, 253] on li "Скасовано" at bounding box center [945, 266] width 104 height 26
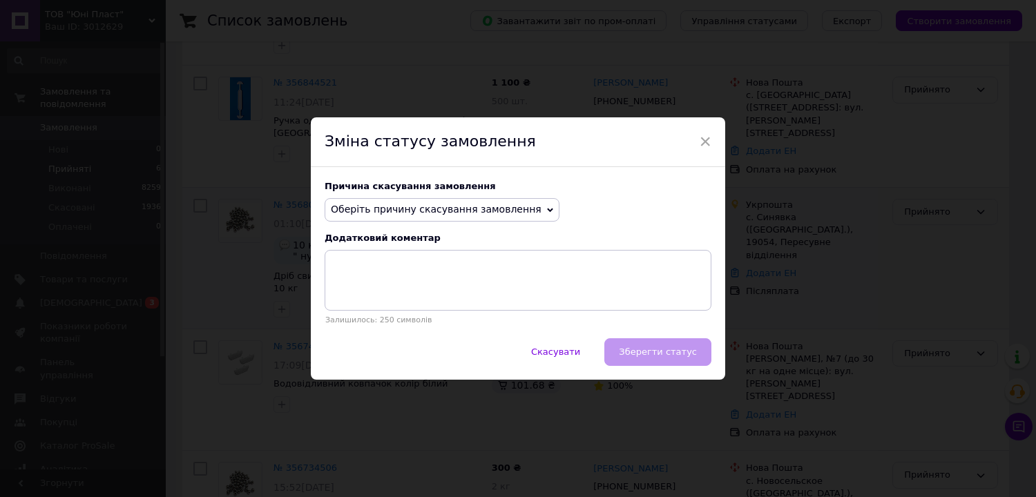
click at [419, 211] on span "Оберіть причину скасування замовлення" at bounding box center [436, 209] width 211 height 11
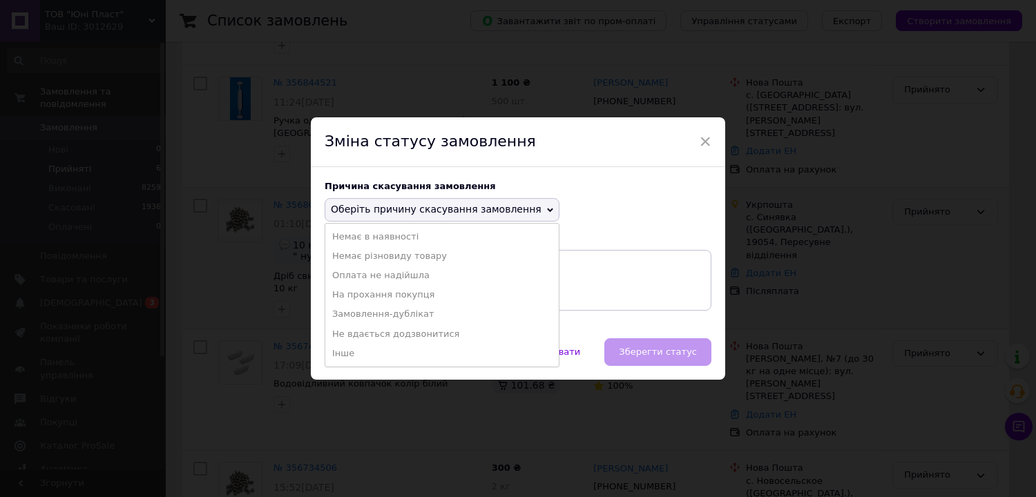
click at [390, 313] on li "Замовлення-дублікат" at bounding box center [441, 314] width 233 height 19
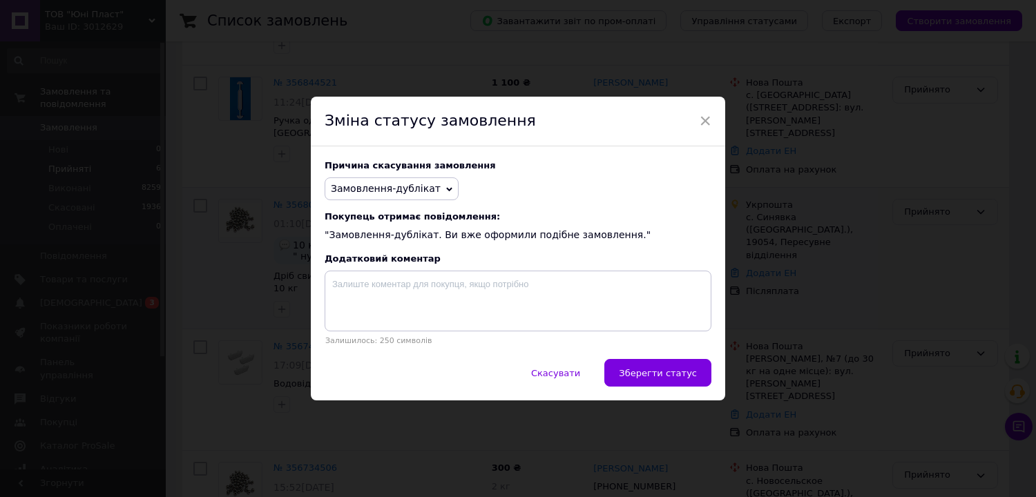
click at [673, 375] on span "Зберегти статус" at bounding box center [658, 373] width 78 height 10
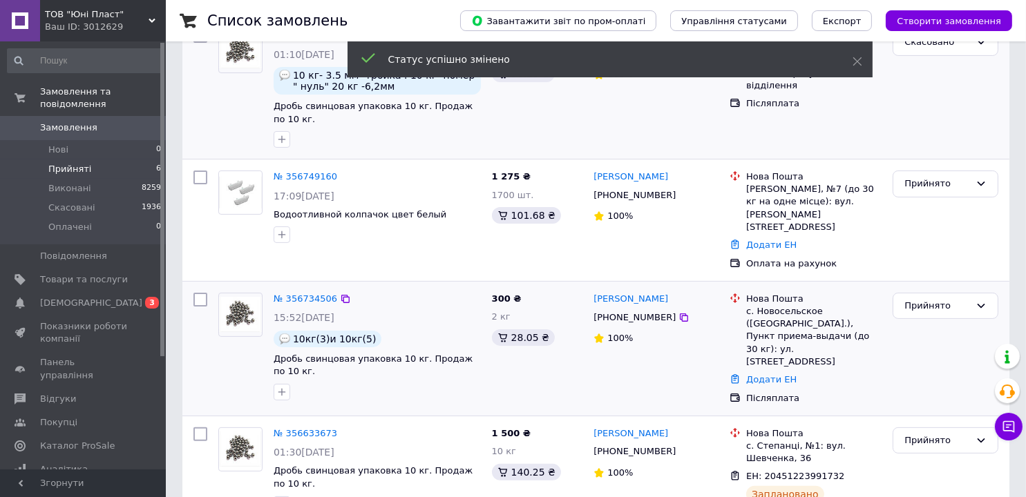
scroll to position [405, 0]
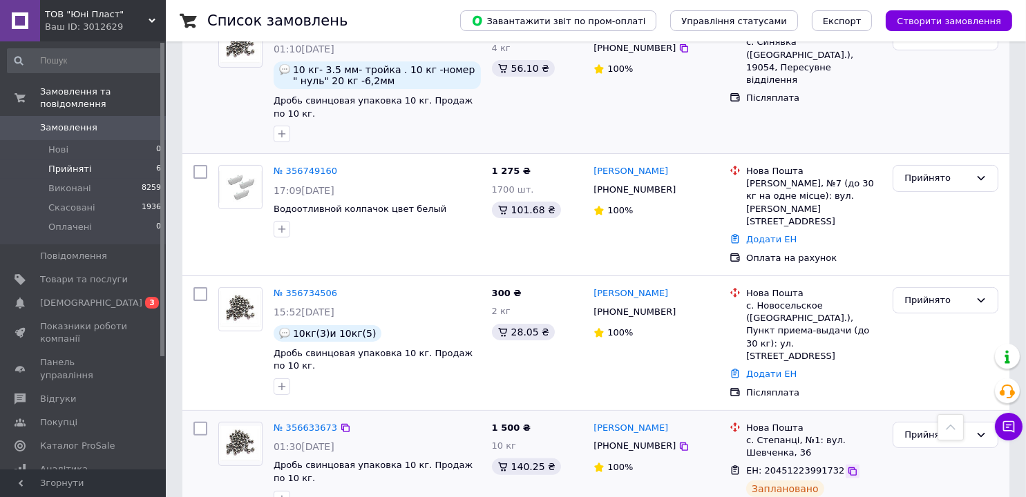
click at [847, 466] on icon at bounding box center [852, 471] width 11 height 11
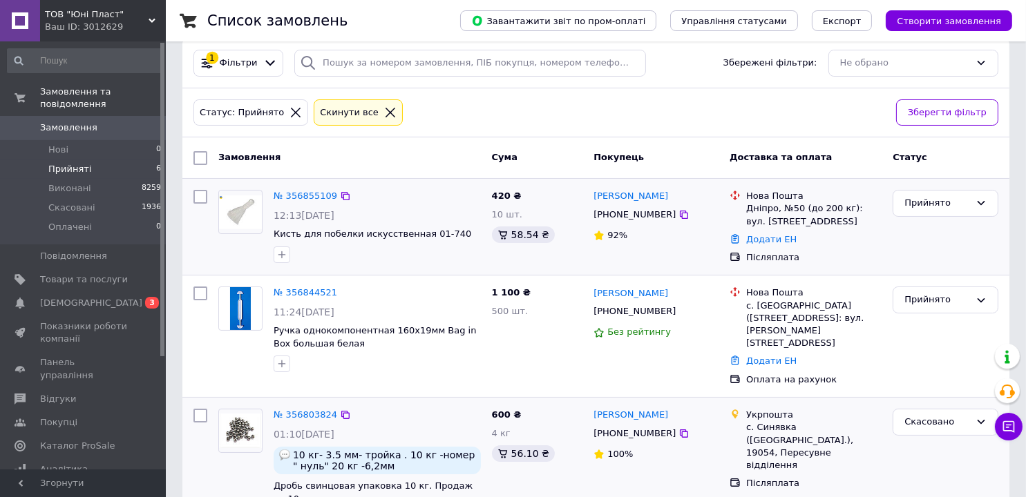
scroll to position [0, 0]
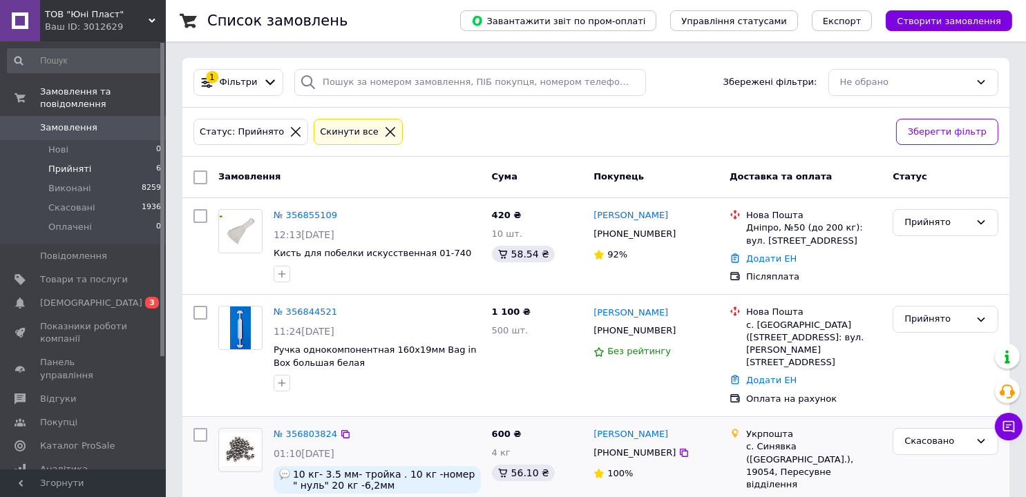
click at [384, 129] on icon at bounding box center [390, 132] width 12 height 12
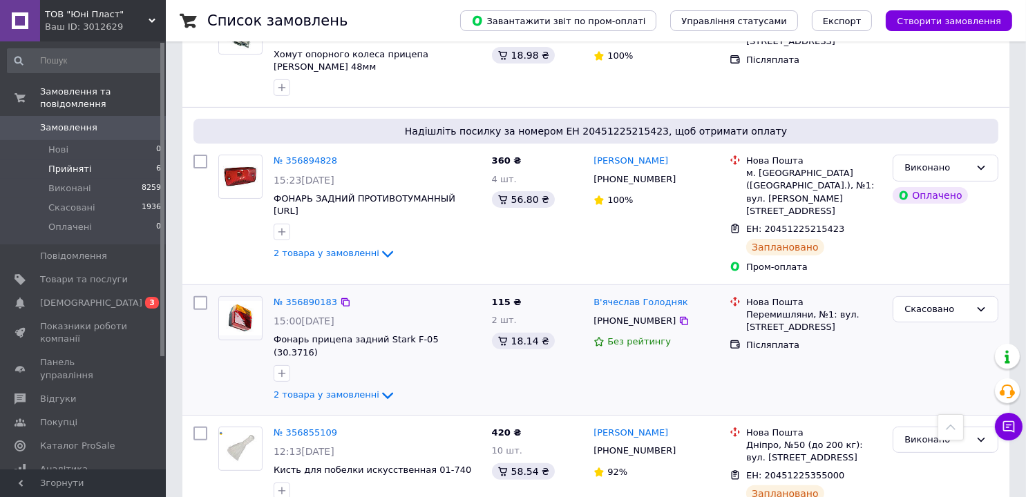
scroll to position [829, 0]
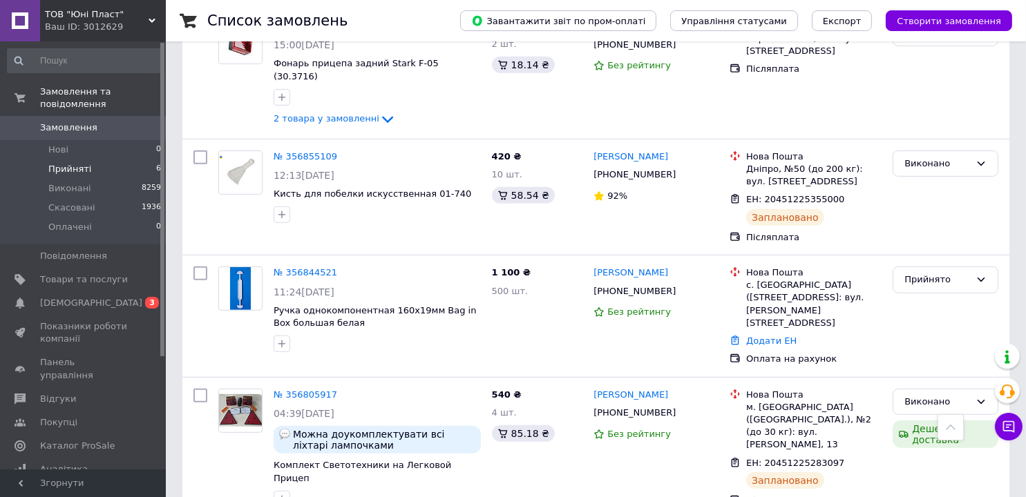
click at [84, 163] on span "Прийняті" at bounding box center [69, 169] width 43 height 12
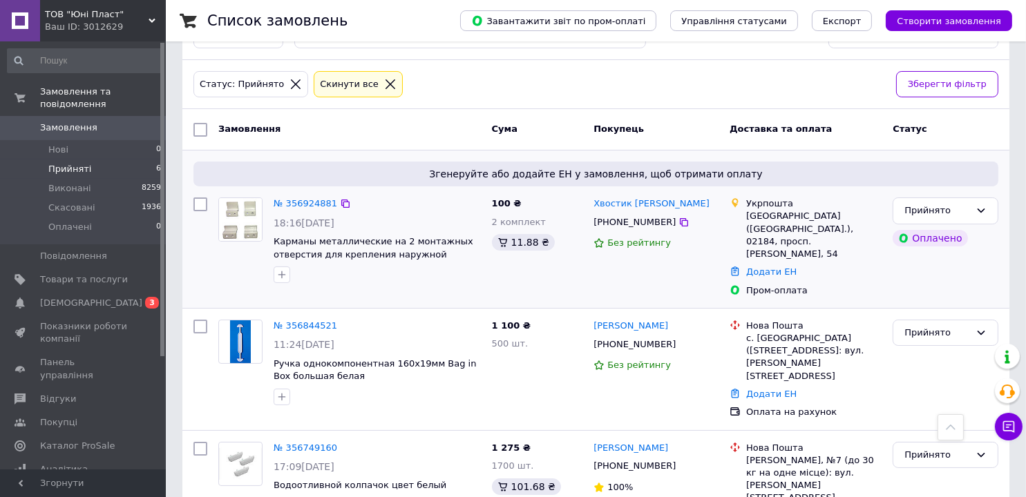
scroll to position [35, 0]
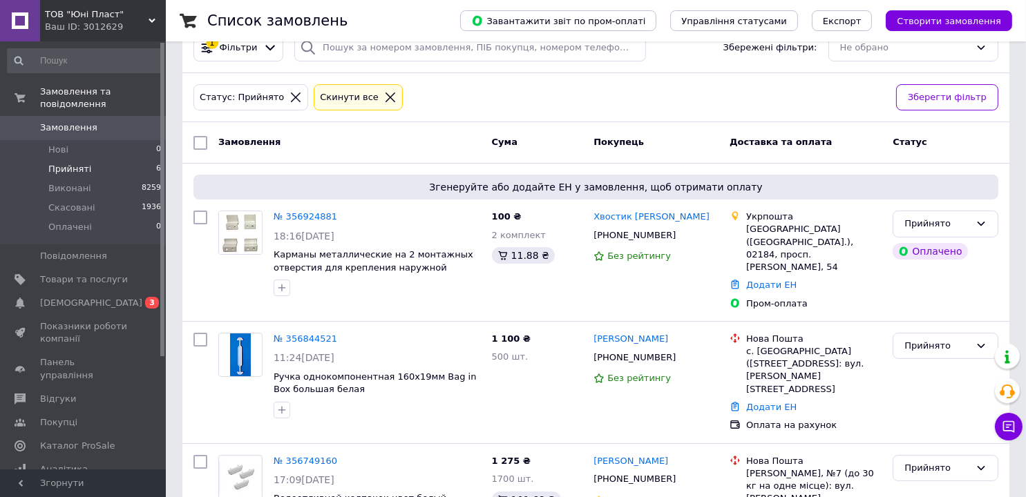
click at [381, 98] on div at bounding box center [390, 97] width 18 height 12
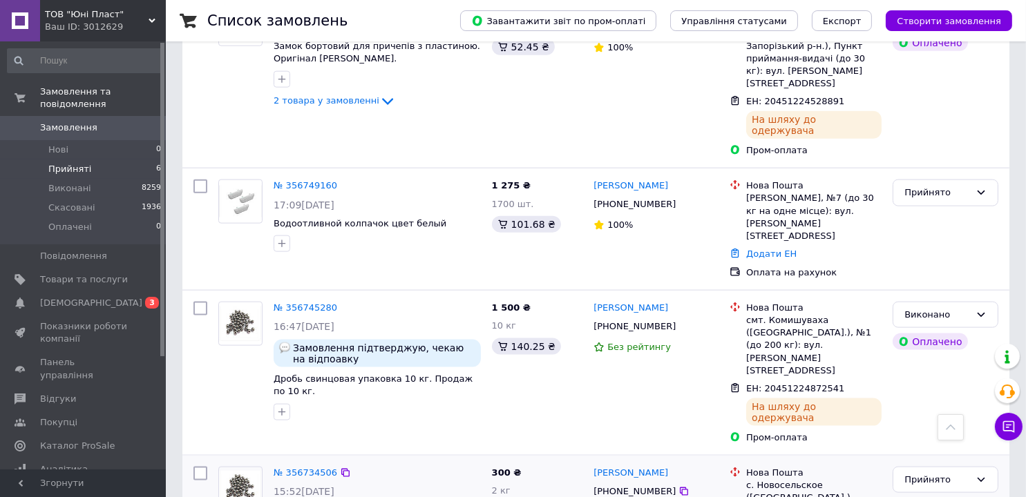
scroll to position [2263, 0]
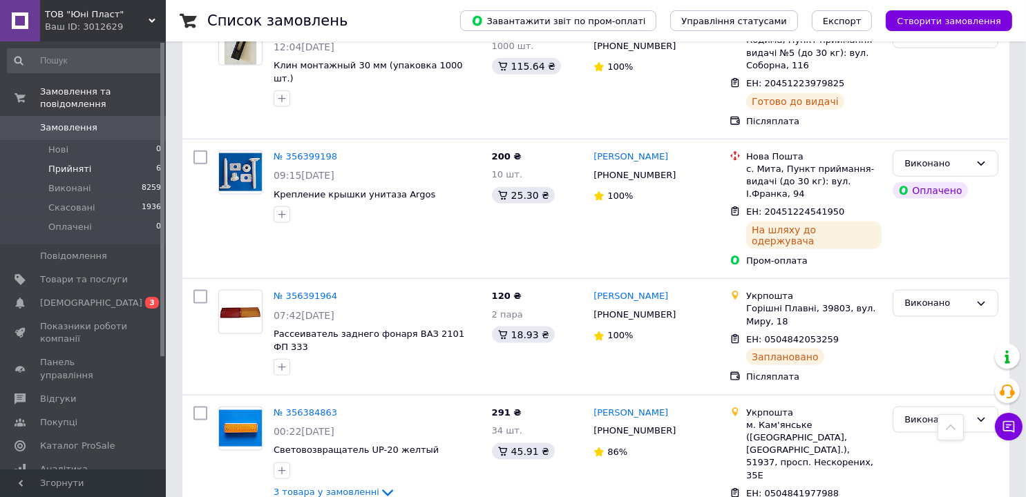
scroll to position [2274, 0]
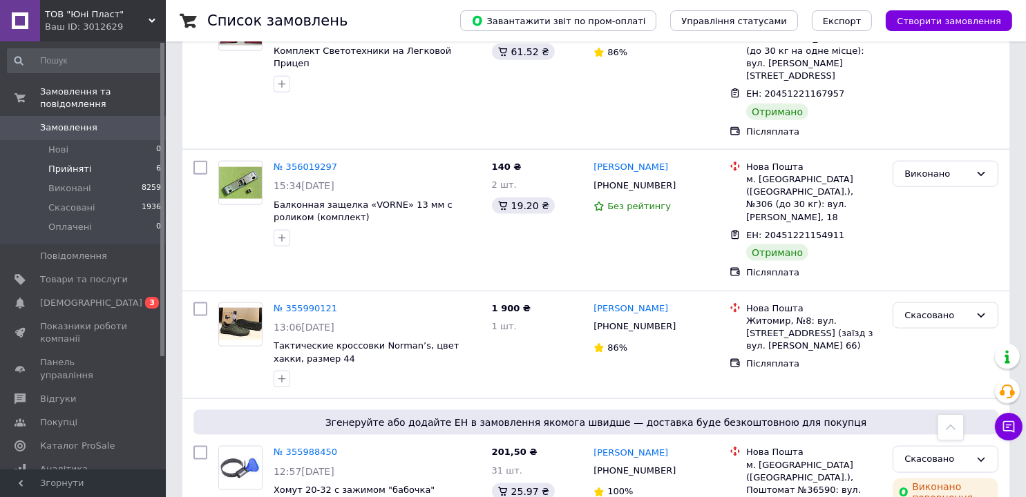
scroll to position [2259, 0]
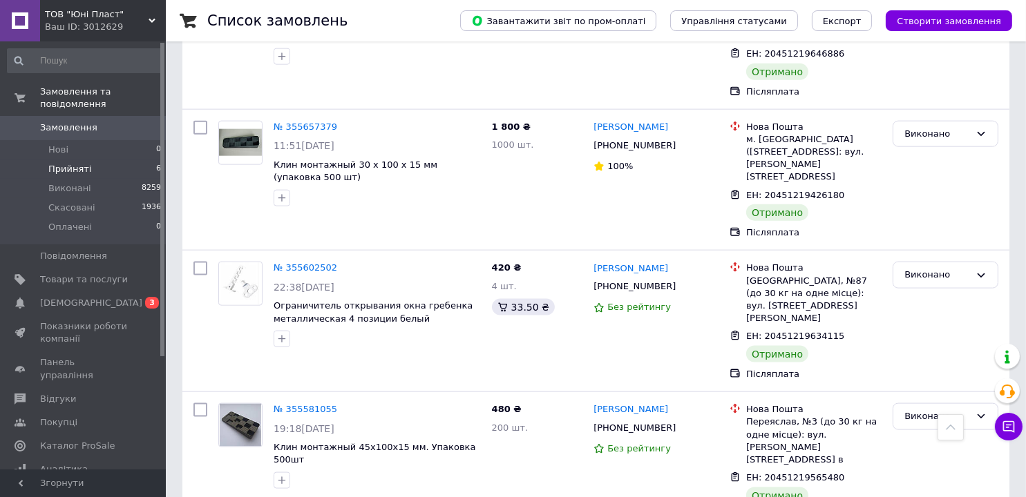
scroll to position [2275, 0]
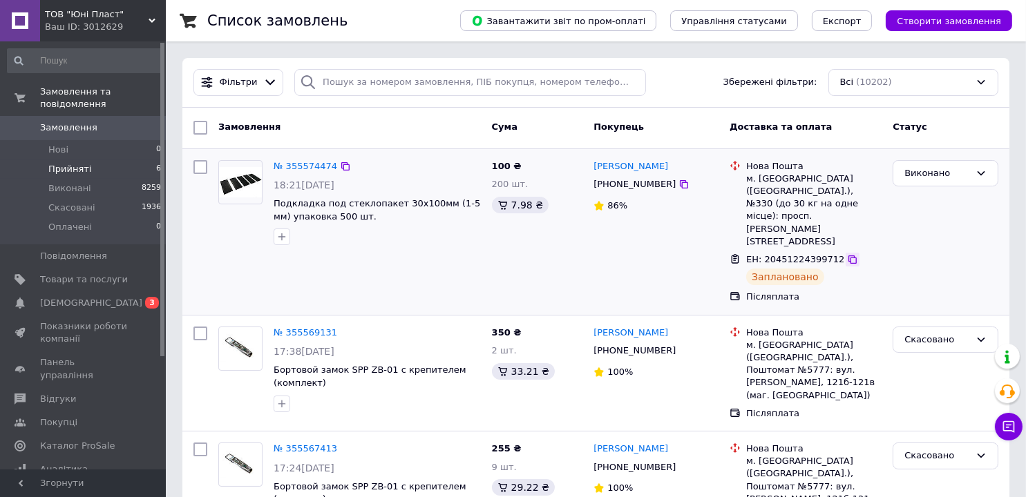
click at [847, 254] on icon at bounding box center [852, 259] width 11 height 11
click at [937, 180] on div "Виконано" at bounding box center [945, 173] width 106 height 27
click at [930, 204] on li "Прийнято" at bounding box center [945, 202] width 104 height 26
click at [303, 166] on link "№ 355574474" at bounding box center [306, 166] width 64 height 10
